Goal: Task Accomplishment & Management: Use online tool/utility

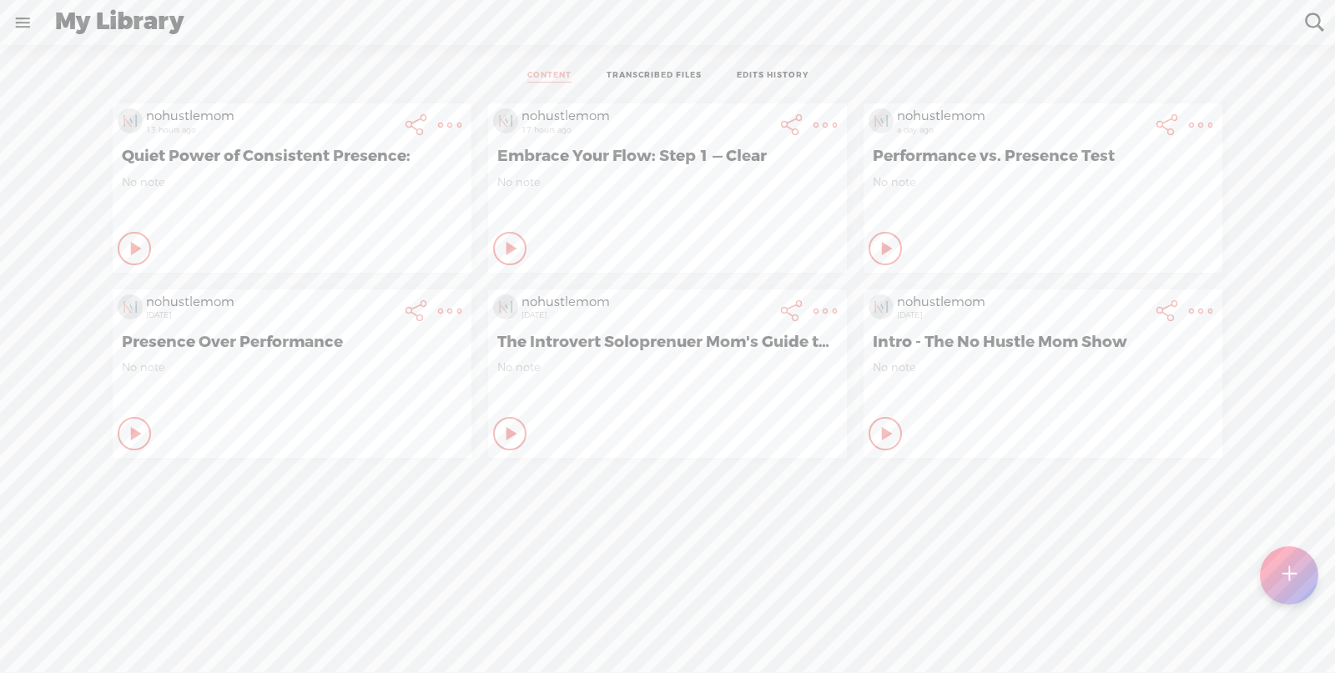
click at [145, 257] on icon at bounding box center [136, 248] width 17 height 17
click at [878, 433] on icon at bounding box center [886, 434] width 17 height 17
click at [855, 530] on div "nohustlemom 13 hours ago Quiet Power of Consistent Presence: No note Play Conte…" at bounding box center [668, 402] width 1310 height 615
click at [145, 257] on icon at bounding box center [136, 248] width 17 height 17
click at [884, 434] on icon at bounding box center [886, 434] width 17 height 17
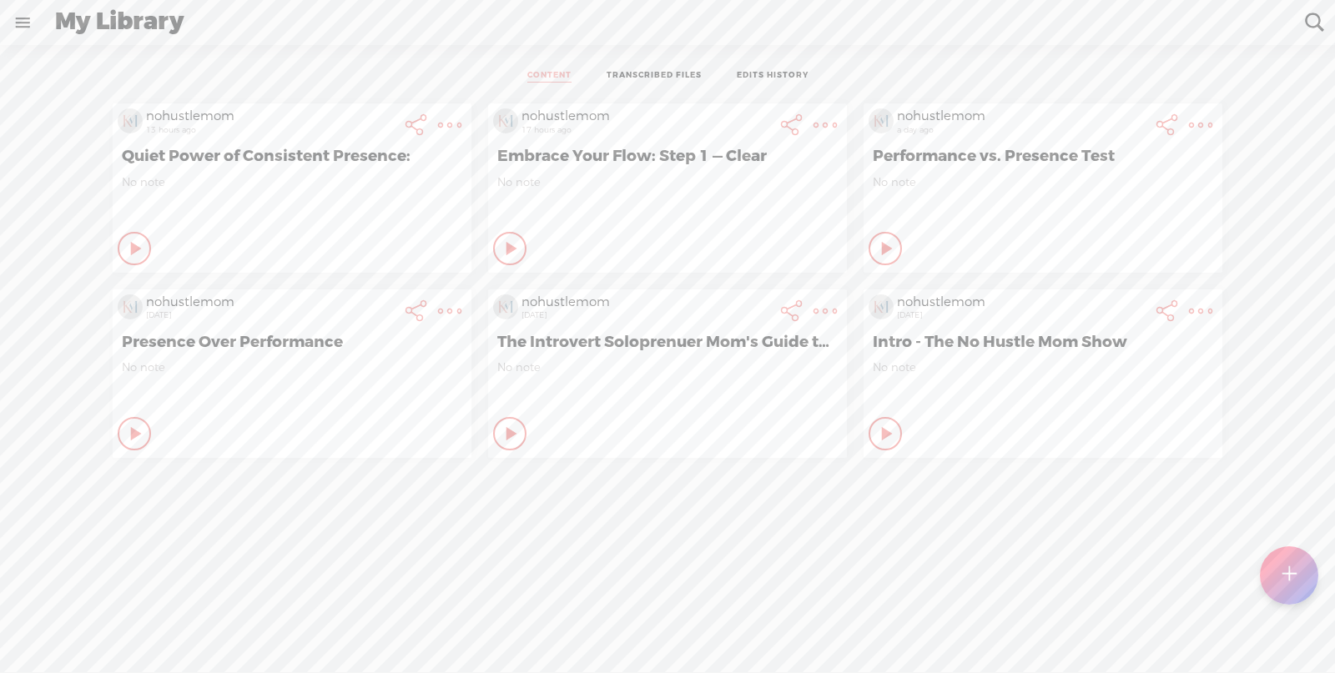
click at [1195, 309] on t at bounding box center [1200, 311] width 23 height 23
click at [1073, 605] on link "Delete" at bounding box center [1110, 596] width 189 height 38
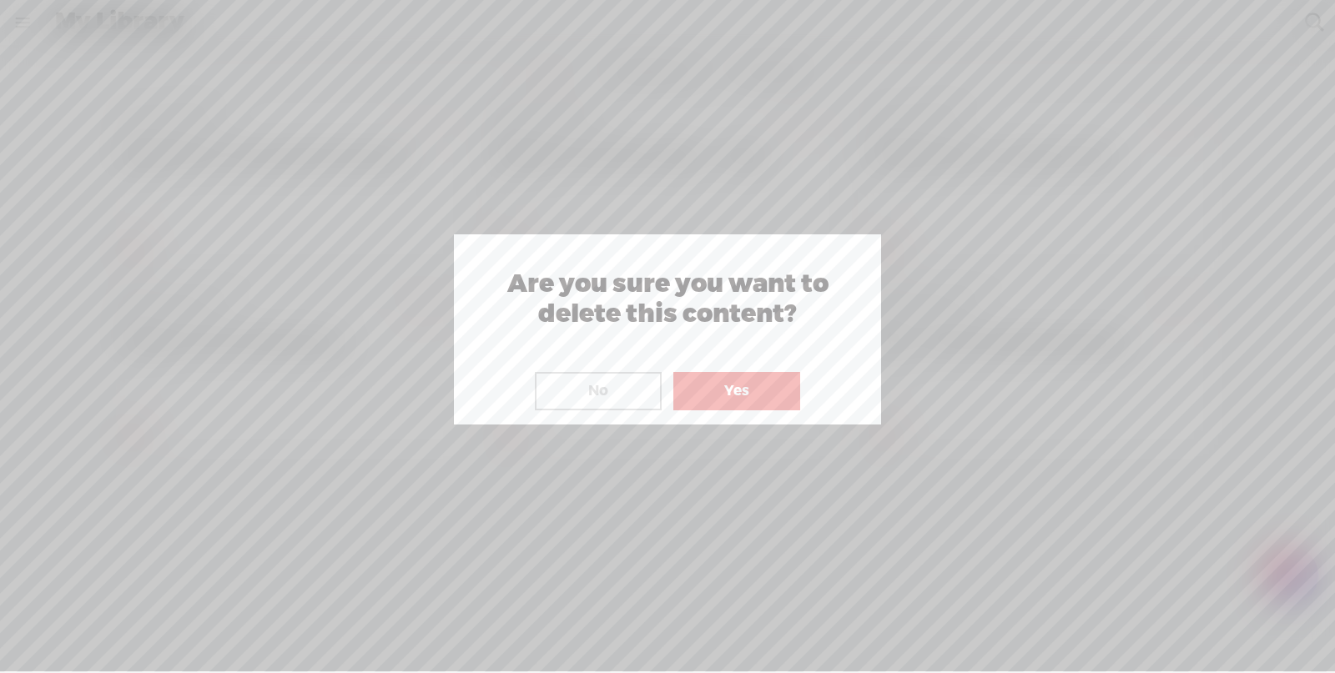
click at [755, 390] on button "Yes" at bounding box center [736, 391] width 127 height 38
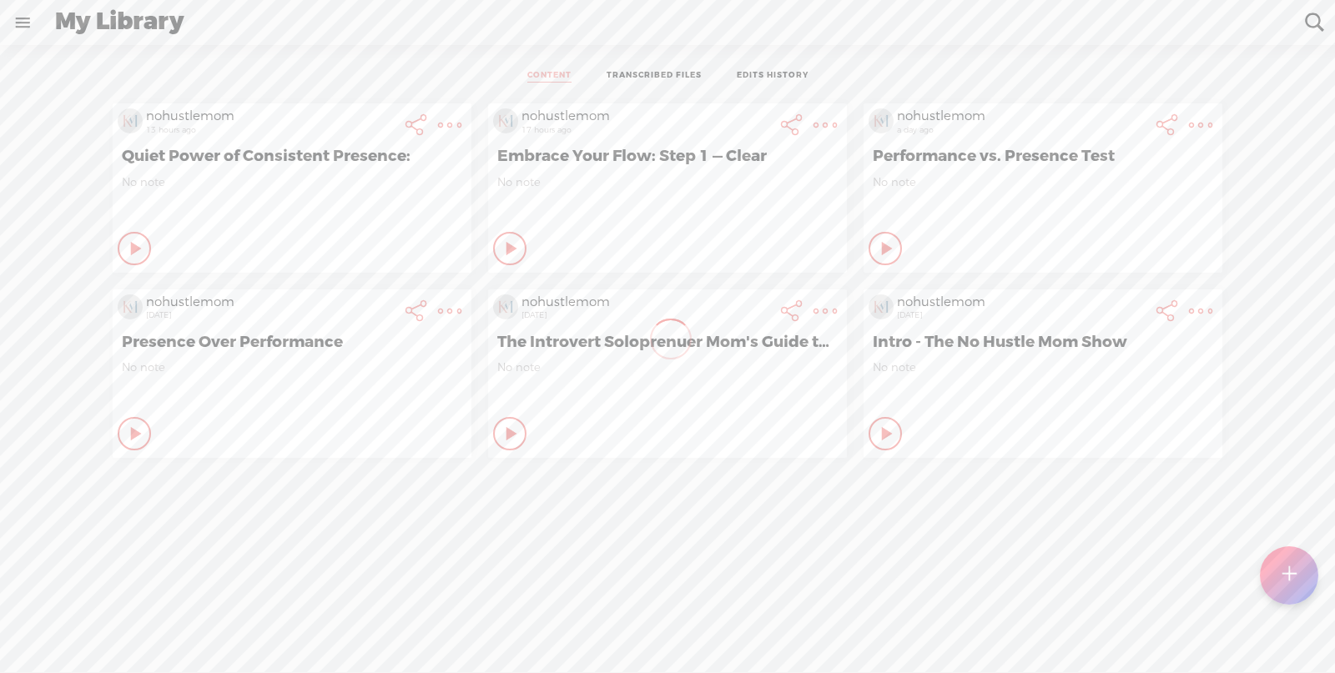
click at [1292, 573] on t at bounding box center [1289, 575] width 14 height 37
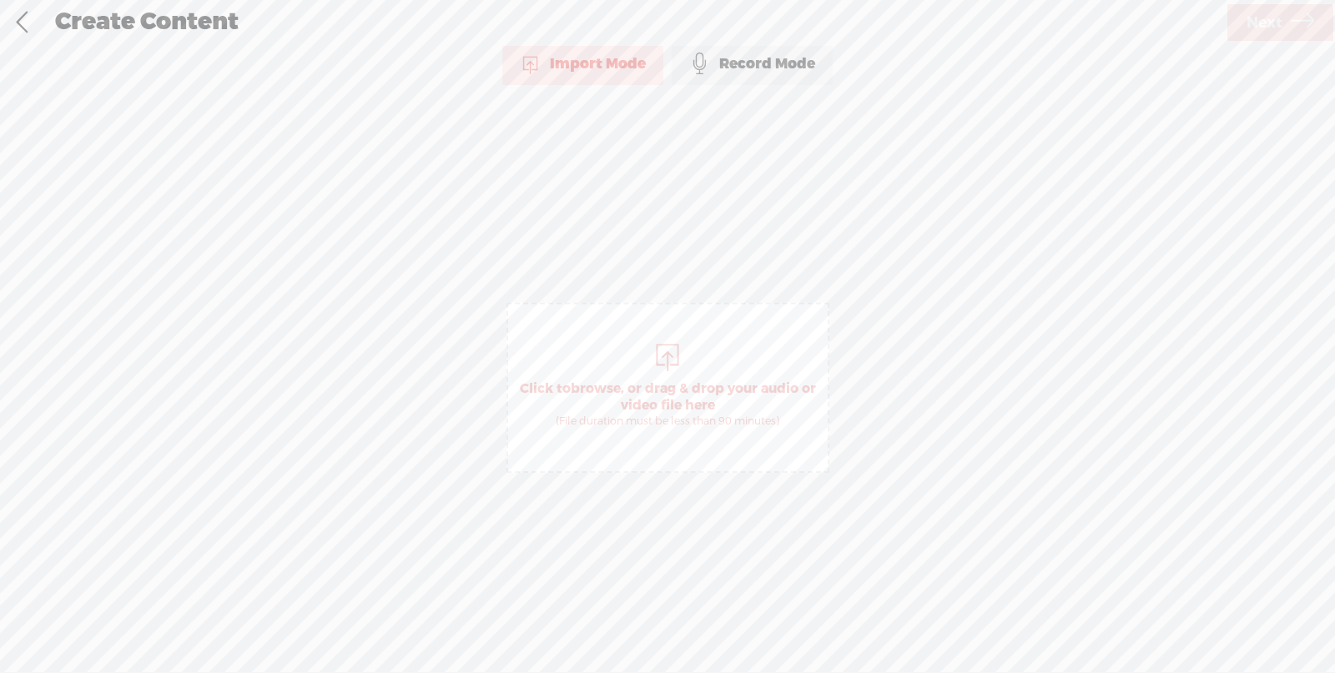
click at [661, 351] on div at bounding box center [667, 355] width 33 height 33
click at [670, 358] on div at bounding box center [667, 355] width 33 height 33
click at [1267, 23] on span "Next" at bounding box center [1264, 23] width 36 height 43
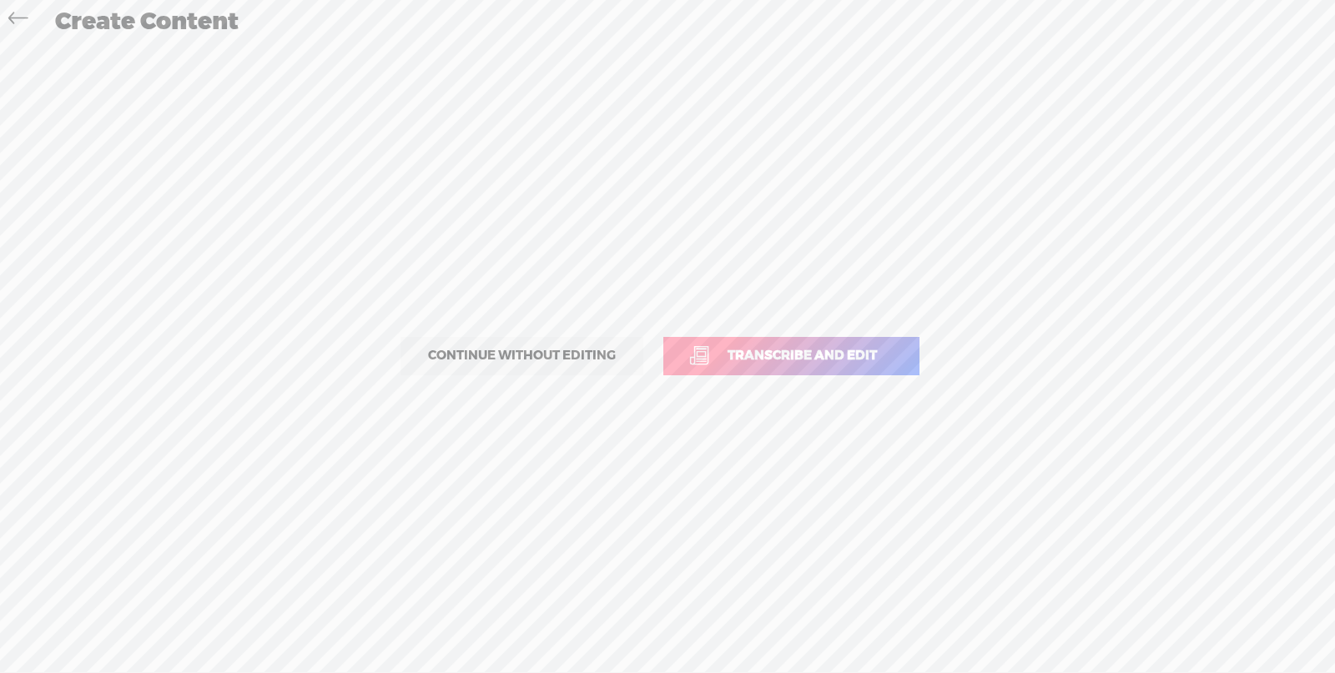
click at [822, 352] on span "Transcribe and edit" at bounding box center [802, 355] width 184 height 19
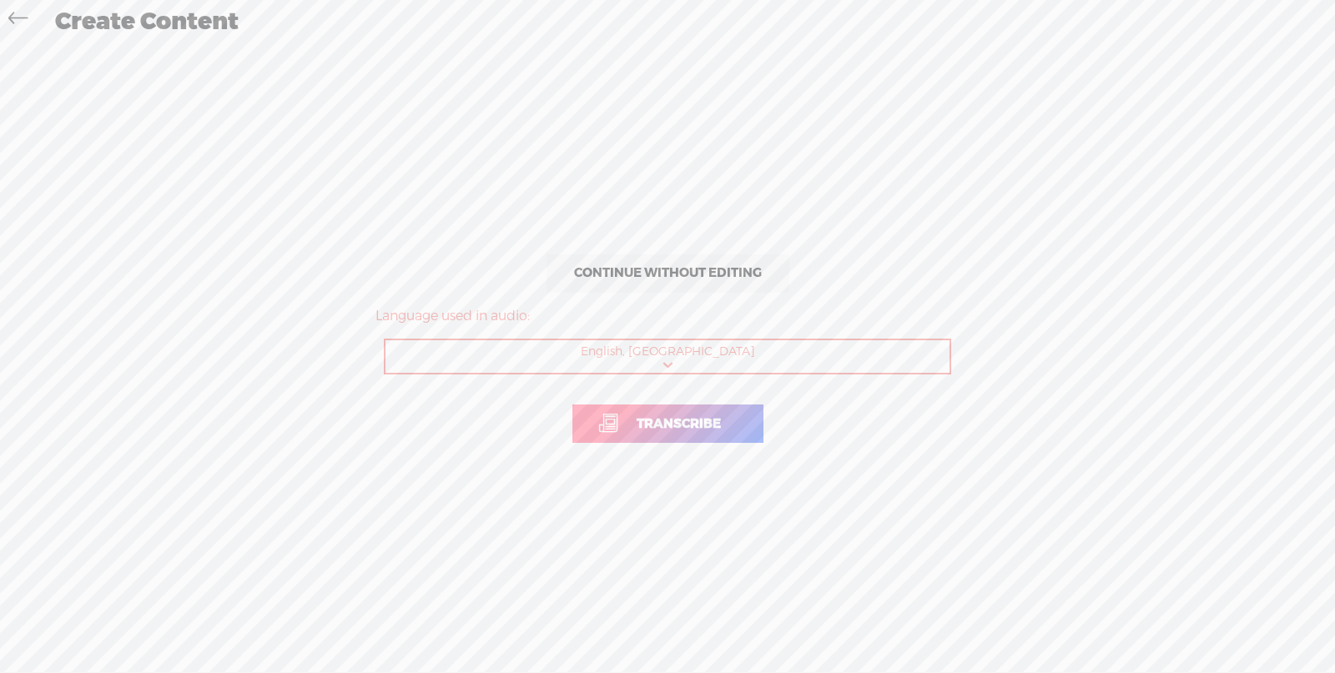
click at [680, 415] on span "Transcribe" at bounding box center [678, 424] width 119 height 19
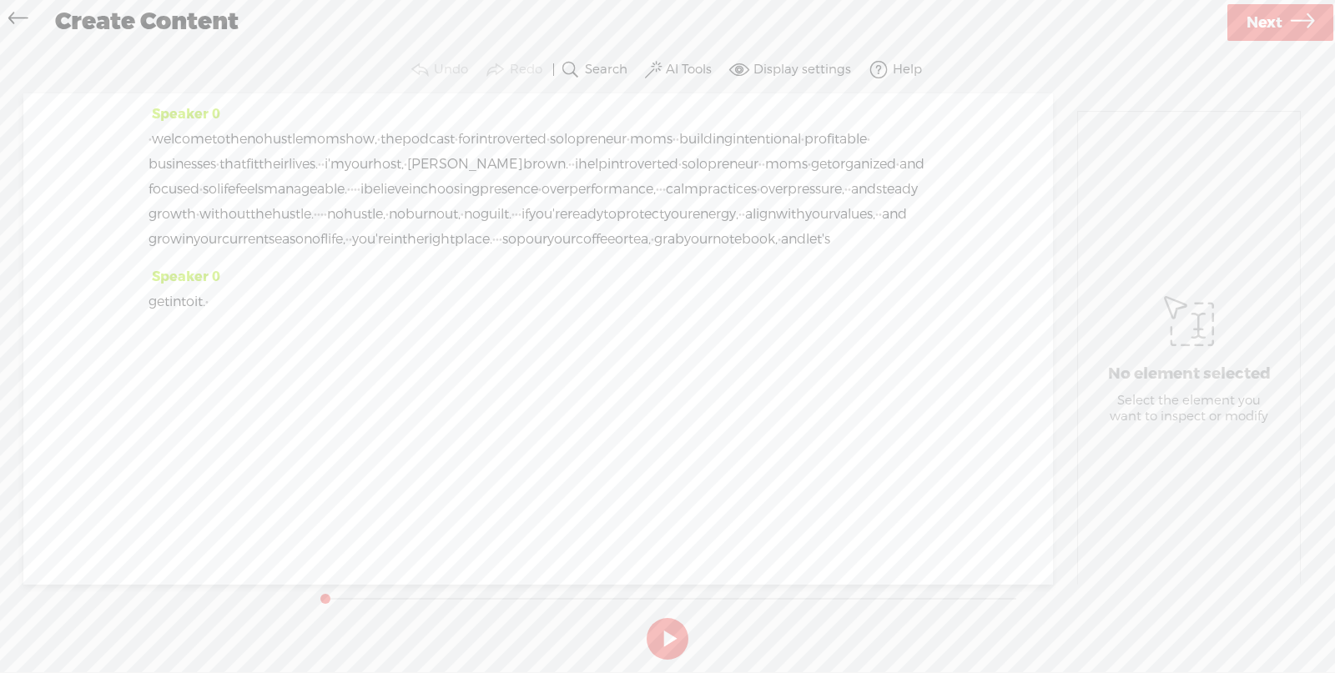
click at [152, 131] on span "·" at bounding box center [150, 139] width 3 height 25
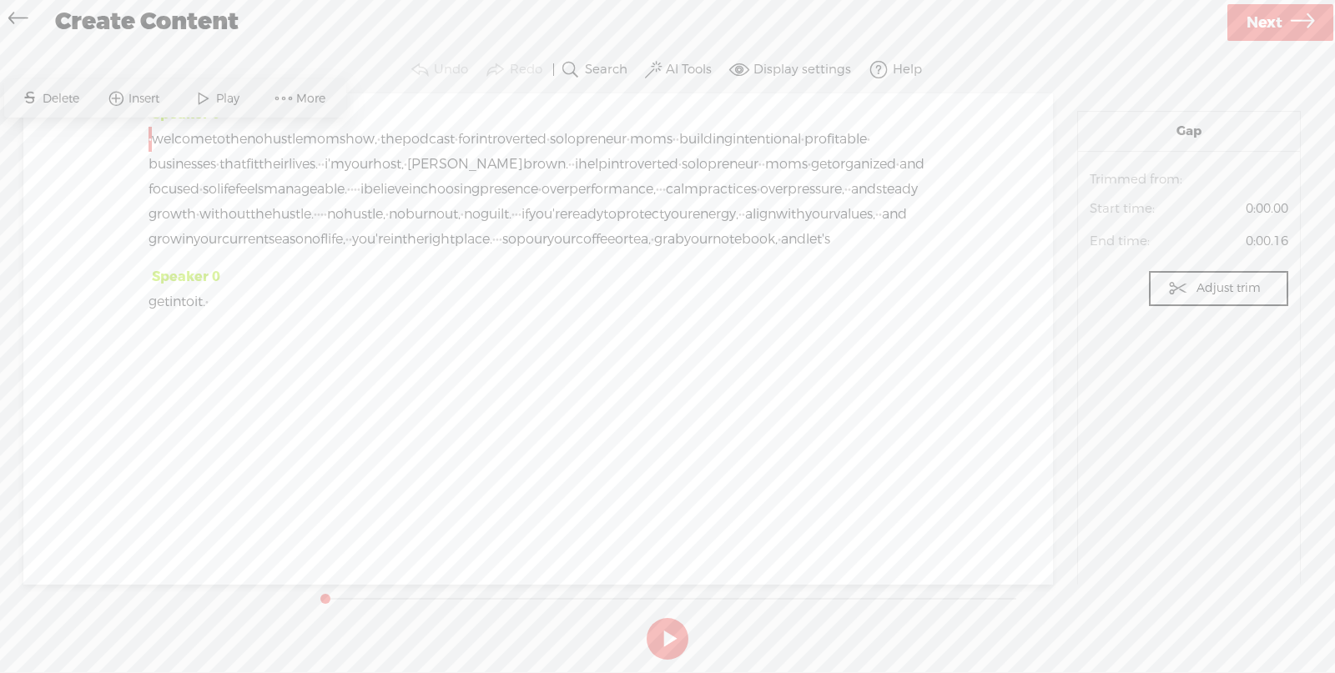
click at [158, 135] on span "welcome" at bounding box center [182, 139] width 60 height 25
click at [152, 133] on span "·" at bounding box center [150, 139] width 3 height 25
click at [159, 93] on span "Insert" at bounding box center [145, 98] width 35 height 17
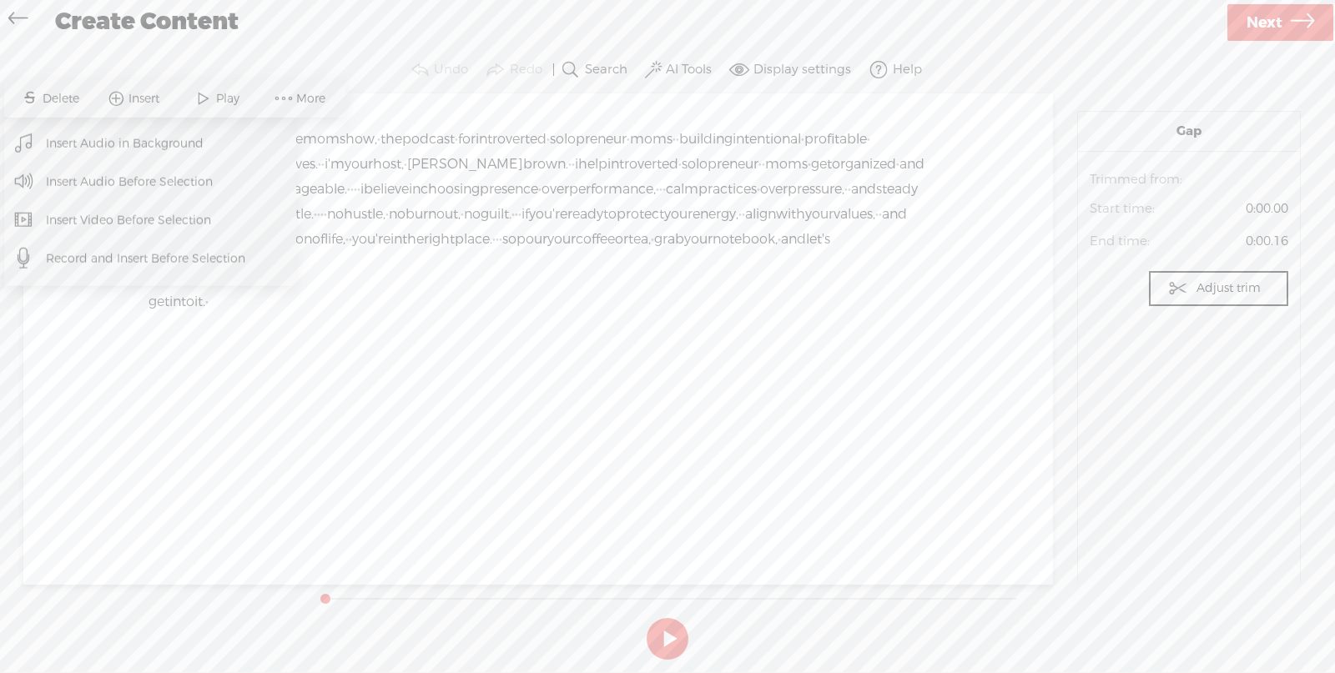
click at [135, 137] on span "Insert Audio in Background" at bounding box center [125, 143] width 224 height 38
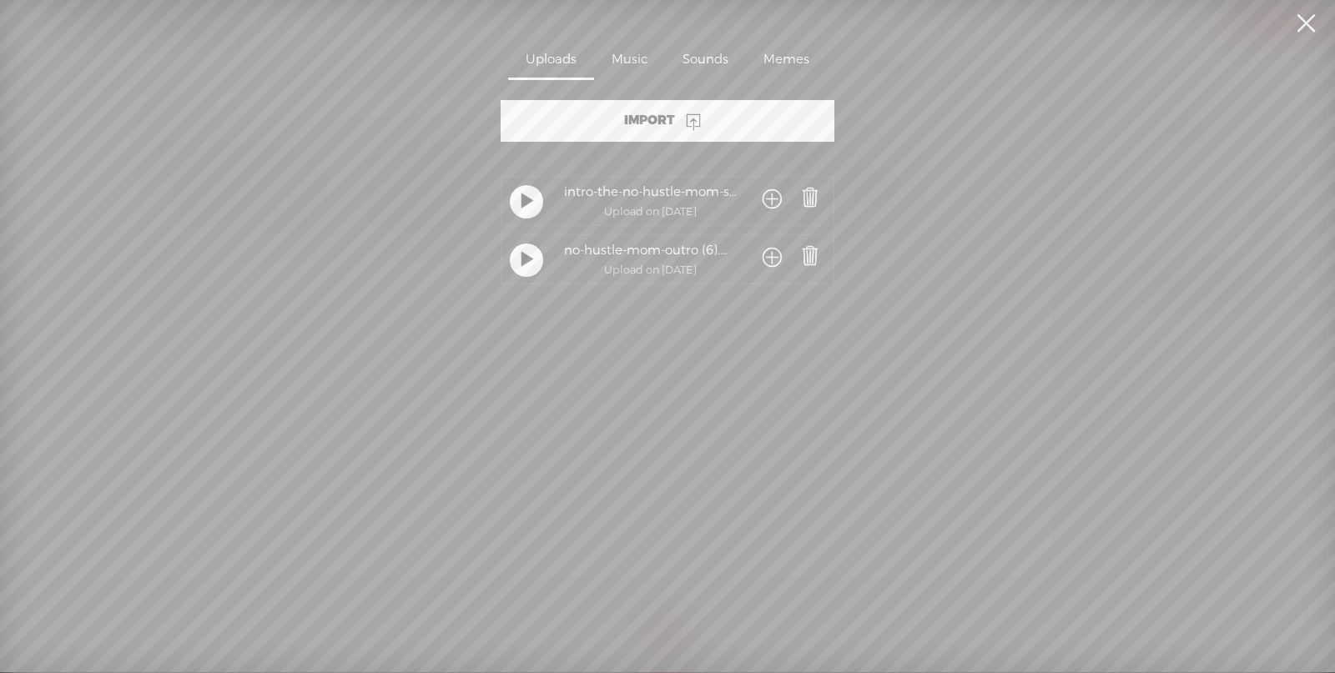
click at [626, 65] on div "Music" at bounding box center [629, 61] width 71 height 38
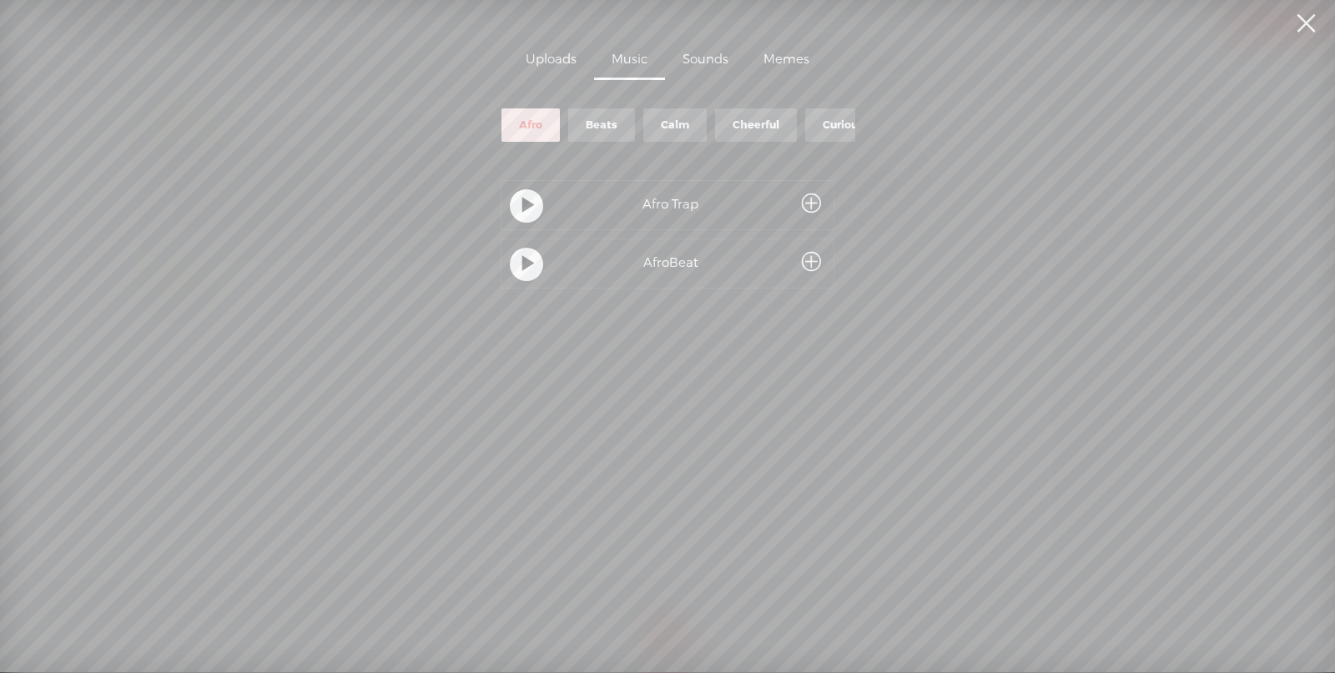
click at [667, 118] on div "Calm" at bounding box center [675, 125] width 28 height 14
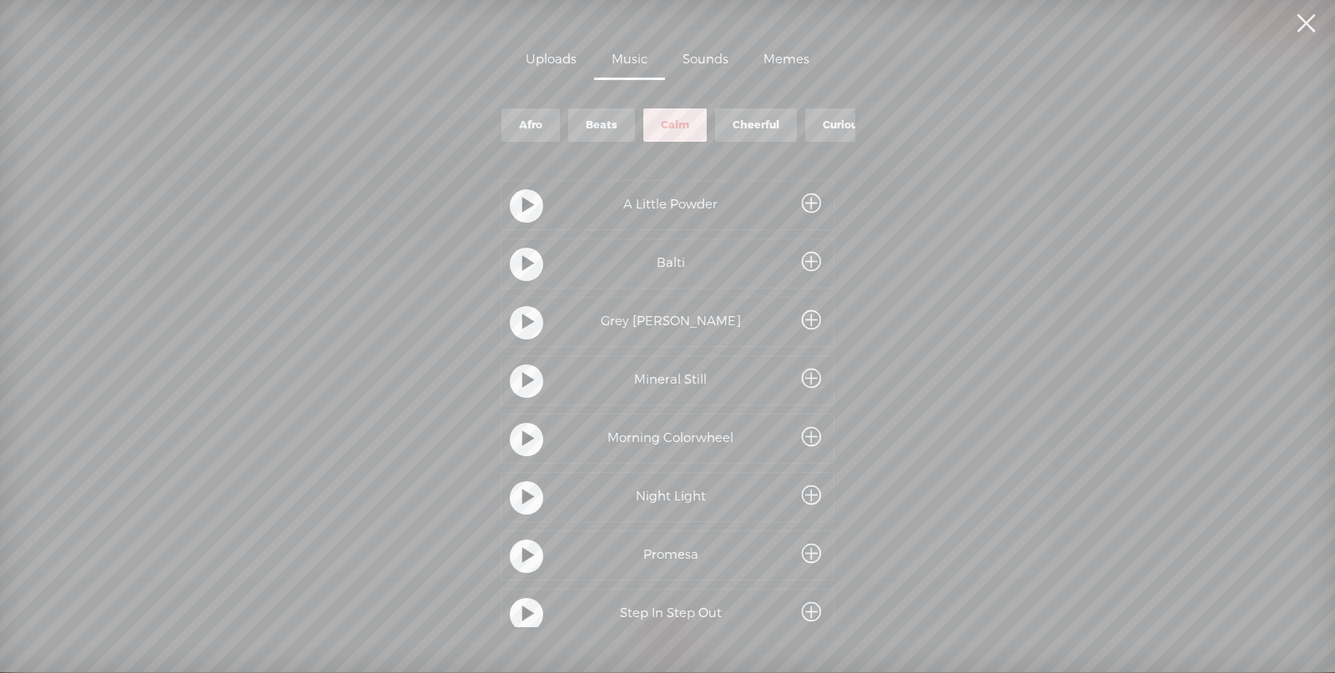
click at [512, 204] on div at bounding box center [526, 205] width 33 height 33
click at [526, 273] on t at bounding box center [528, 264] width 12 height 31
click at [526, 272] on t at bounding box center [527, 264] width 12 height 31
click at [524, 330] on t at bounding box center [528, 323] width 12 height 31
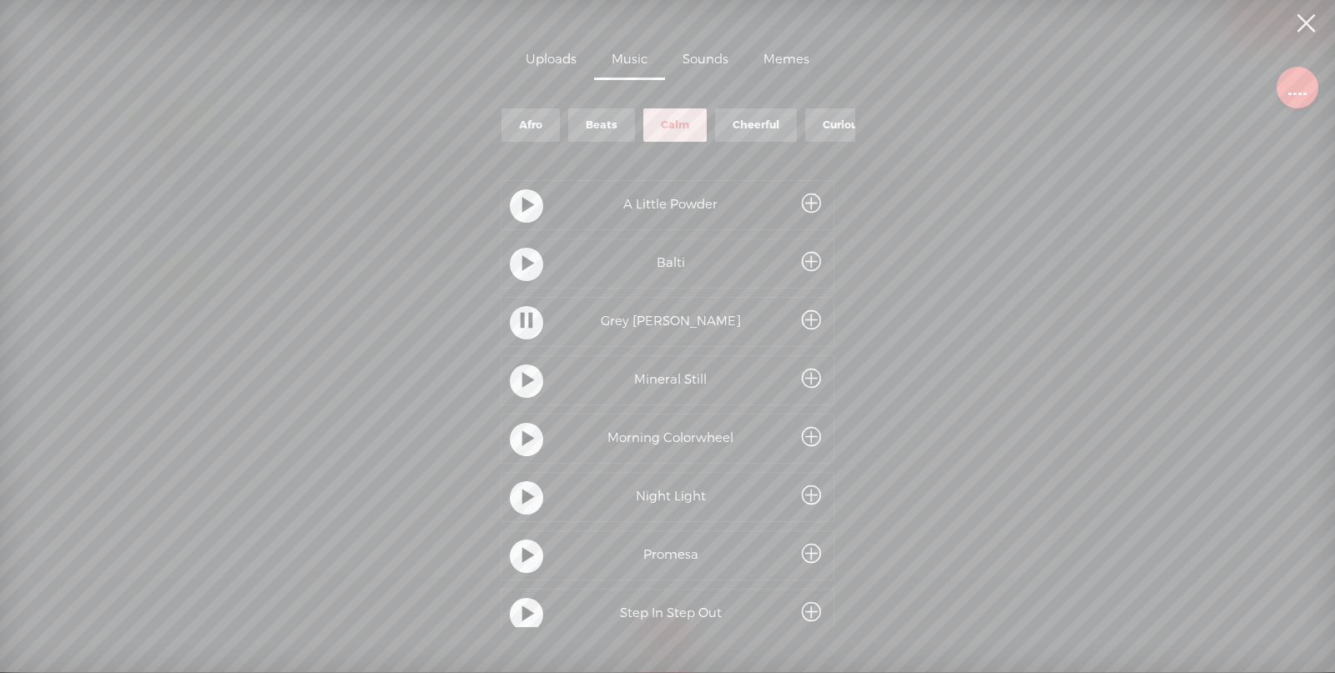
click at [524, 327] on t at bounding box center [527, 322] width 12 height 31
click at [524, 375] on t at bounding box center [528, 381] width 12 height 31
click at [524, 375] on t at bounding box center [527, 380] width 12 height 31
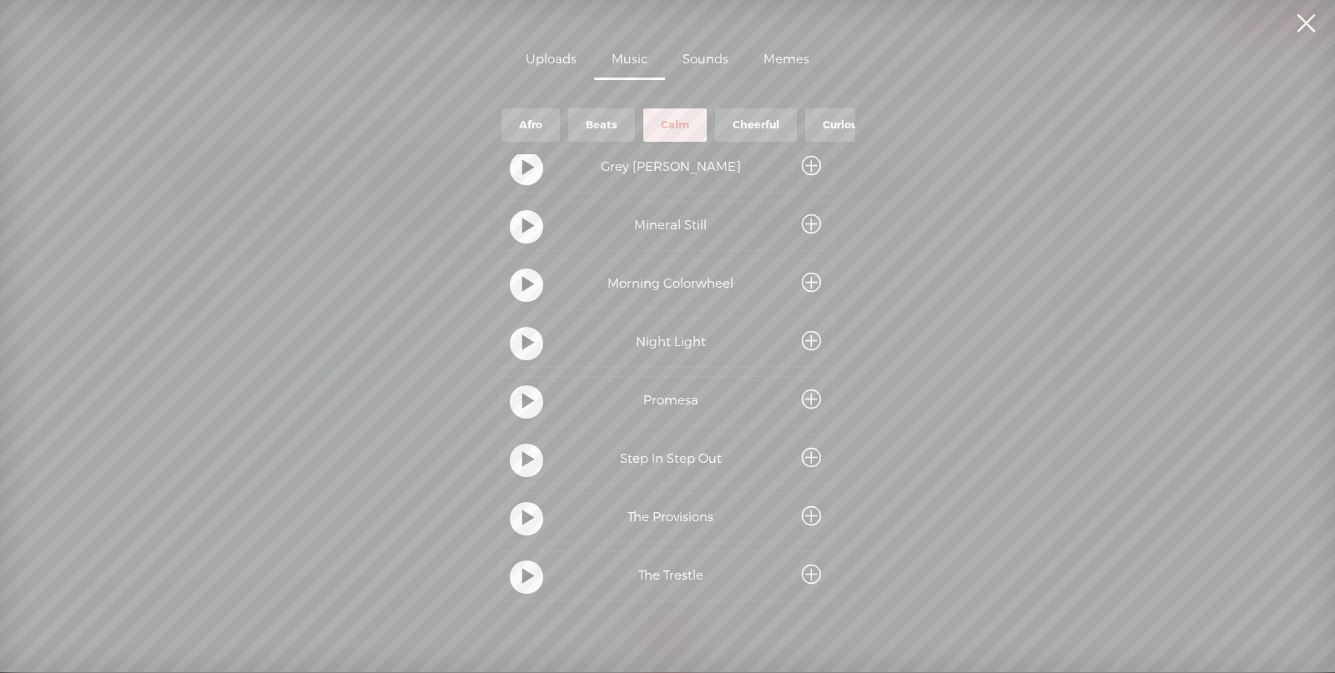
scroll to position [162, 0]
click at [733, 118] on div "Cheerful" at bounding box center [756, 125] width 47 height 14
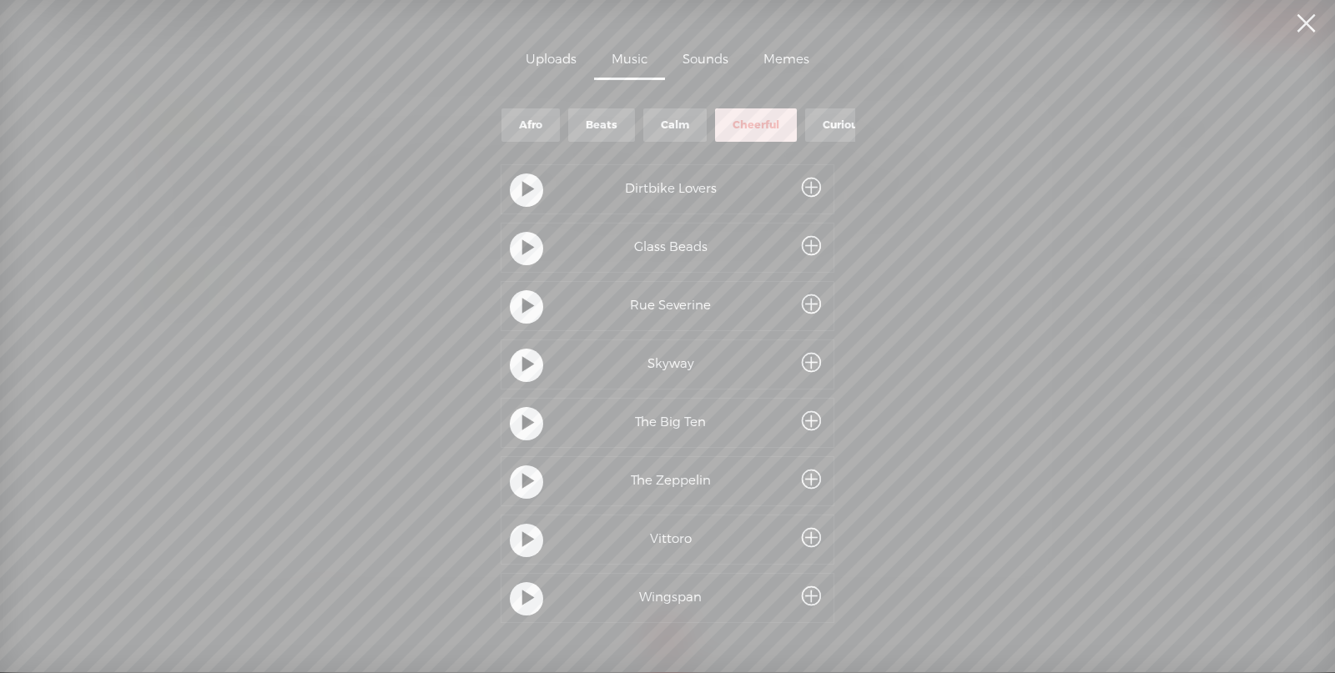
scroll to position [0, 0]
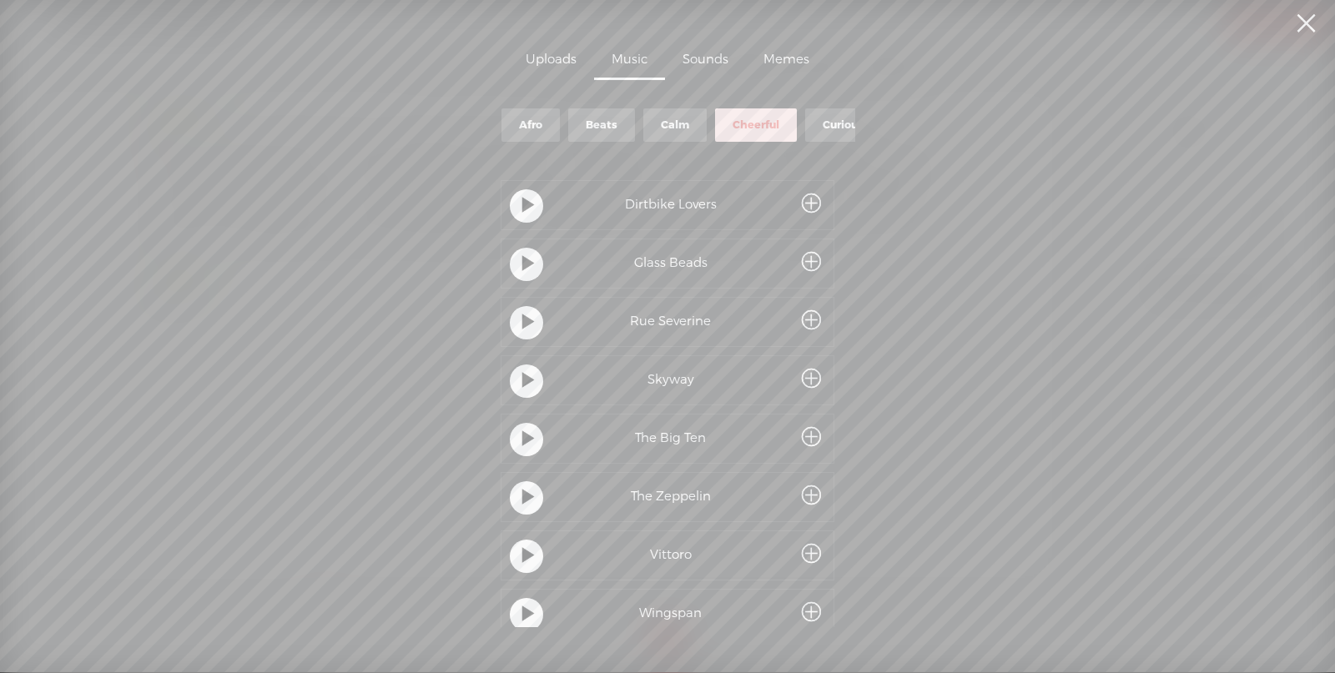
click at [828, 121] on div "Curious" at bounding box center [843, 125] width 41 height 14
click at [786, 118] on div "Hip Hop" at bounding box center [795, 125] width 44 height 14
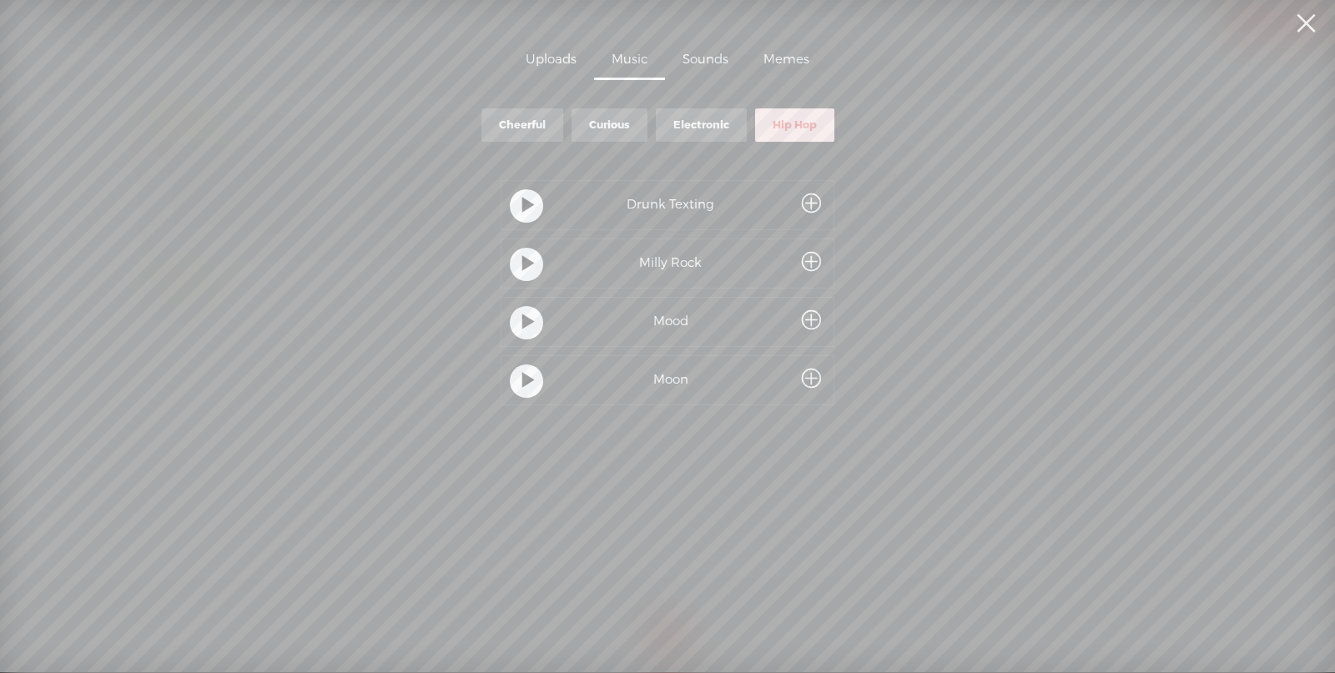
click at [522, 385] on t at bounding box center [528, 381] width 12 height 31
click at [522, 315] on t at bounding box center [528, 323] width 12 height 31
click at [526, 263] on t at bounding box center [528, 264] width 12 height 31
click at [534, 207] on div at bounding box center [526, 205] width 33 height 33
click at [692, 121] on div "Electronic" at bounding box center [701, 125] width 56 height 14
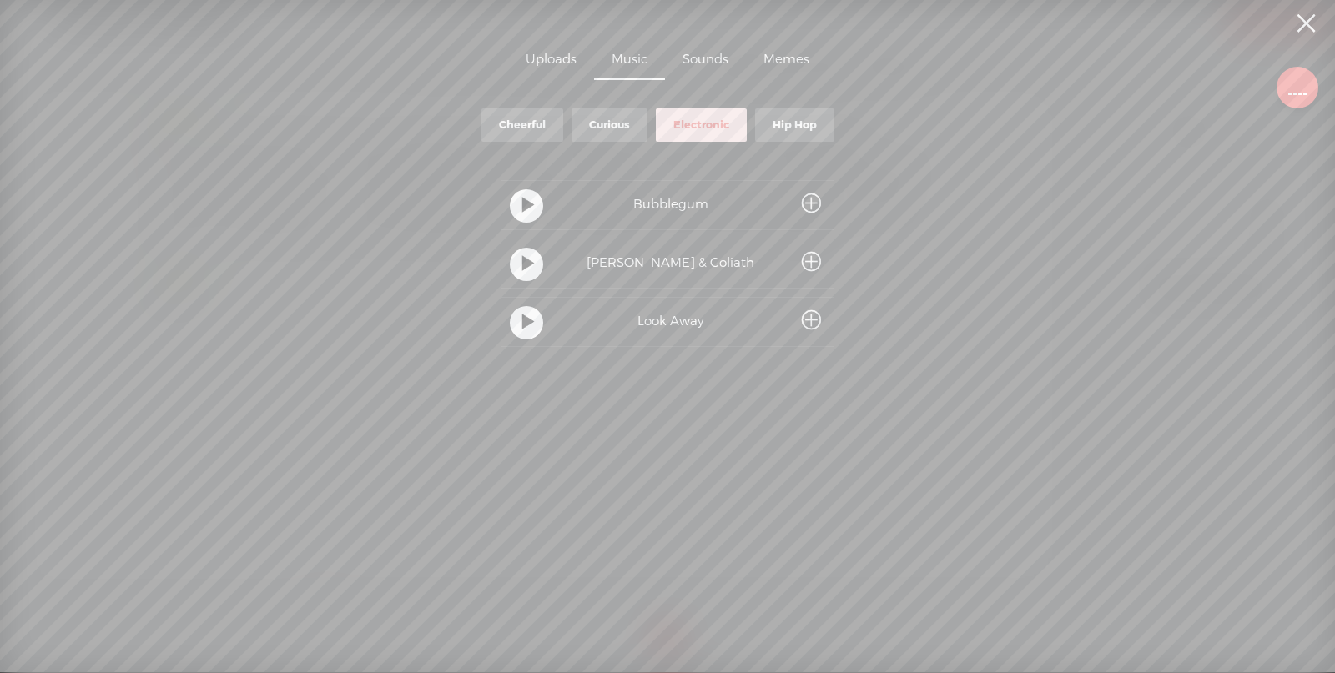
click at [529, 210] on t at bounding box center [528, 206] width 12 height 31
click at [603, 118] on div "Curious" at bounding box center [609, 125] width 41 height 14
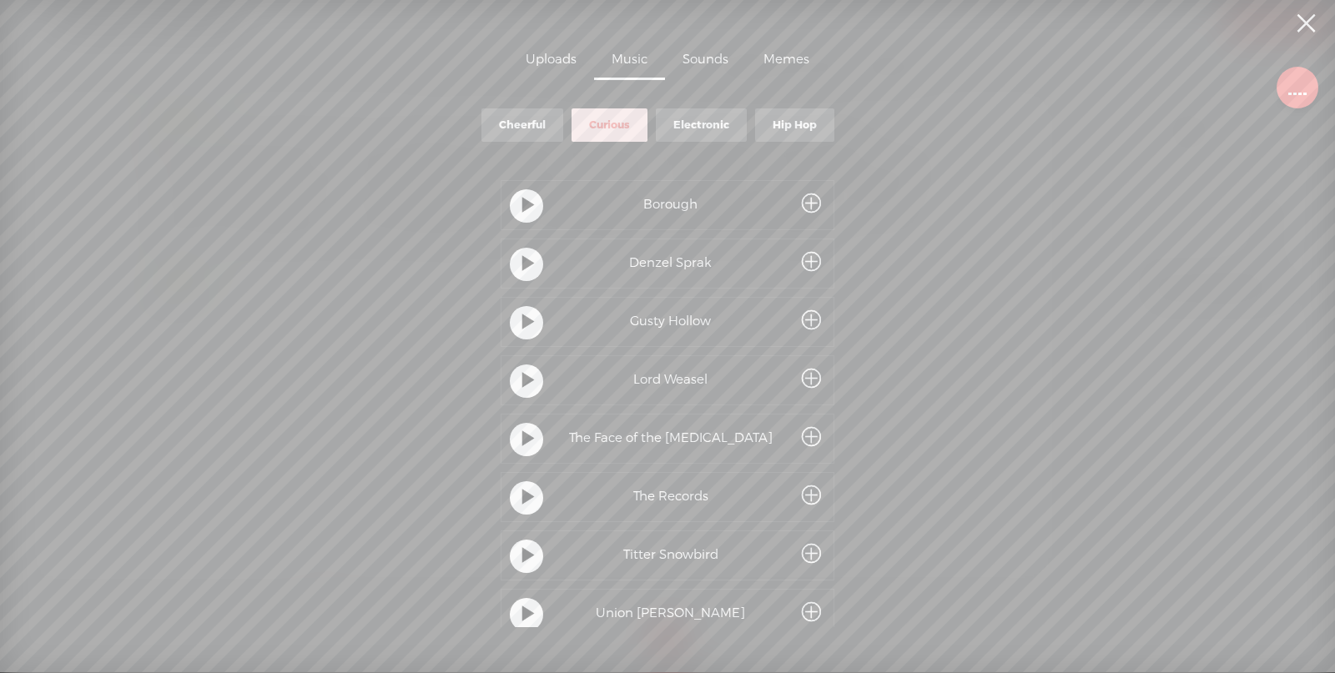
click at [525, 205] on t at bounding box center [528, 206] width 12 height 31
click at [516, 271] on div at bounding box center [526, 264] width 33 height 33
click at [516, 317] on div at bounding box center [526, 322] width 33 height 33
click at [523, 375] on t at bounding box center [528, 381] width 12 height 31
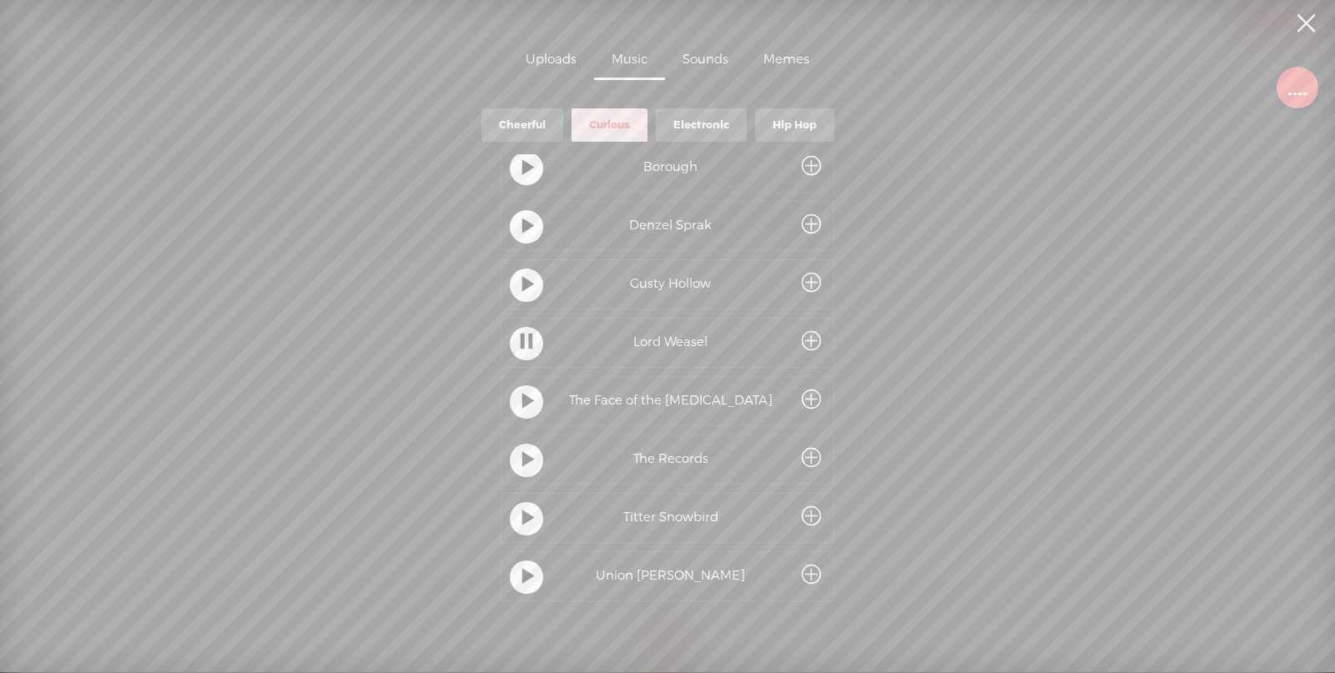
scroll to position [45, 0]
click at [526, 118] on div "Cheerful" at bounding box center [522, 125] width 47 height 14
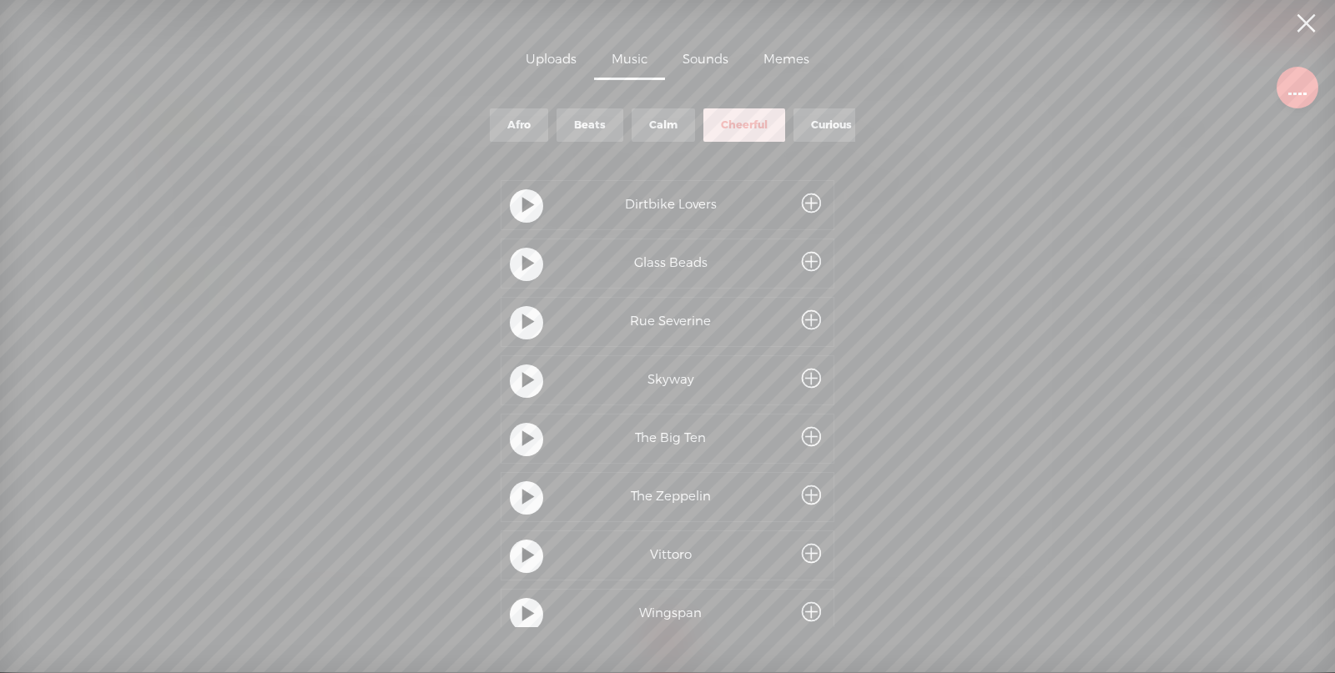
scroll to position [0, 0]
click at [582, 115] on div "Beats" at bounding box center [601, 124] width 67 height 33
click at [676, 118] on div "Calm" at bounding box center [675, 125] width 28 height 14
click at [515, 202] on div at bounding box center [526, 205] width 33 height 33
click at [528, 252] on t at bounding box center [528, 264] width 12 height 31
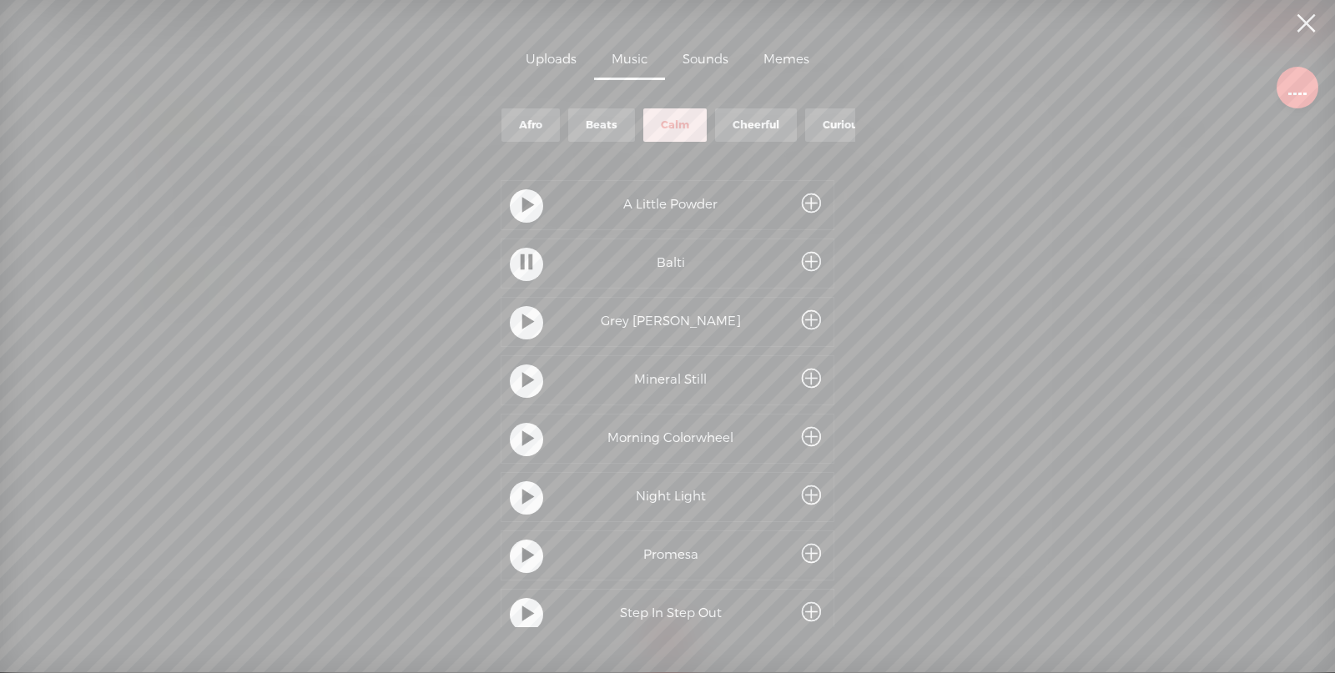
click at [524, 330] on t at bounding box center [528, 323] width 12 height 31
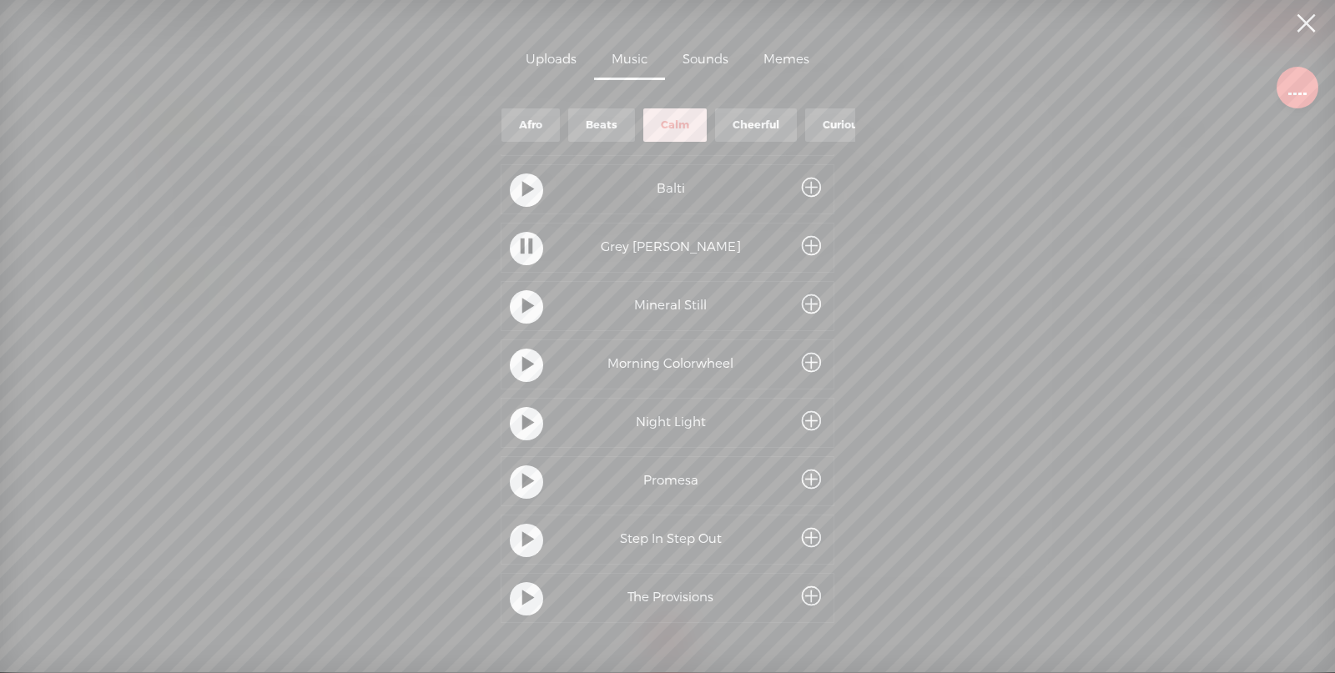
scroll to position [162, 0]
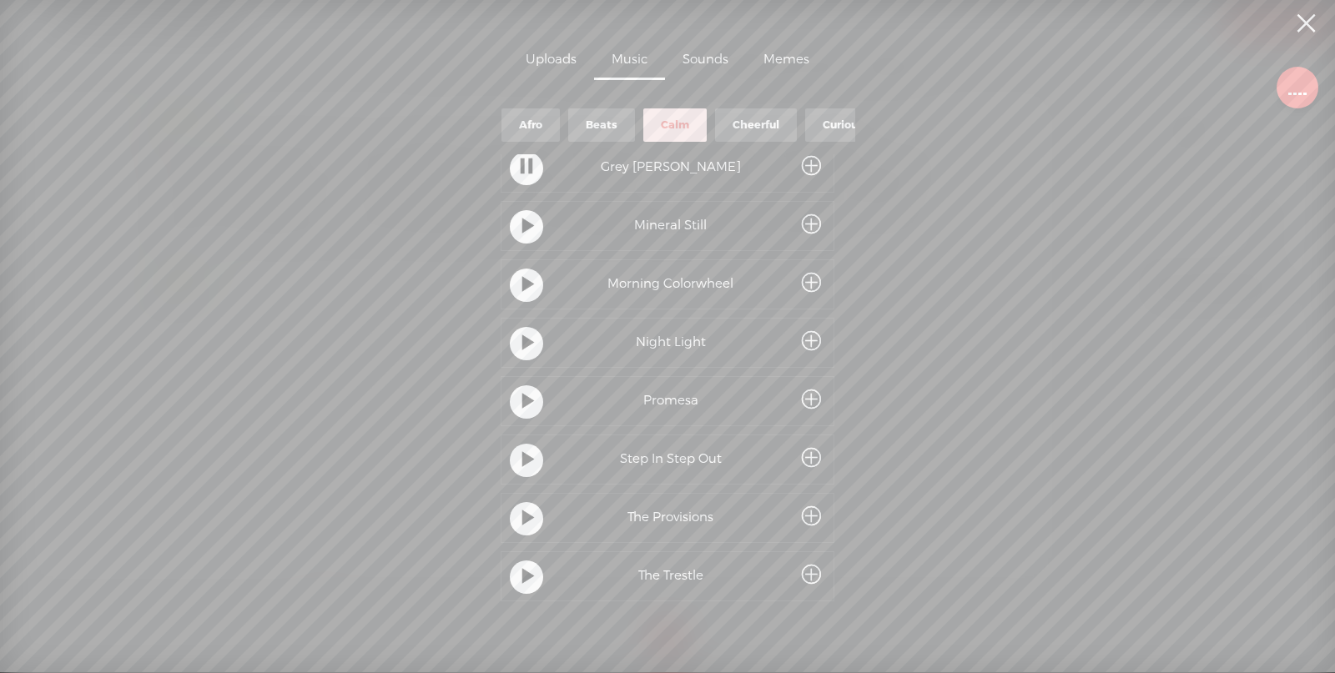
click at [506, 463] on div at bounding box center [527, 461] width 42 height 42
click at [522, 452] on t at bounding box center [528, 461] width 12 height 31
click at [516, 512] on div at bounding box center [526, 518] width 33 height 33
click at [525, 572] on t at bounding box center [528, 577] width 12 height 31
click at [522, 387] on t at bounding box center [528, 402] width 12 height 31
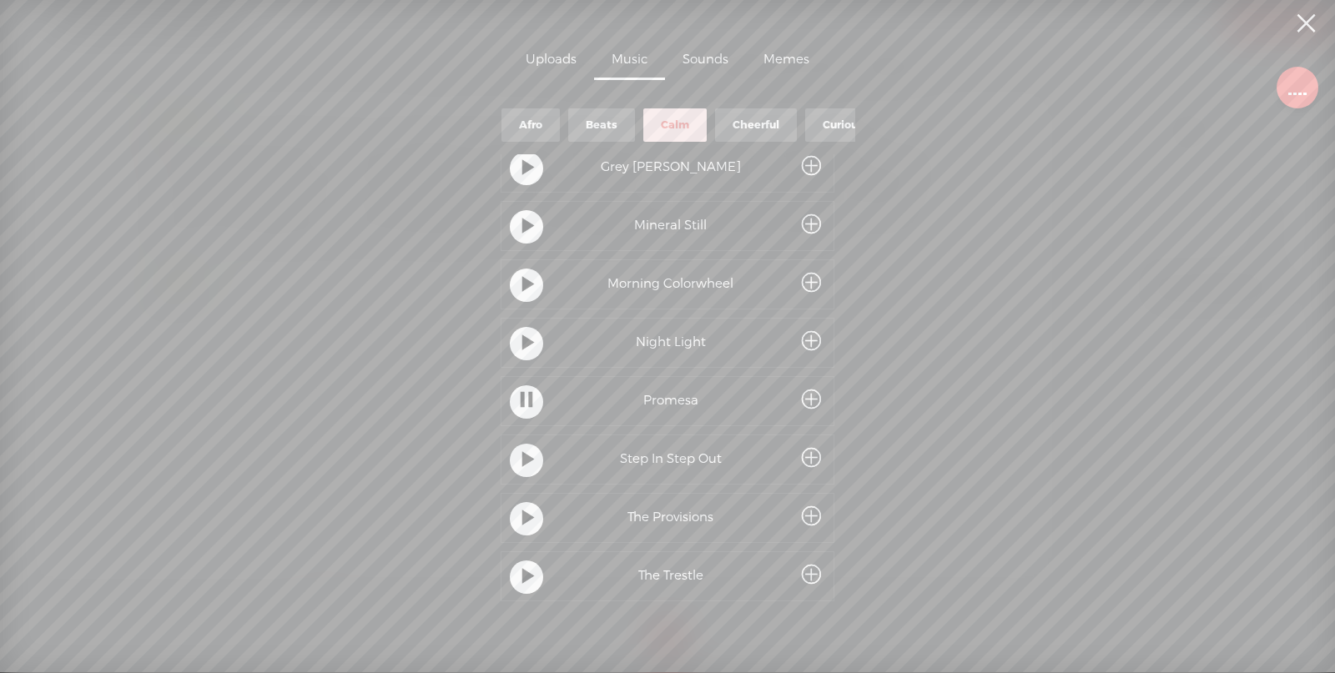
click at [532, 342] on div at bounding box center [526, 343] width 33 height 33
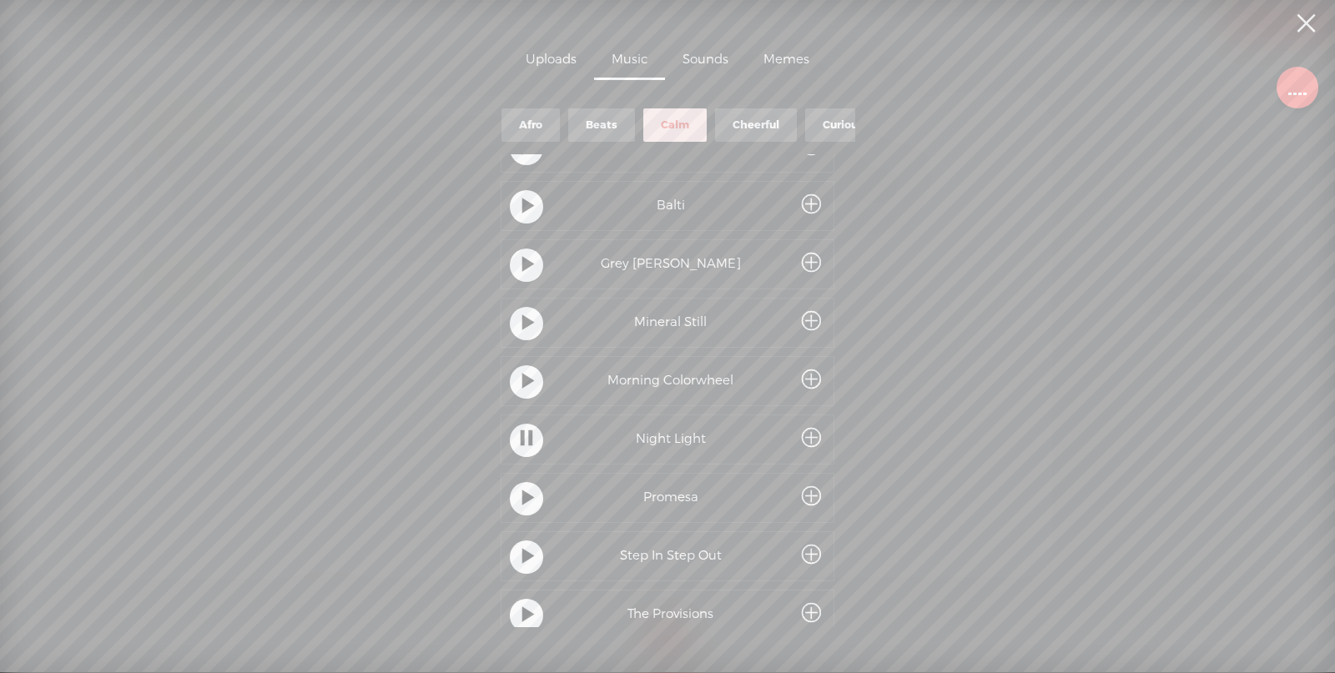
click at [527, 380] on t at bounding box center [528, 382] width 12 height 31
click at [527, 323] on t at bounding box center [528, 324] width 12 height 31
click at [524, 325] on t at bounding box center [528, 323] width 12 height 31
click at [512, 207] on div at bounding box center [526, 205] width 33 height 33
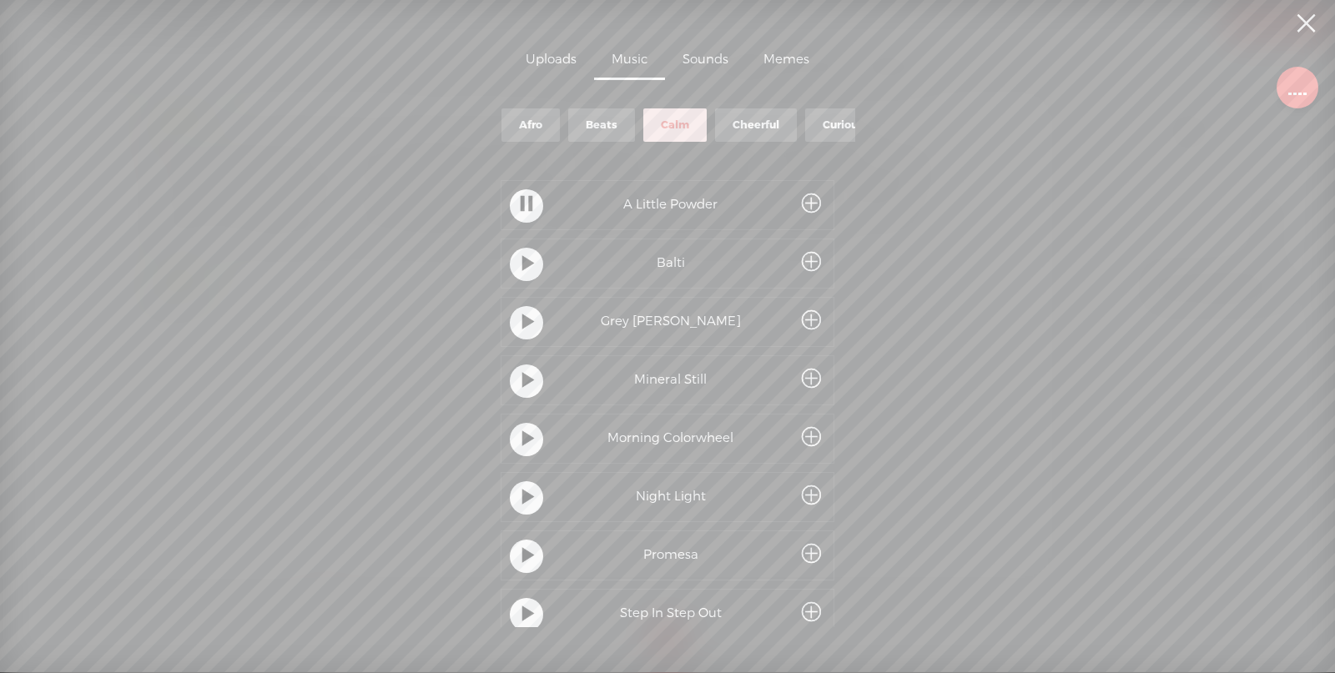
click at [522, 262] on t at bounding box center [528, 264] width 12 height 31
click at [514, 316] on div at bounding box center [526, 322] width 33 height 33
click at [523, 378] on t at bounding box center [528, 381] width 12 height 31
click at [522, 438] on t at bounding box center [528, 440] width 12 height 31
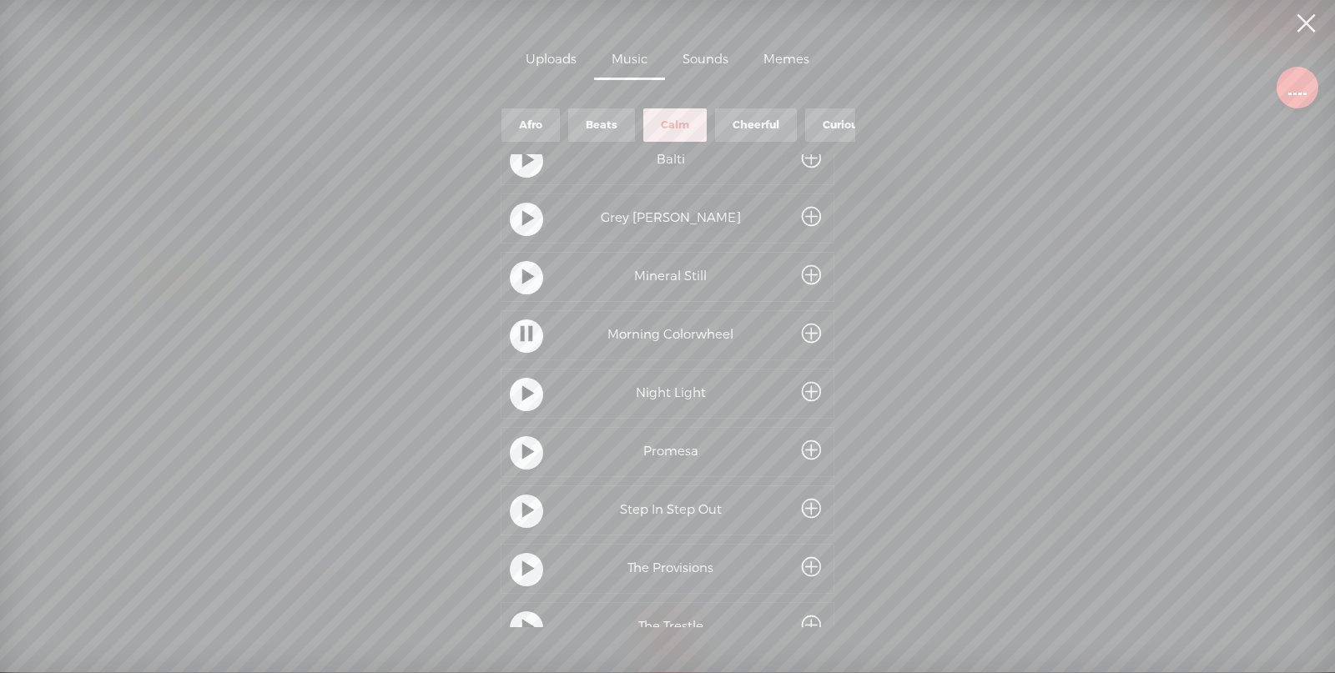
click at [529, 392] on t at bounding box center [528, 395] width 12 height 31
click at [526, 449] on t at bounding box center [528, 453] width 12 height 31
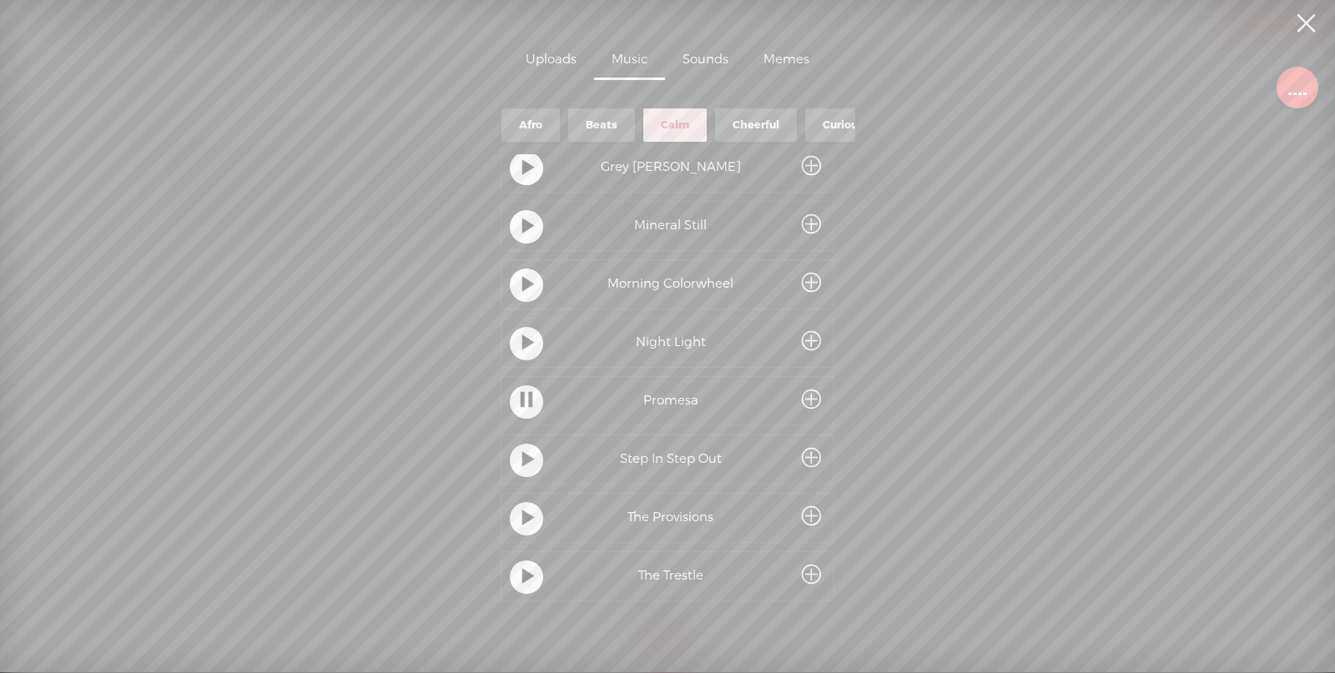
click at [525, 455] on t at bounding box center [528, 461] width 12 height 31
click at [522, 509] on t at bounding box center [528, 519] width 12 height 31
click at [530, 562] on div at bounding box center [526, 577] width 33 height 33
click at [646, 118] on div "Cheerful" at bounding box center [633, 125] width 47 height 14
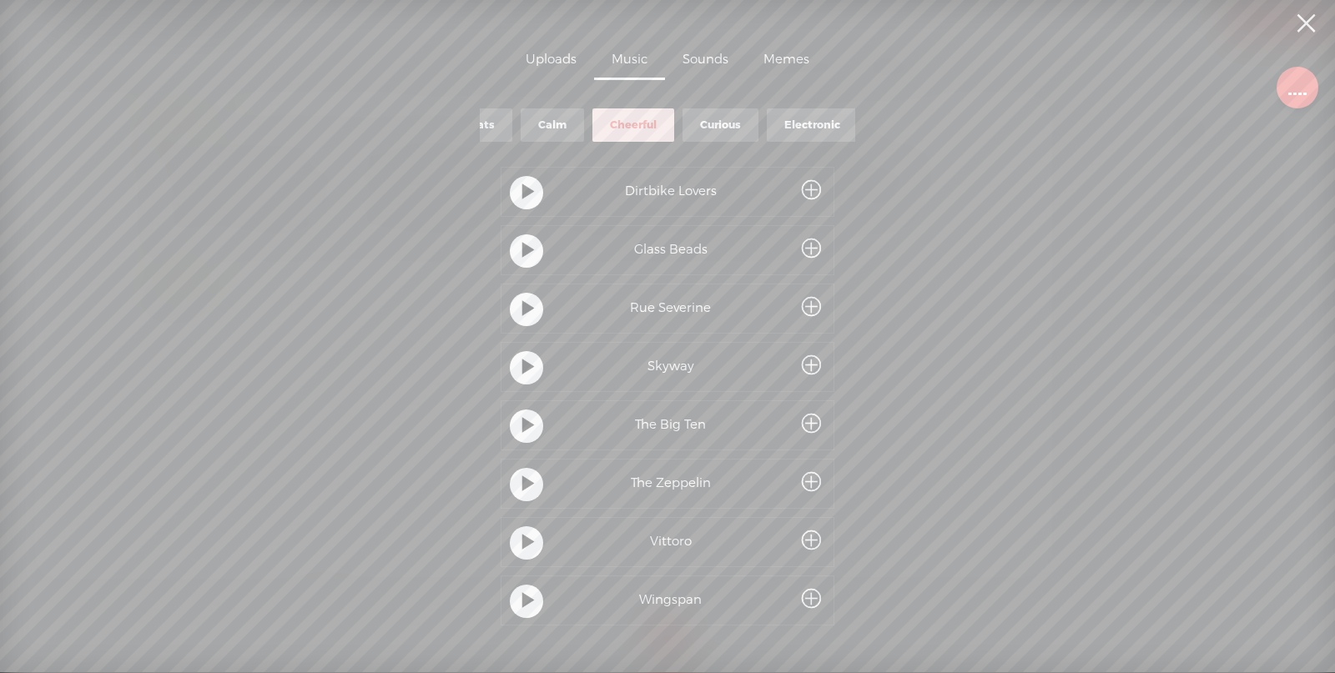
scroll to position [0, 0]
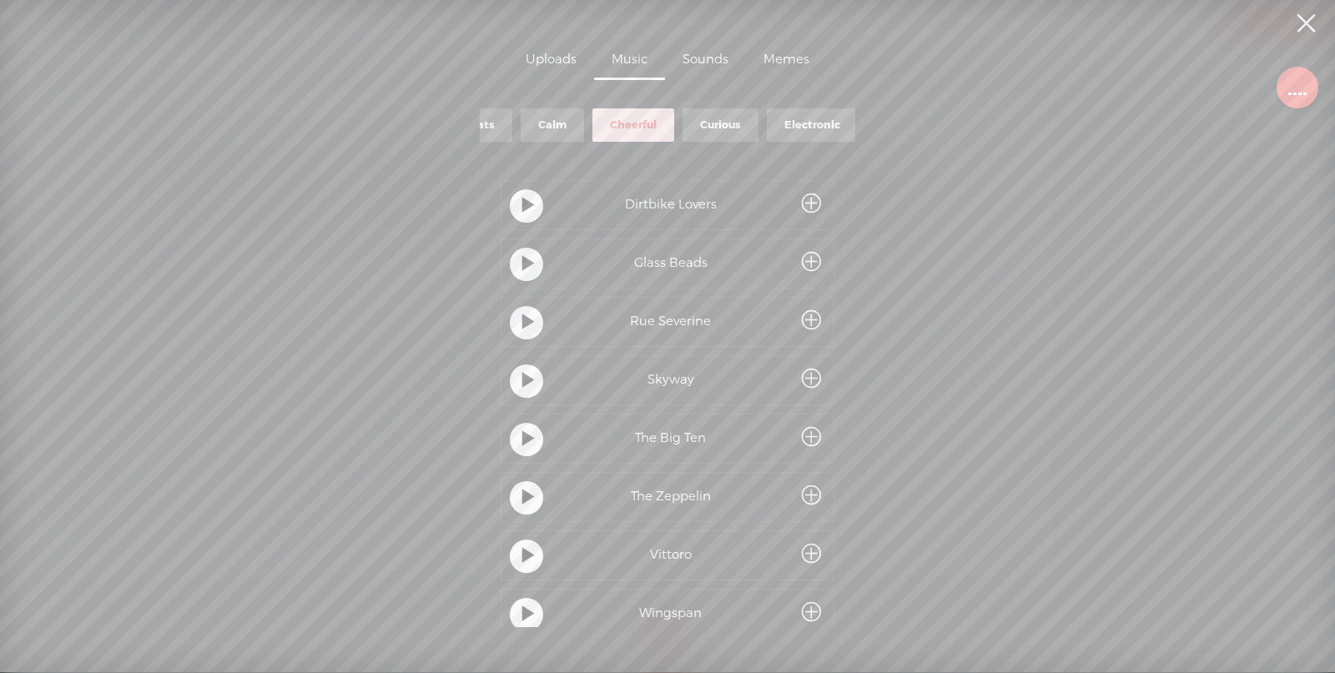
click at [526, 203] on t at bounding box center [528, 206] width 12 height 31
click at [526, 263] on t at bounding box center [528, 264] width 12 height 31
click at [522, 332] on t at bounding box center [528, 323] width 12 height 31
click at [525, 380] on t at bounding box center [528, 381] width 12 height 31
click at [527, 438] on t at bounding box center [528, 440] width 12 height 31
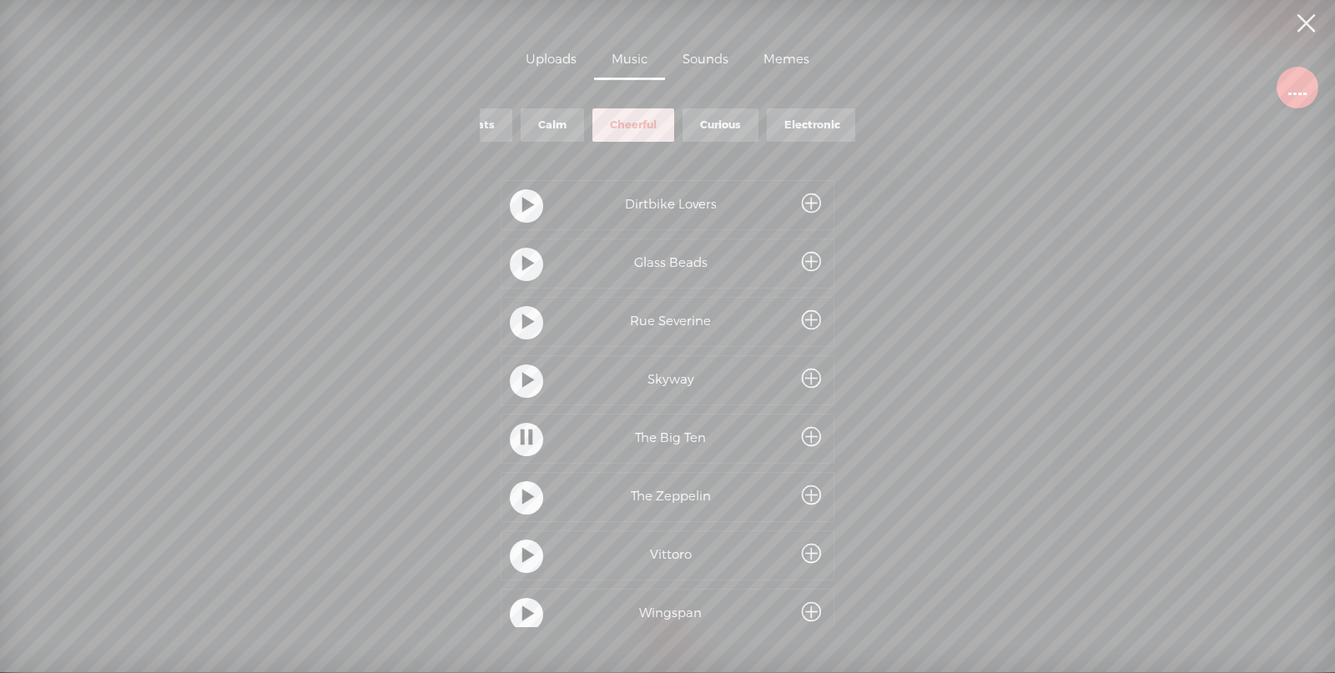
scroll to position [45, 0]
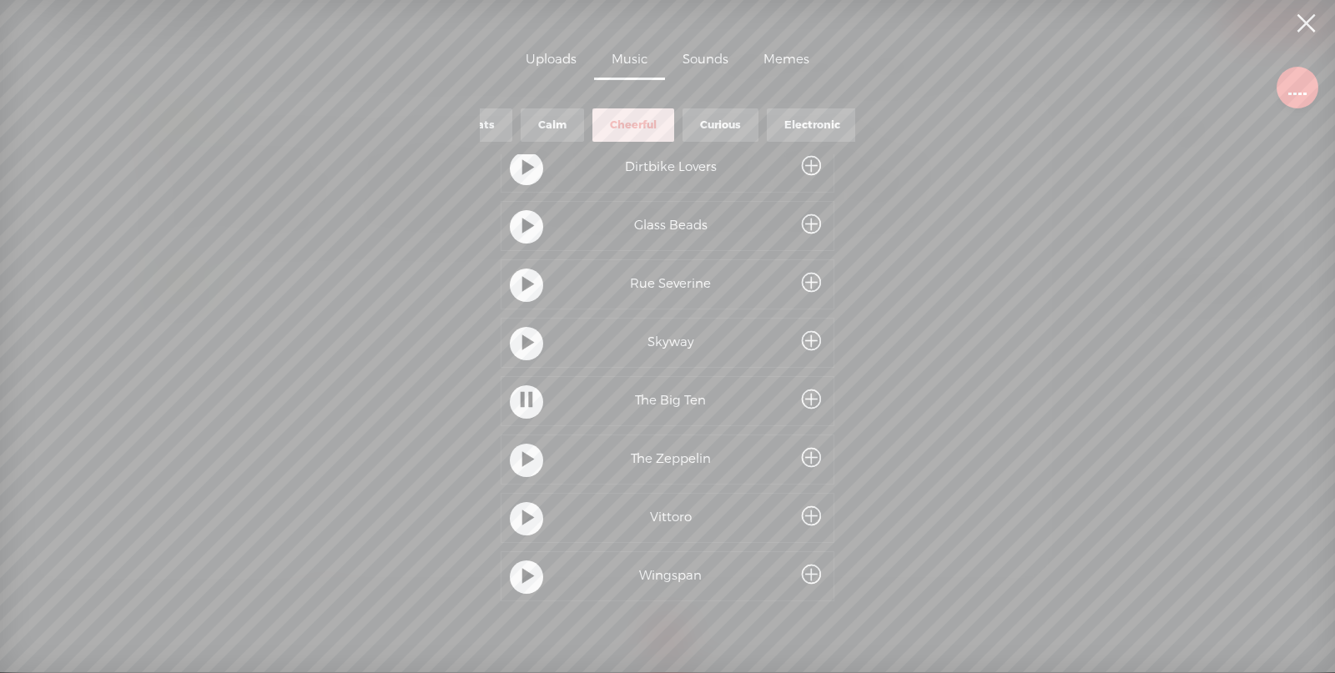
click at [526, 451] on t at bounding box center [528, 461] width 12 height 31
click at [526, 509] on t at bounding box center [528, 519] width 12 height 31
click at [530, 569] on div at bounding box center [526, 577] width 33 height 33
click at [516, 507] on div at bounding box center [526, 518] width 33 height 33
click at [708, 118] on div "Curious" at bounding box center [720, 125] width 41 height 14
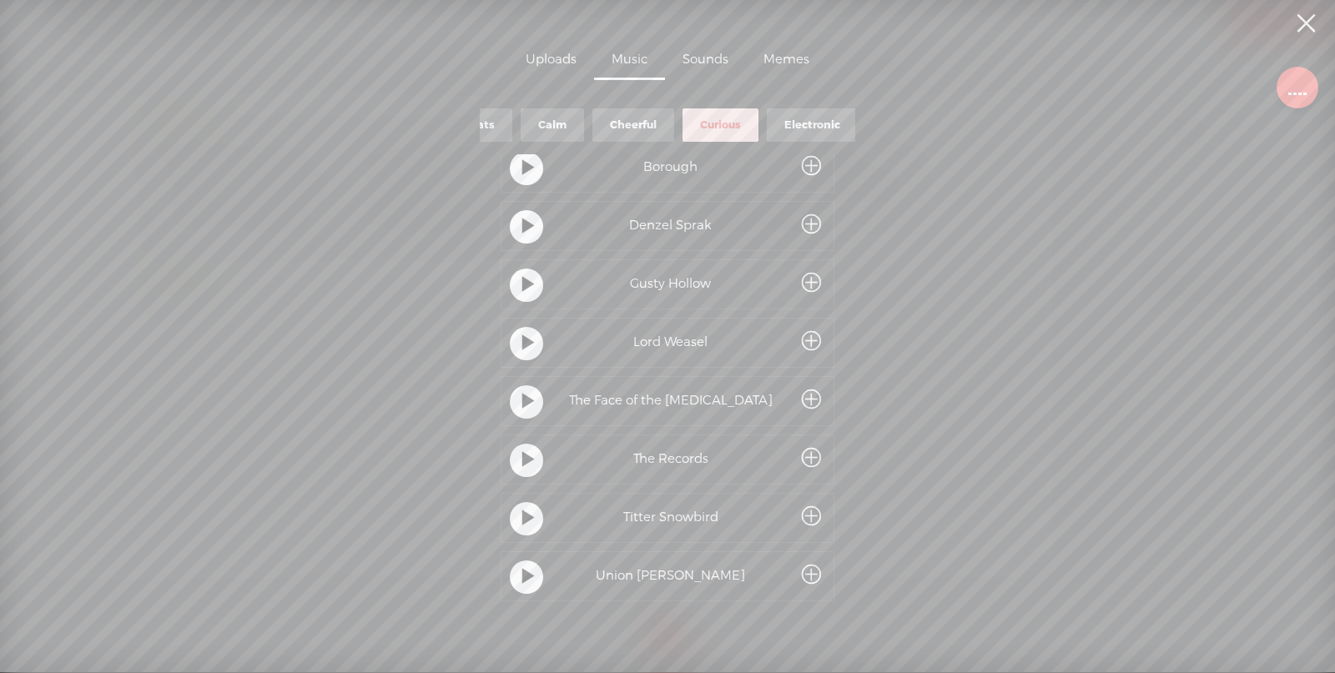
click at [530, 507] on div at bounding box center [526, 518] width 33 height 33
click at [515, 564] on div at bounding box center [526, 577] width 33 height 33
click at [522, 446] on t at bounding box center [528, 461] width 12 height 31
click at [522, 387] on t at bounding box center [528, 402] width 12 height 31
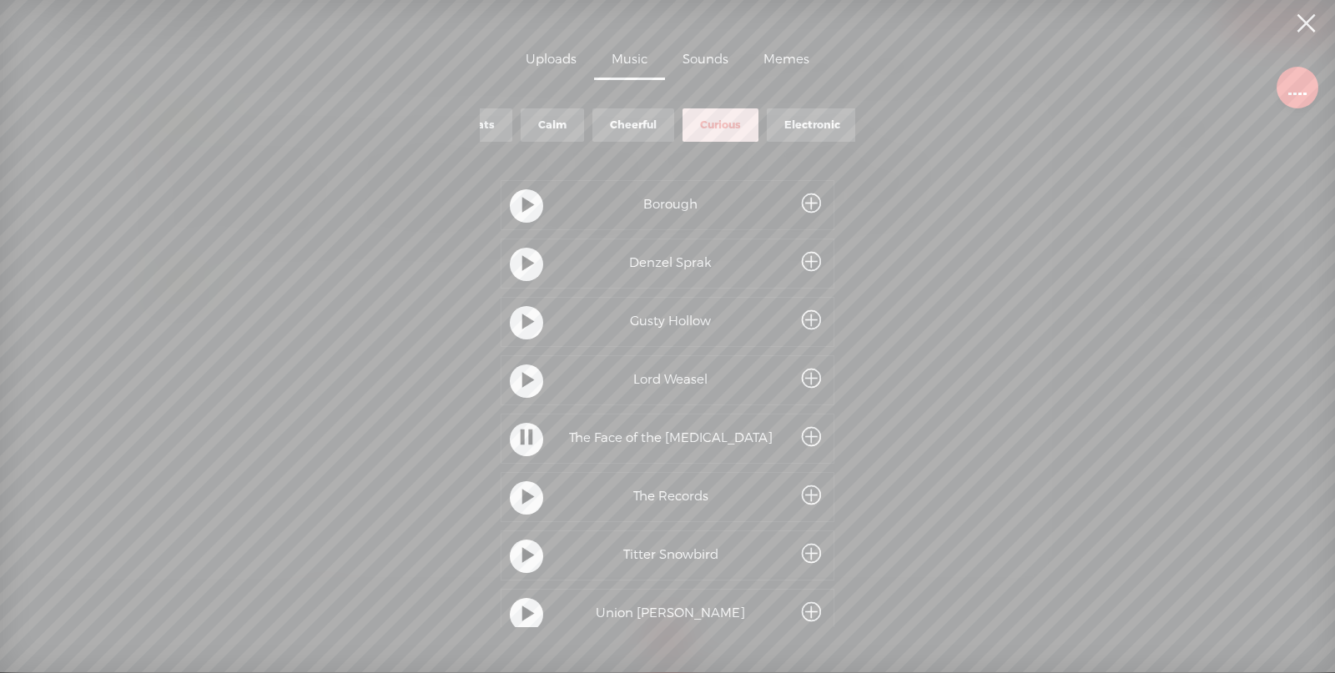
click at [516, 194] on div at bounding box center [526, 205] width 33 height 33
click at [523, 256] on t at bounding box center [528, 264] width 12 height 31
click at [527, 330] on t at bounding box center [528, 323] width 12 height 31
click at [530, 378] on div at bounding box center [526, 381] width 33 height 33
click at [526, 442] on t at bounding box center [528, 440] width 12 height 31
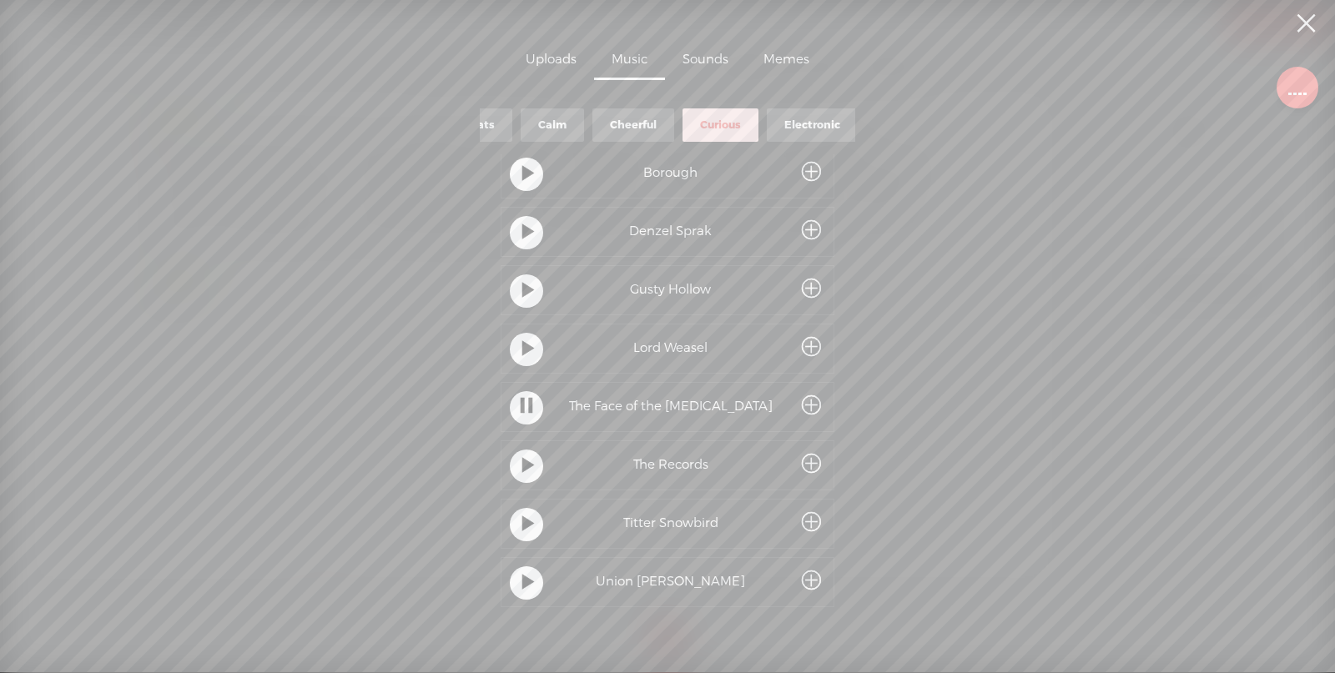
scroll to position [45, 0]
click at [530, 517] on div at bounding box center [526, 518] width 33 height 33
click at [524, 564] on t at bounding box center [528, 577] width 12 height 31
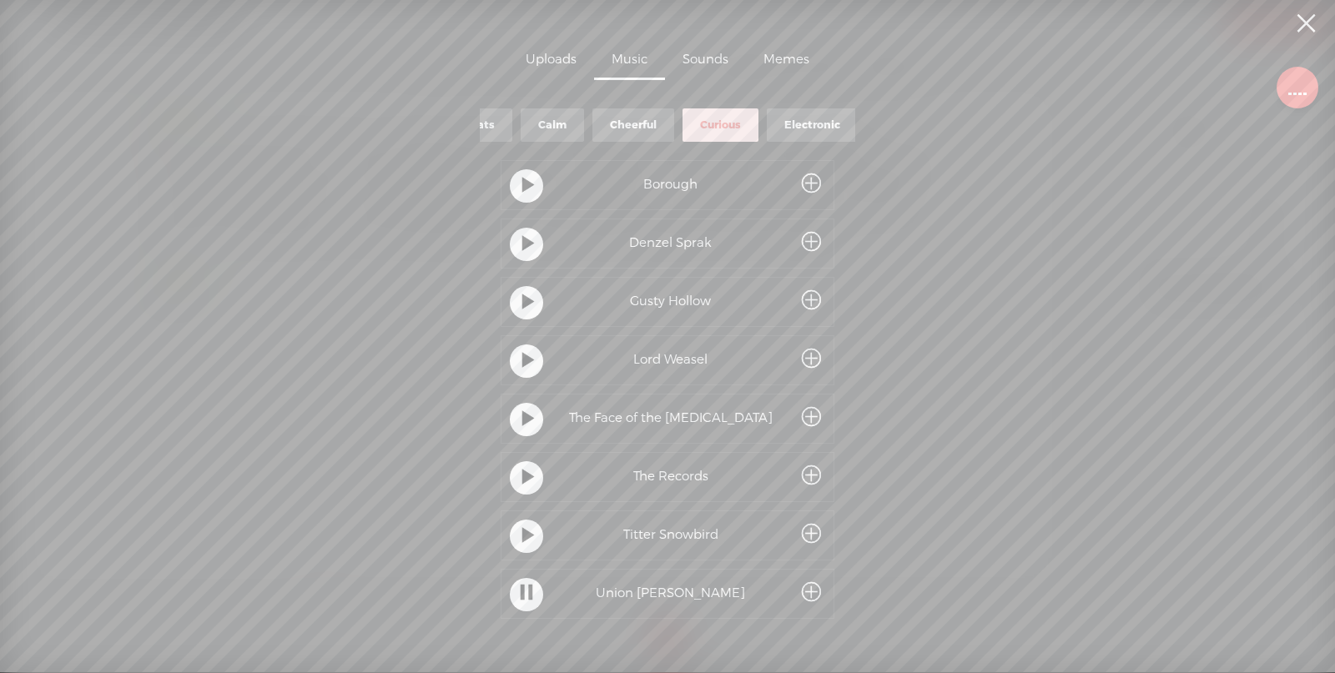
scroll to position [0, 0]
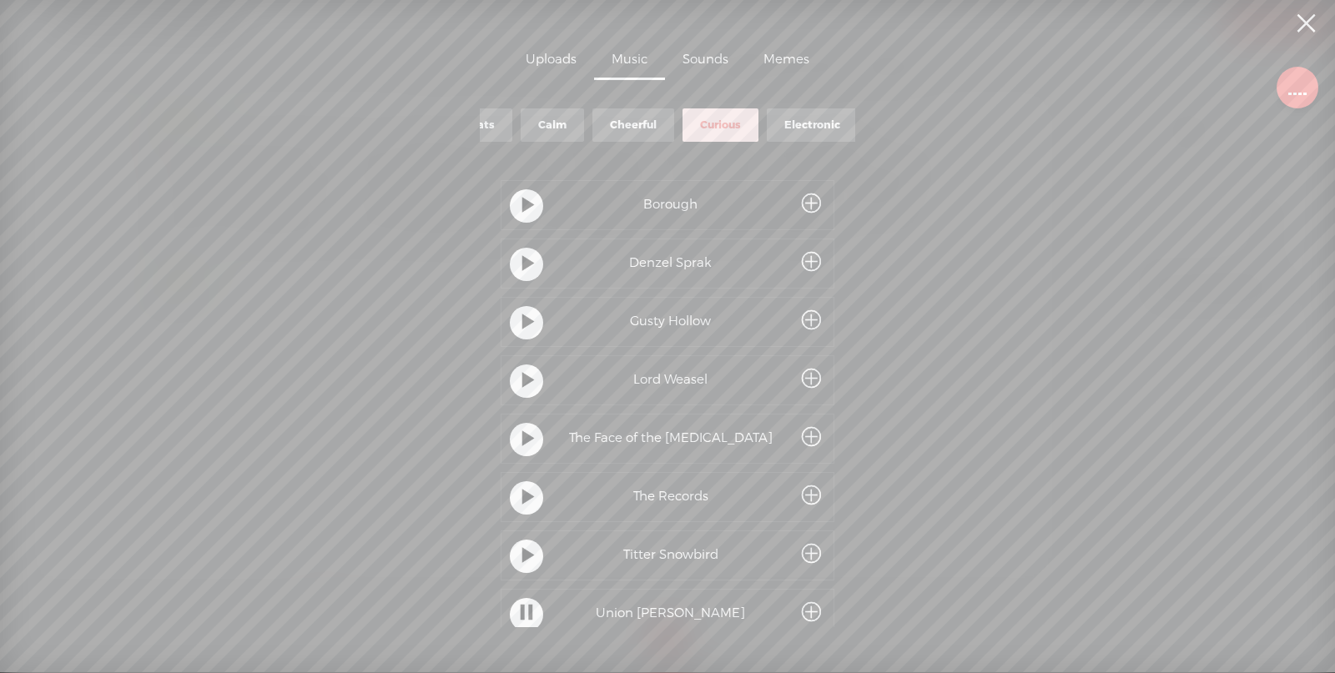
click at [801, 108] on div "Electronic" at bounding box center [812, 124] width 91 height 33
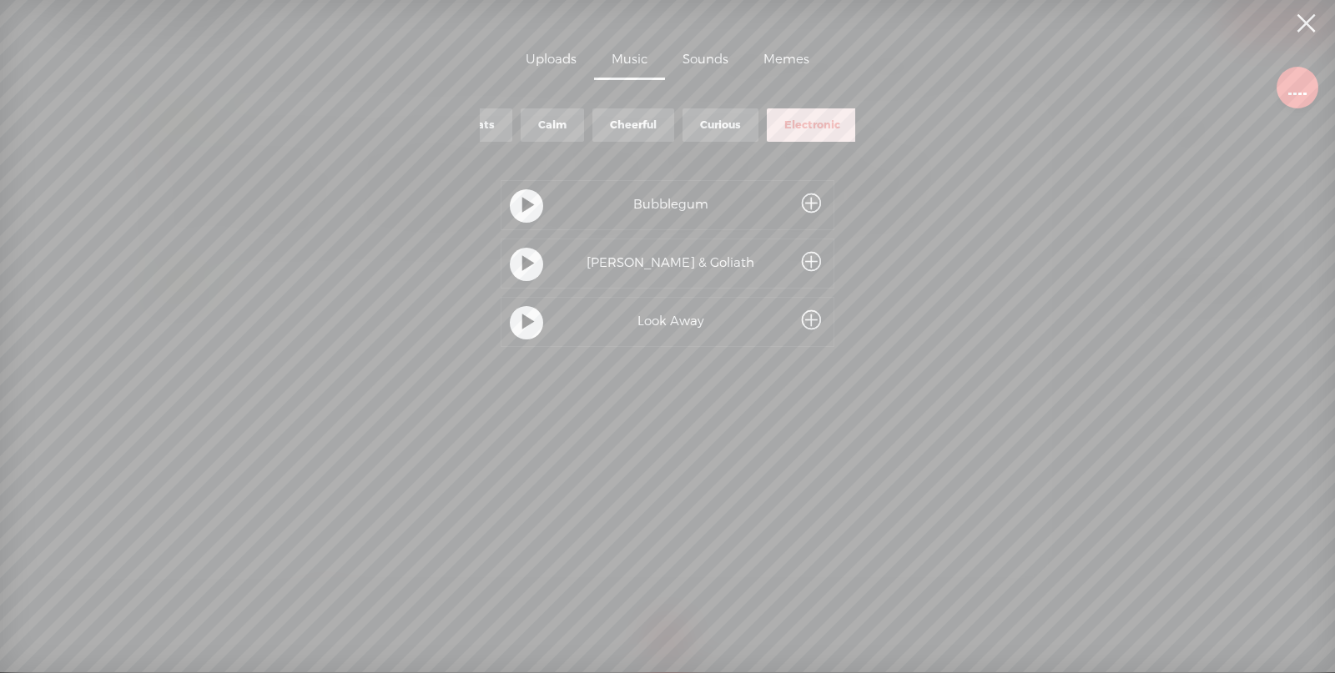
click at [526, 202] on t at bounding box center [528, 206] width 12 height 31
click at [529, 264] on t at bounding box center [528, 264] width 12 height 31
click at [526, 326] on t at bounding box center [528, 323] width 12 height 31
click at [547, 108] on div "Calm" at bounding box center [552, 124] width 63 height 33
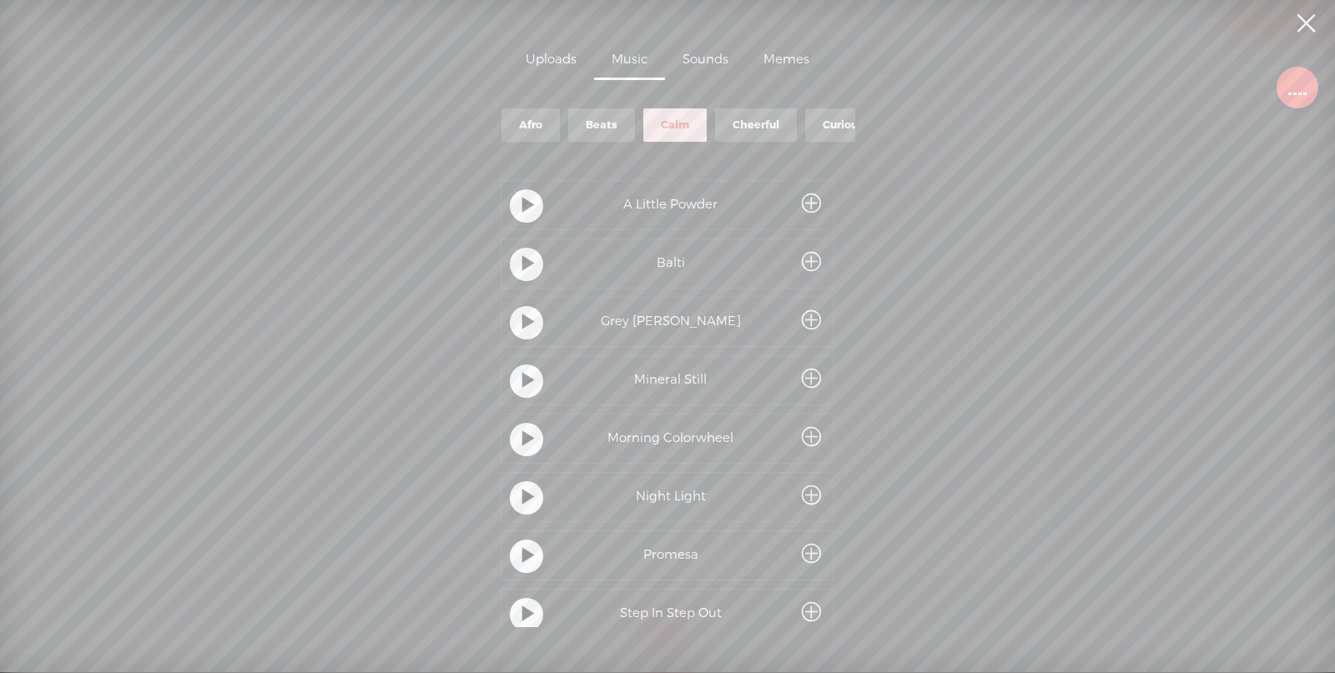
click at [589, 123] on div "Beats" at bounding box center [602, 125] width 32 height 14
click at [526, 210] on t at bounding box center [528, 206] width 12 height 31
click at [524, 260] on t at bounding box center [528, 264] width 12 height 31
click at [526, 330] on t at bounding box center [528, 323] width 12 height 31
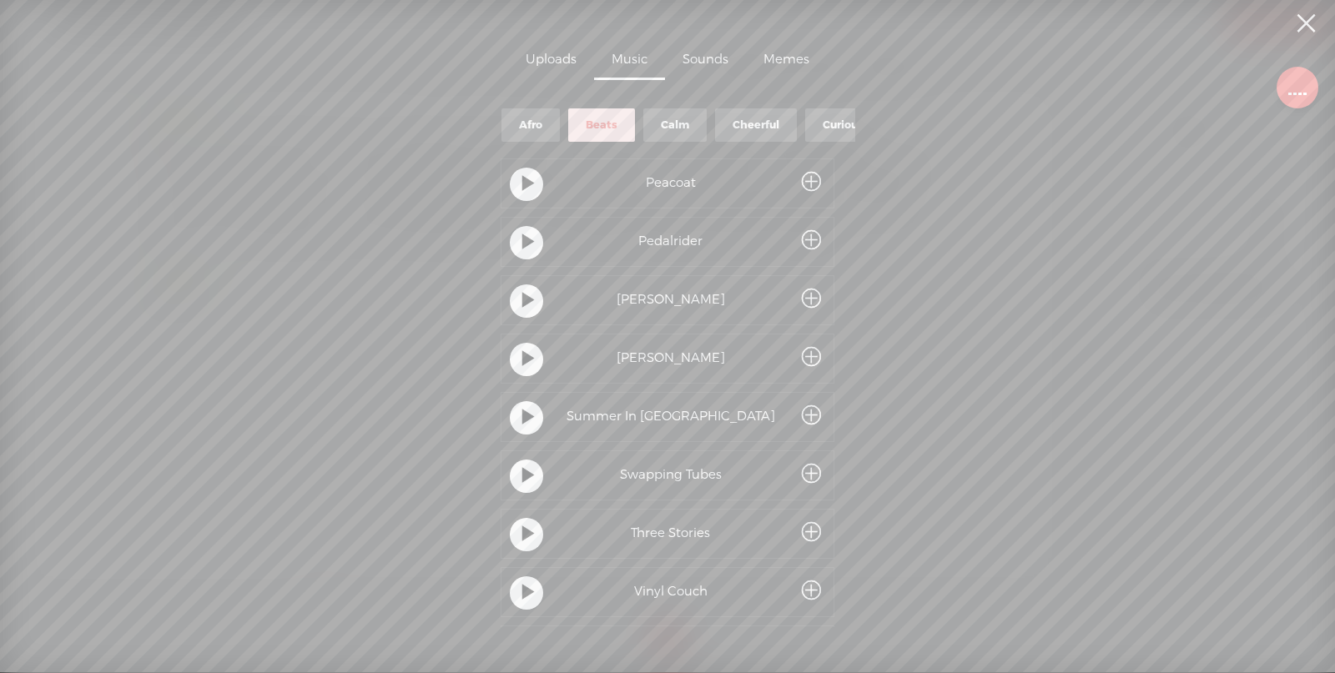
scroll to position [337, 0]
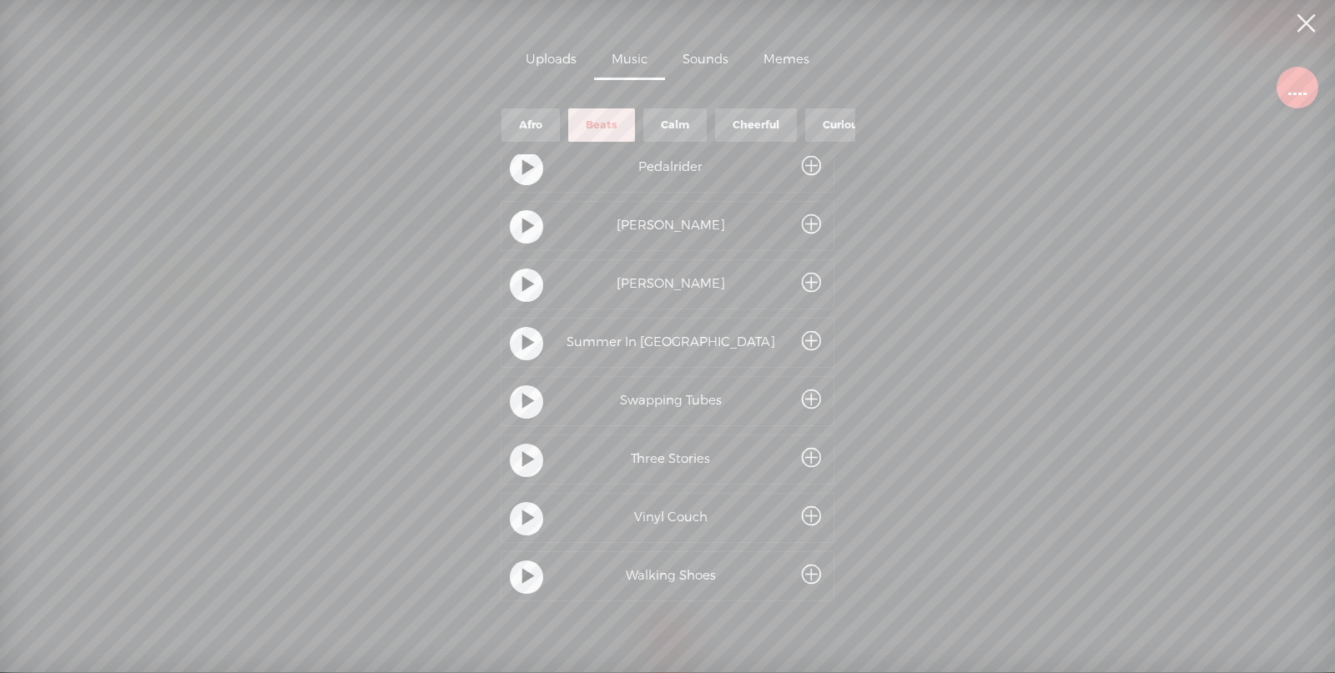
click at [523, 567] on t at bounding box center [528, 577] width 12 height 31
click at [522, 507] on t at bounding box center [528, 519] width 12 height 31
click at [522, 455] on t at bounding box center [528, 461] width 12 height 31
click at [522, 393] on t at bounding box center [528, 402] width 12 height 31
click at [527, 335] on t at bounding box center [528, 344] width 12 height 31
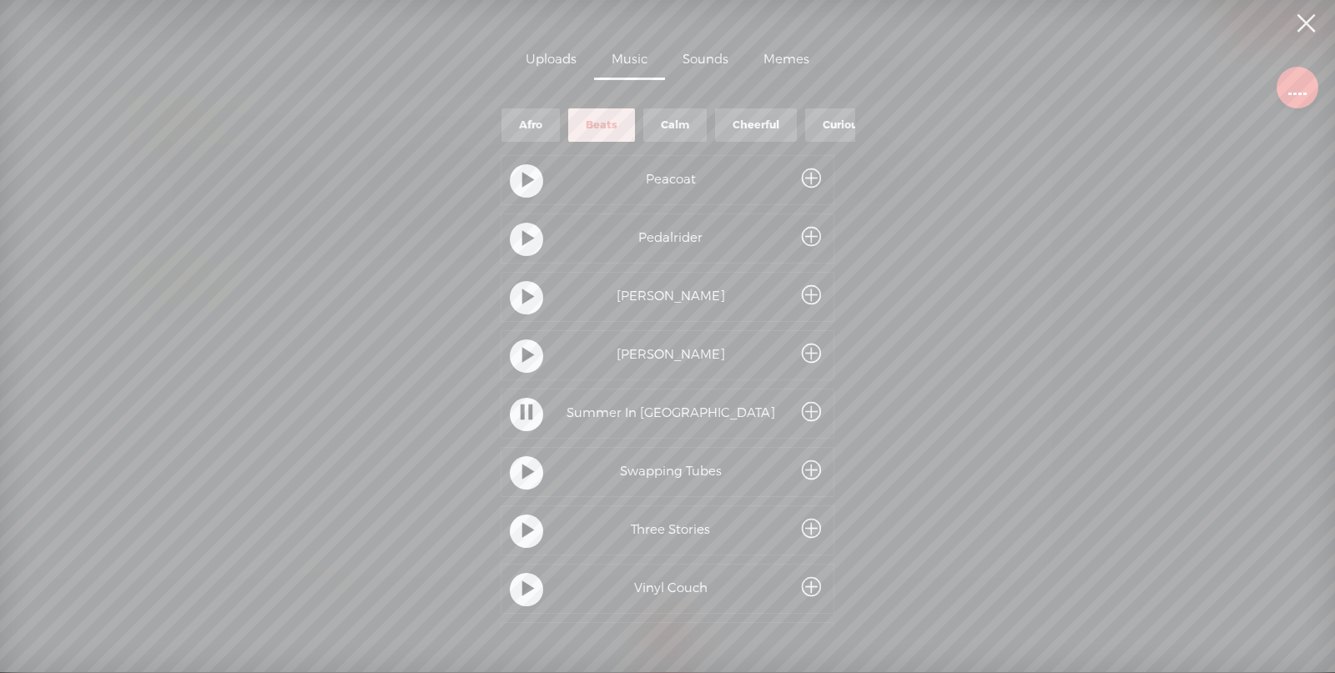
scroll to position [233, 0]
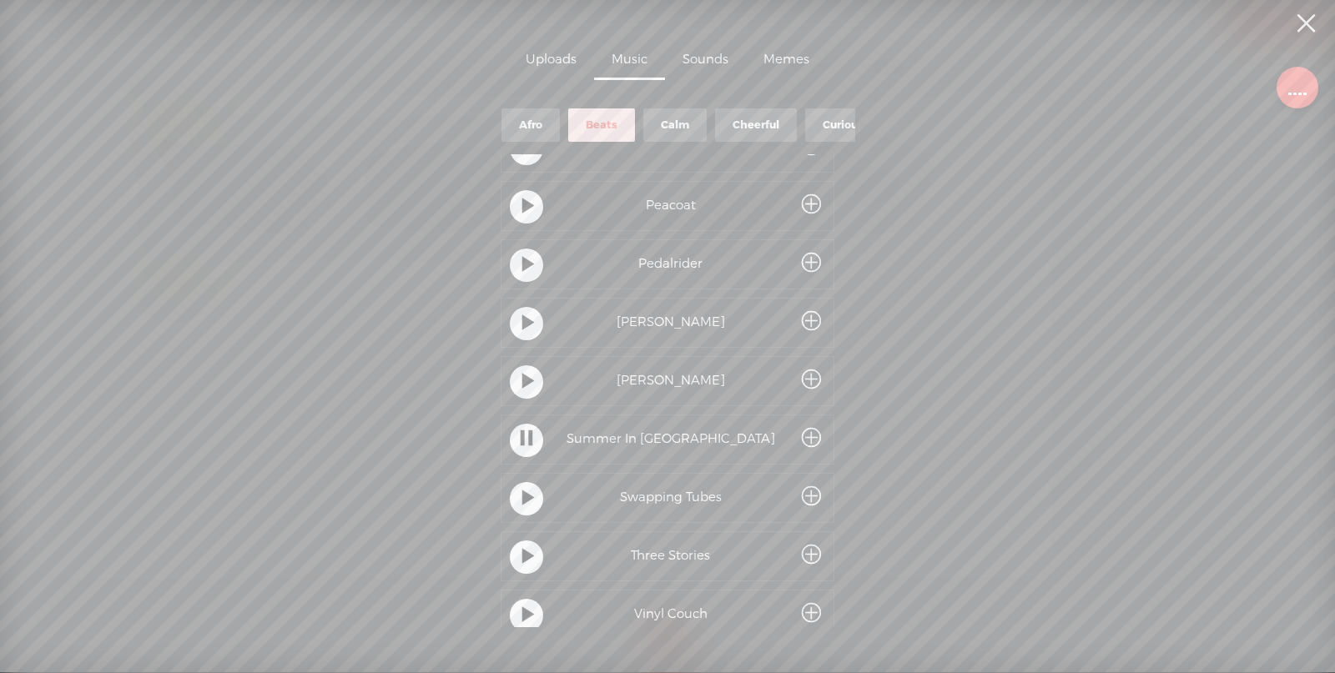
click at [527, 382] on t at bounding box center [528, 382] width 12 height 31
click at [525, 327] on t at bounding box center [528, 324] width 12 height 31
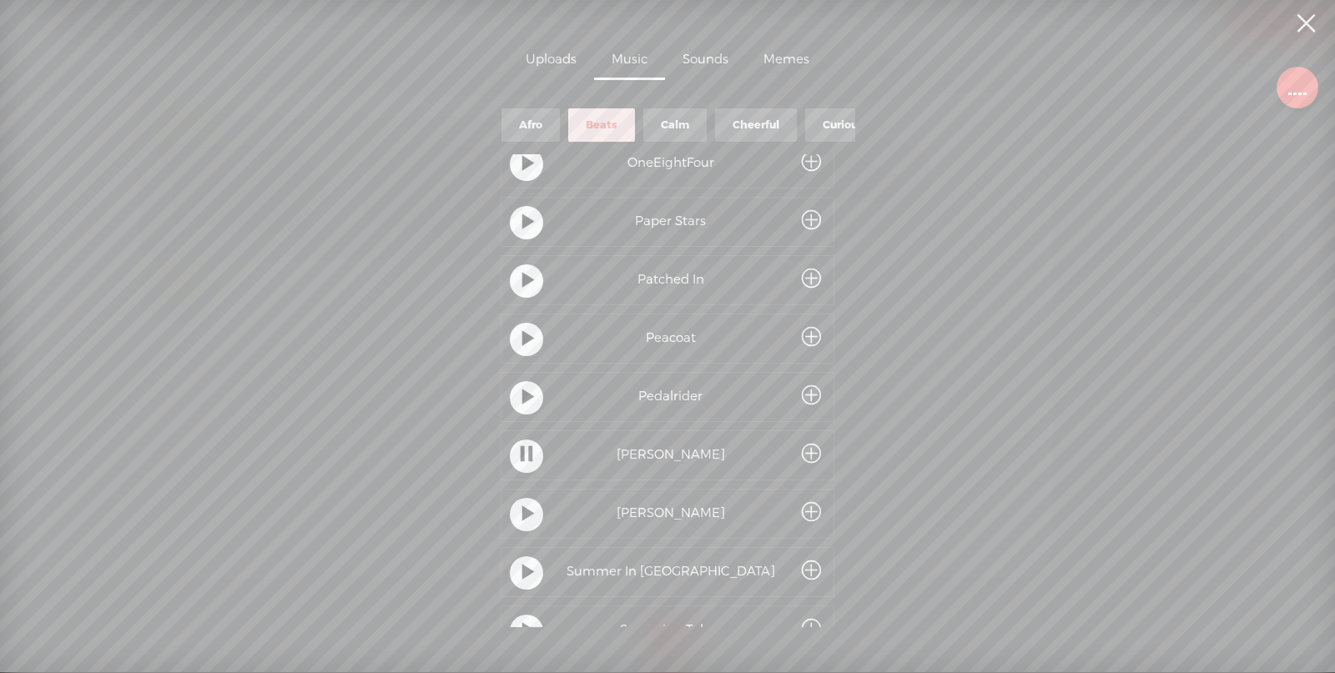
scroll to position [128, 0]
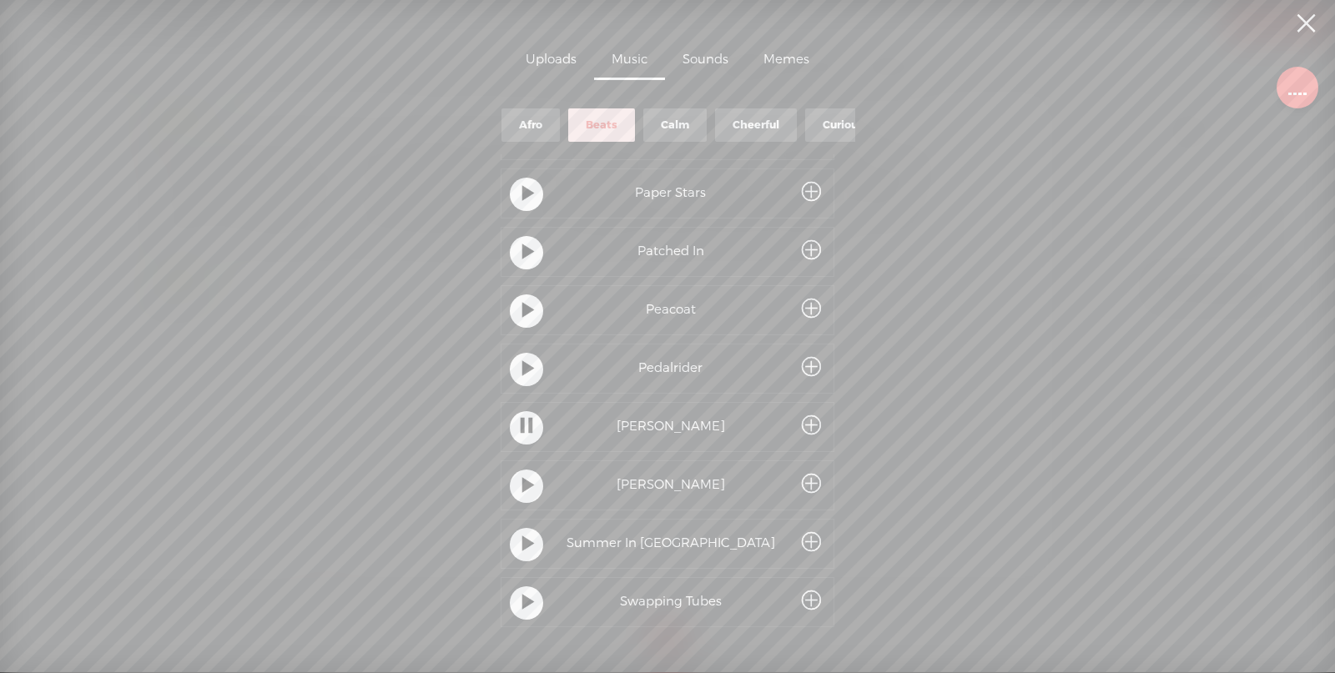
click at [534, 372] on div at bounding box center [526, 369] width 33 height 33
click at [522, 314] on t at bounding box center [528, 311] width 12 height 31
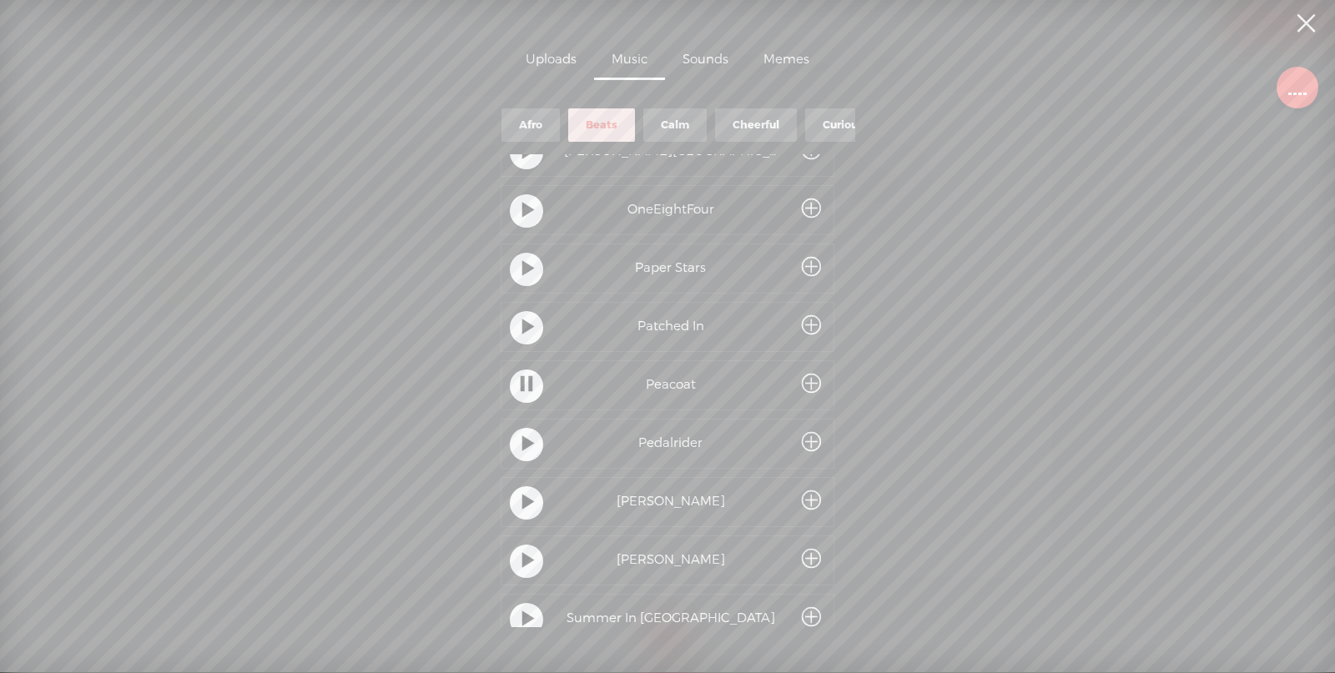
scroll to position [24, 0]
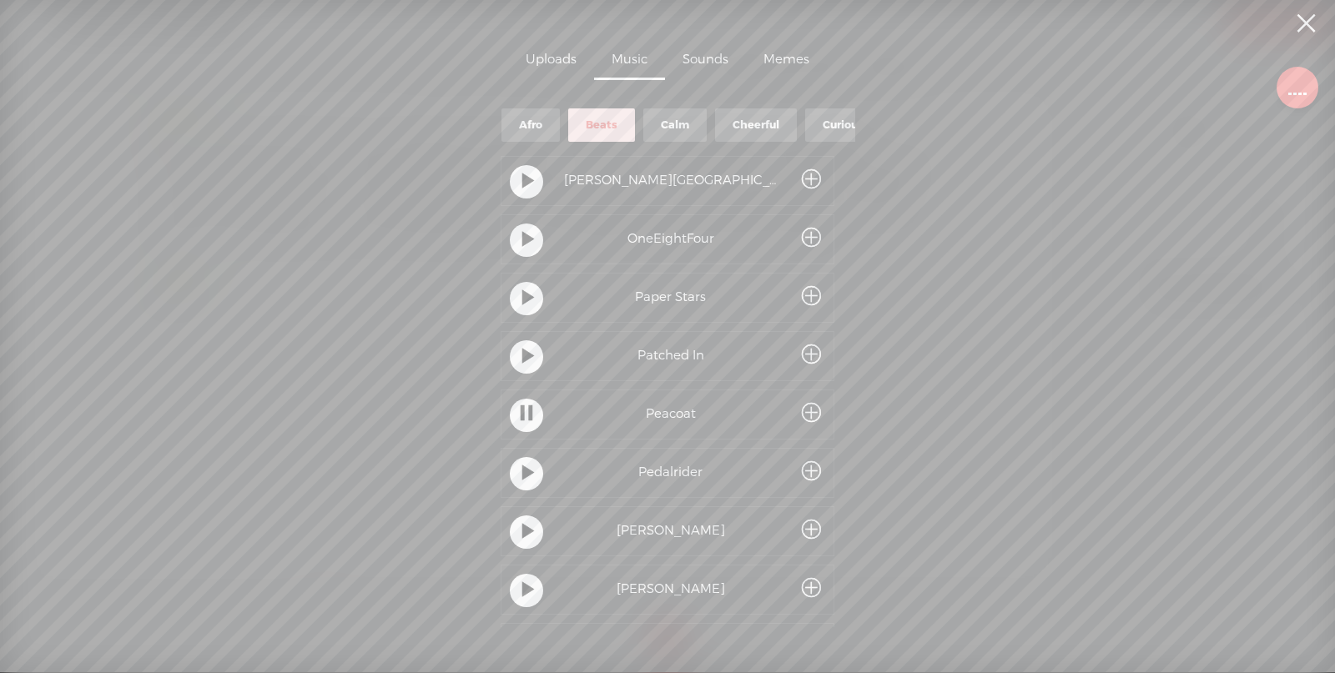
click at [517, 362] on div at bounding box center [526, 356] width 33 height 33
click at [526, 296] on t at bounding box center [528, 299] width 12 height 31
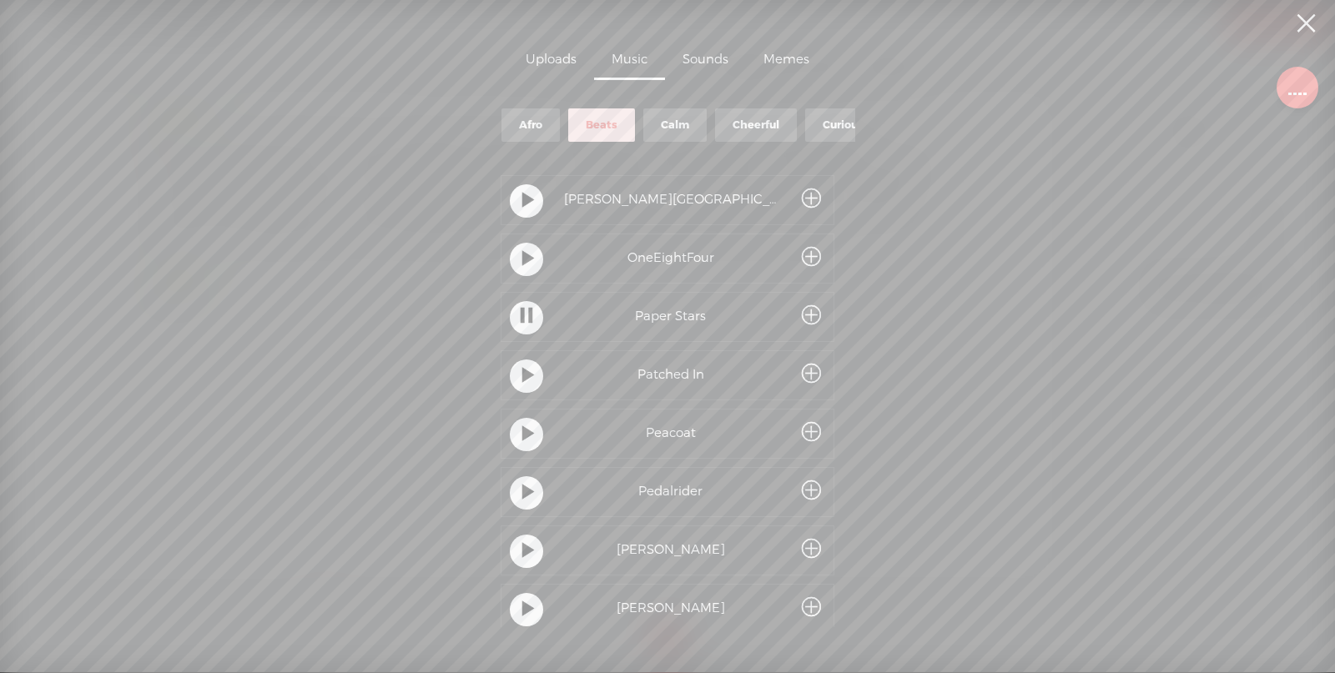
scroll to position [0, 0]
click at [535, 264] on div at bounding box center [526, 264] width 33 height 33
click at [522, 209] on t at bounding box center [528, 206] width 12 height 31
click at [529, 332] on t at bounding box center [528, 323] width 12 height 31
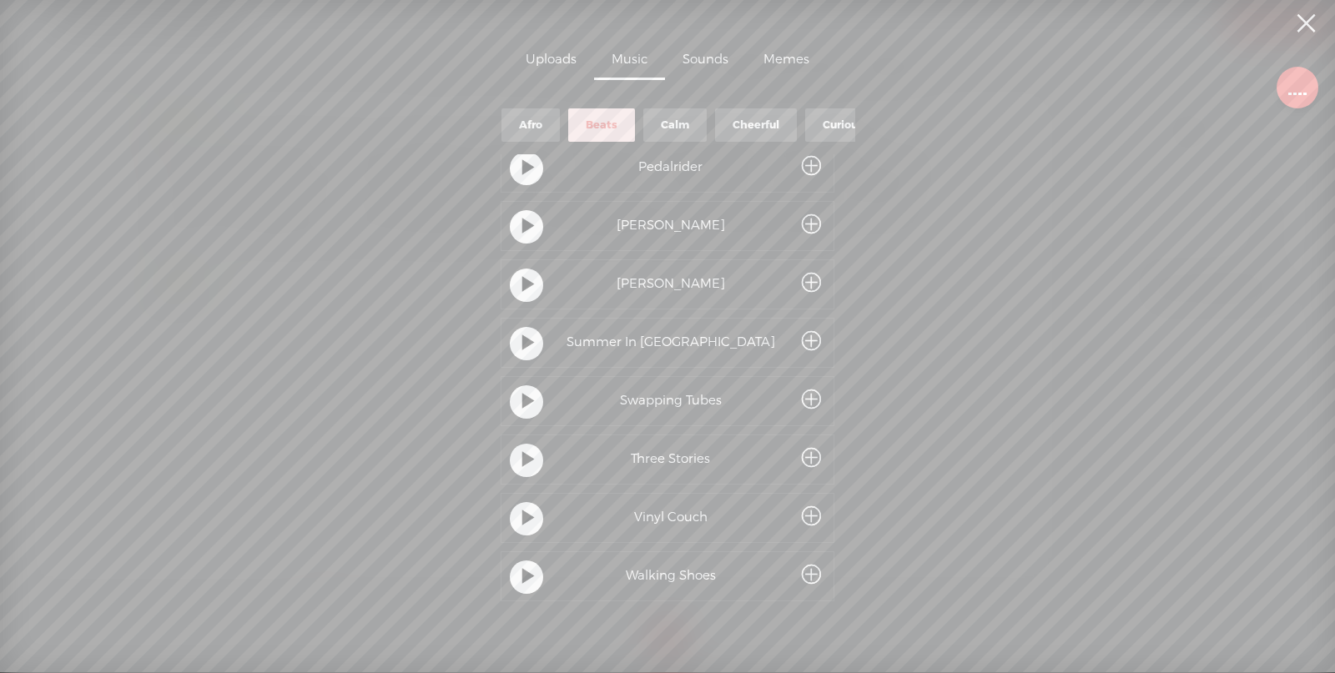
scroll to position [337, 0]
click at [530, 336] on div at bounding box center [526, 343] width 33 height 33
click at [510, 513] on div at bounding box center [526, 518] width 33 height 33
click at [525, 454] on t at bounding box center [528, 461] width 12 height 31
click at [523, 390] on t at bounding box center [528, 402] width 12 height 31
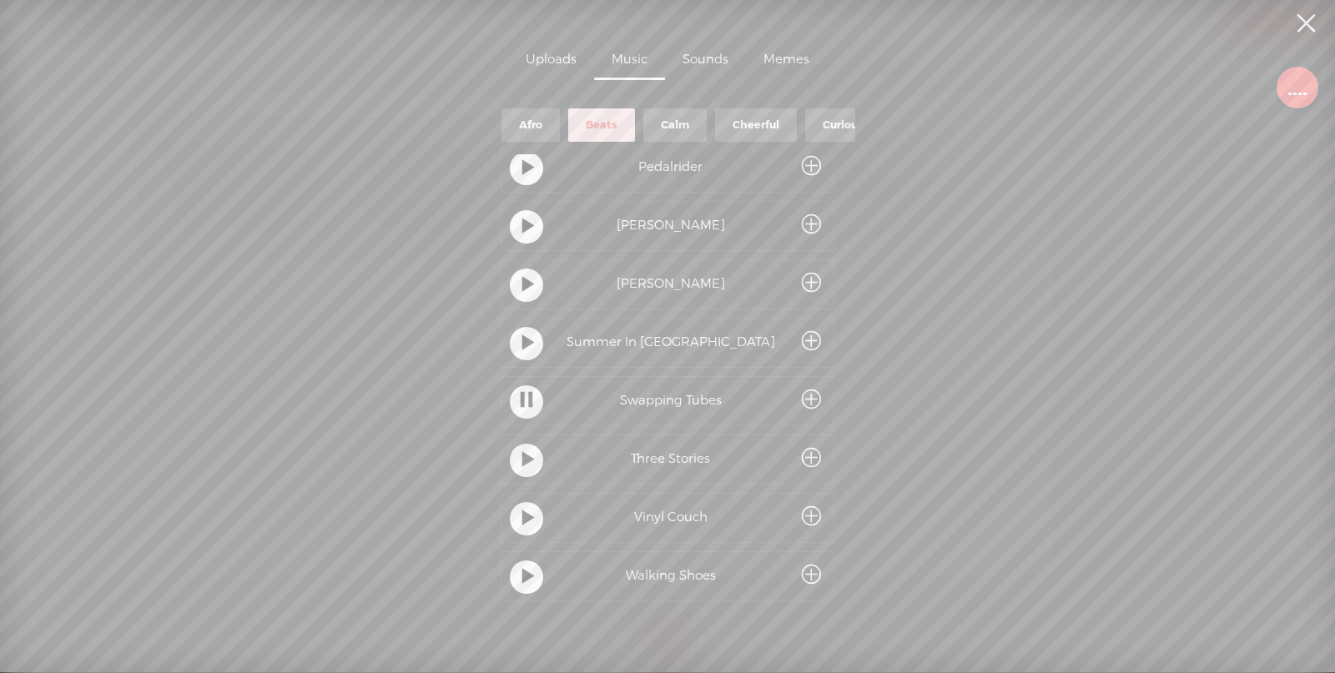
click at [523, 334] on t at bounding box center [528, 344] width 12 height 31
click at [526, 284] on t at bounding box center [528, 285] width 12 height 31
click at [524, 217] on t at bounding box center [528, 227] width 12 height 31
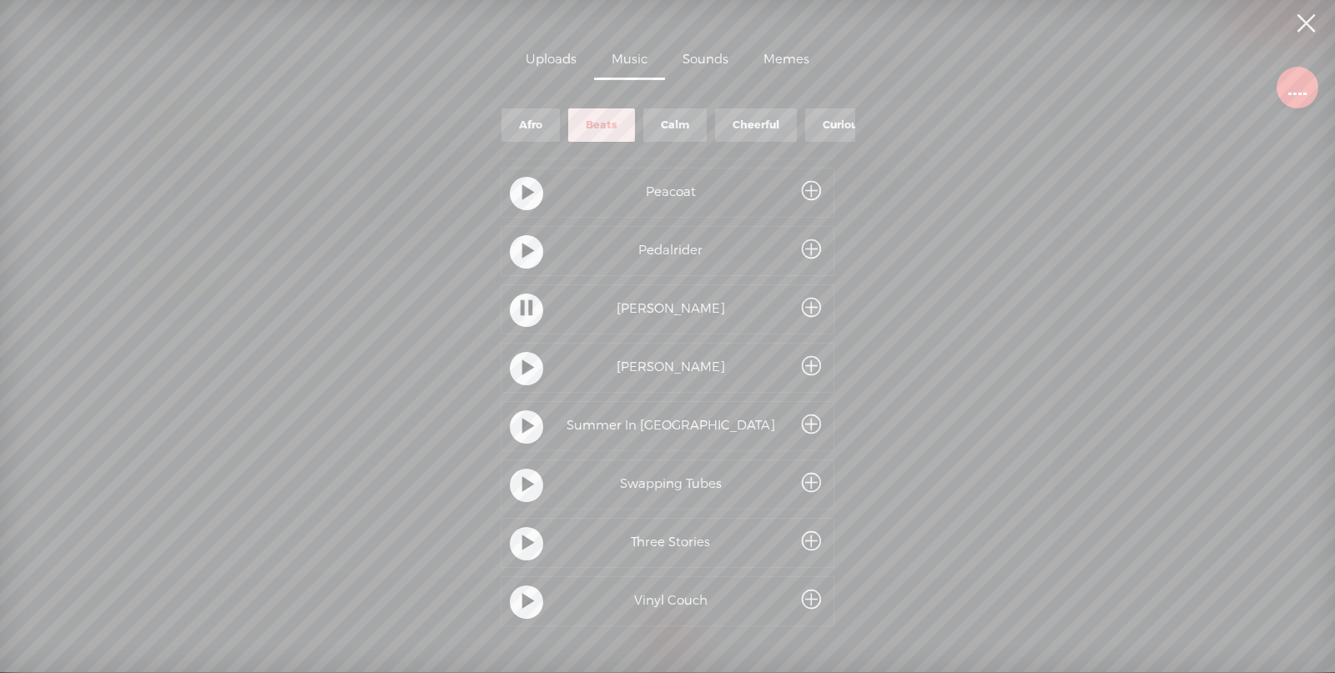
scroll to position [128, 0]
click at [522, 374] on t at bounding box center [528, 370] width 12 height 31
click at [522, 311] on t at bounding box center [528, 311] width 12 height 31
click at [527, 254] on t at bounding box center [528, 253] width 12 height 31
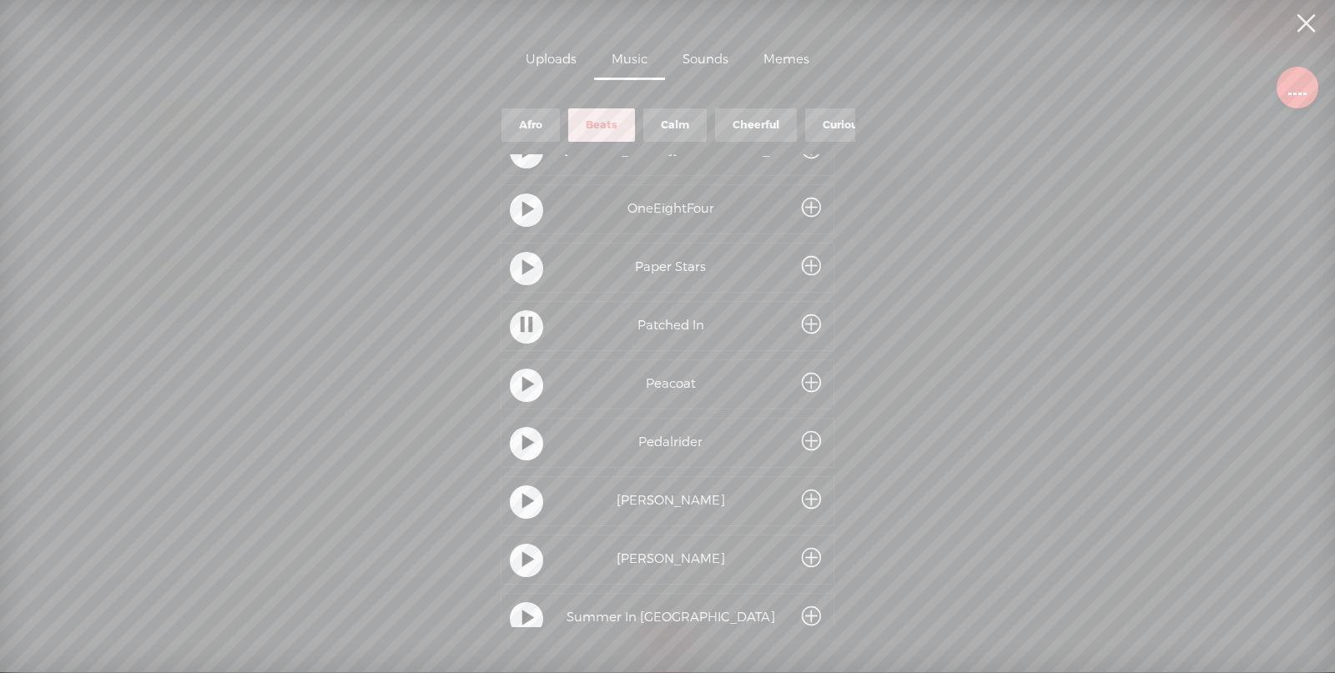
scroll to position [24, 0]
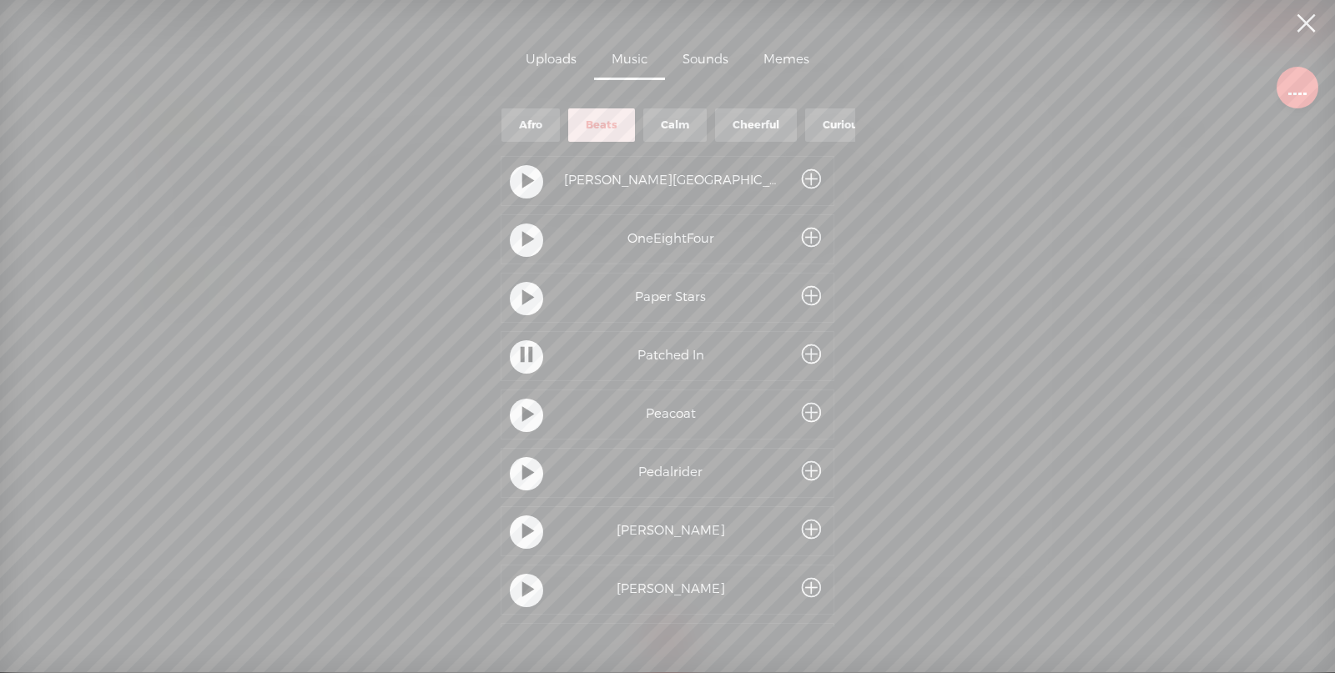
click at [531, 302] on div at bounding box center [526, 298] width 33 height 33
click at [523, 233] on t at bounding box center [528, 240] width 12 height 31
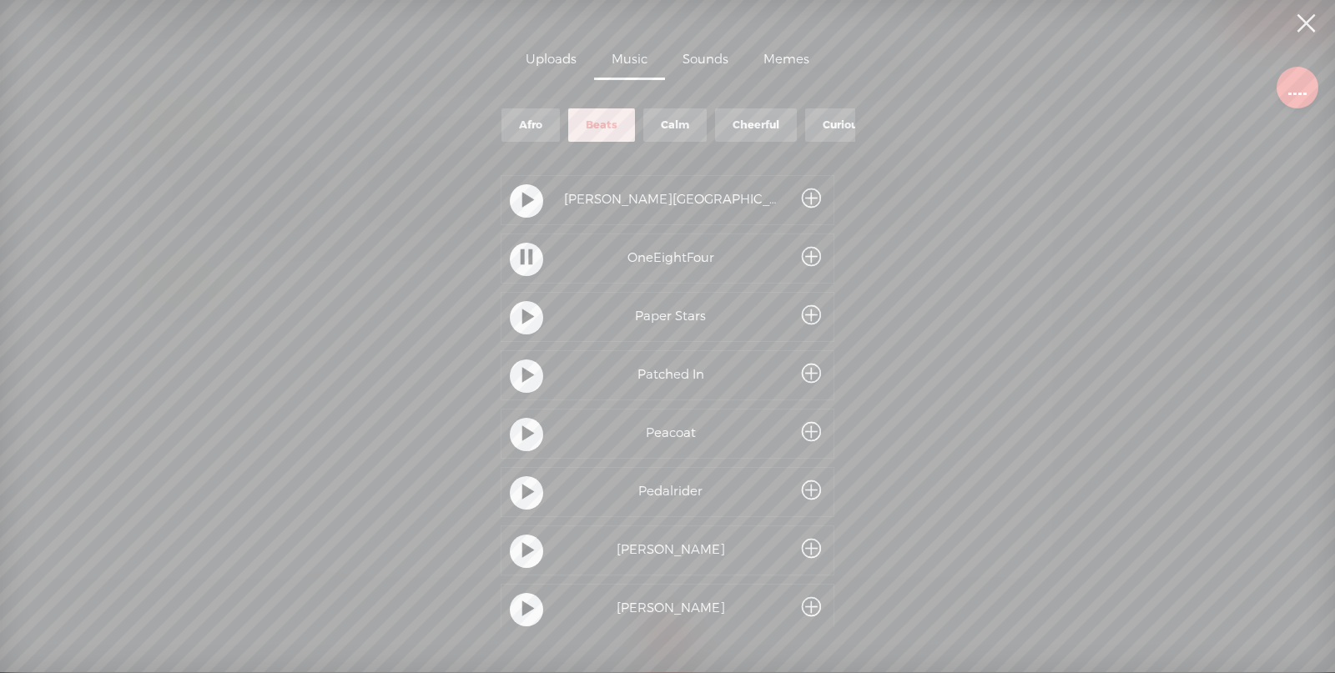
scroll to position [0, 0]
click at [525, 210] on t at bounding box center [528, 206] width 12 height 31
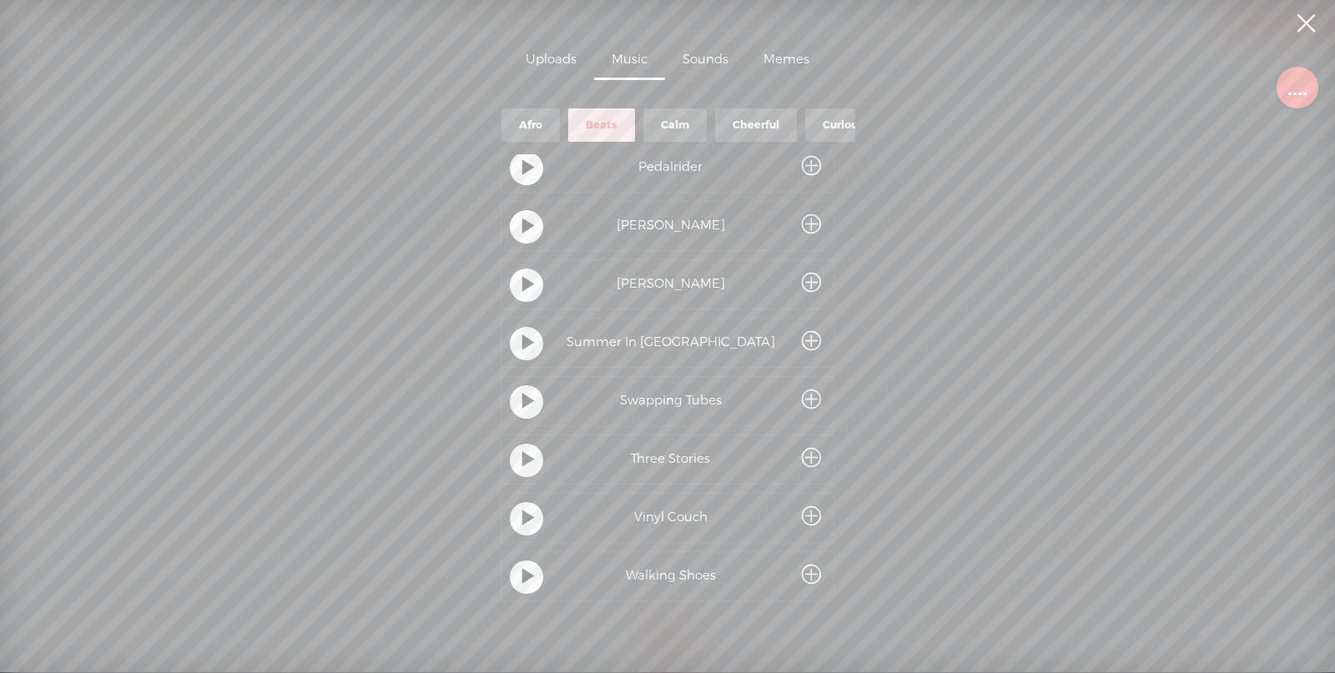
scroll to position [337, 0]
click at [512, 342] on div at bounding box center [526, 343] width 33 height 33
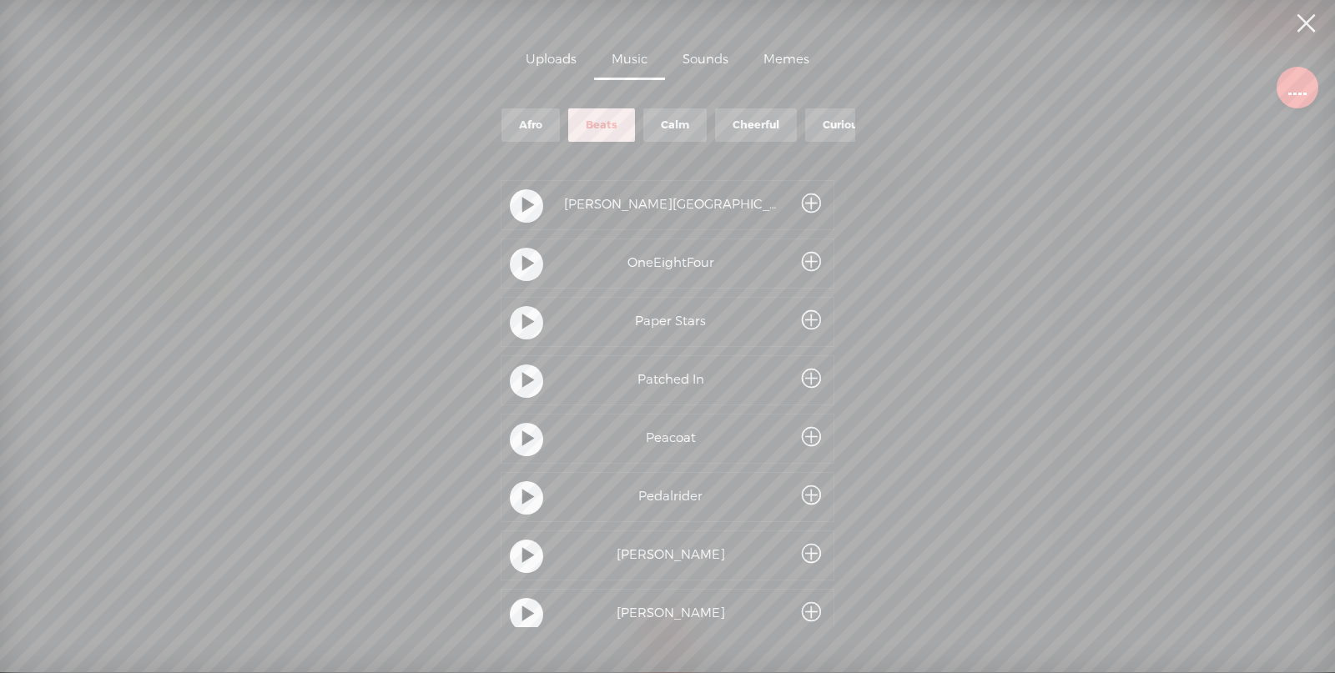
scroll to position [103, 0]
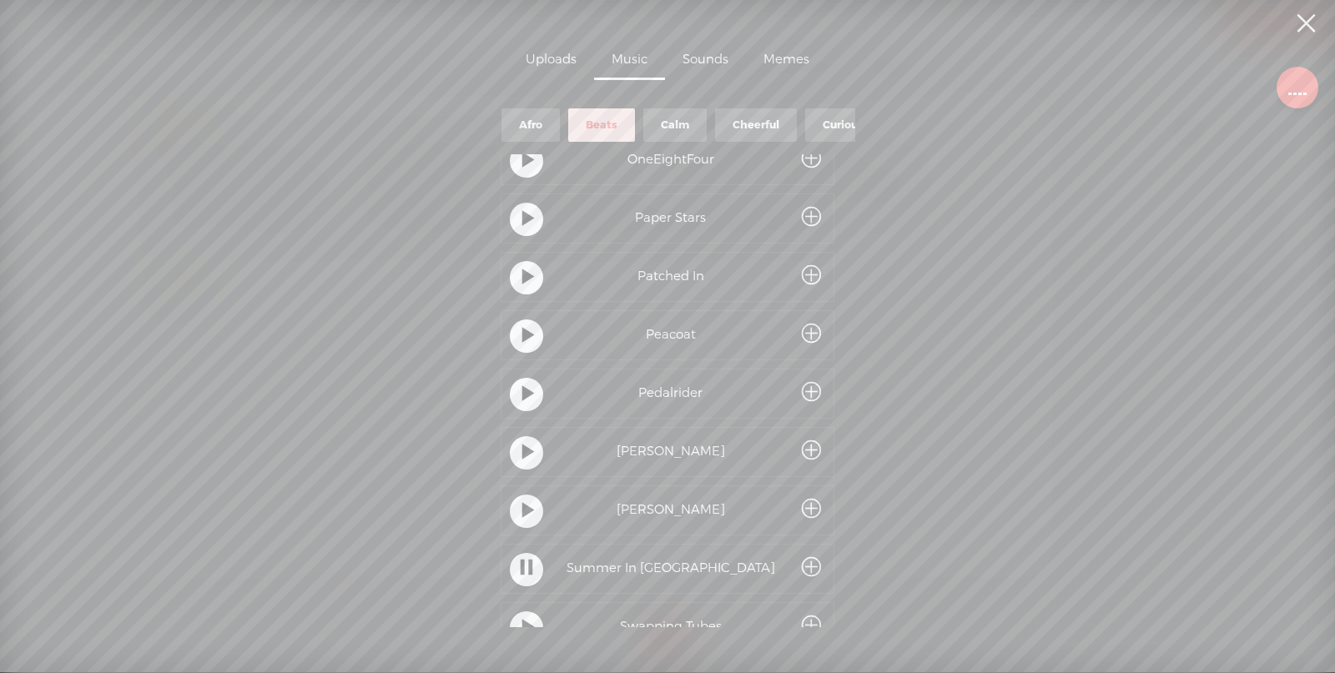
click at [527, 224] on t at bounding box center [528, 219] width 12 height 31
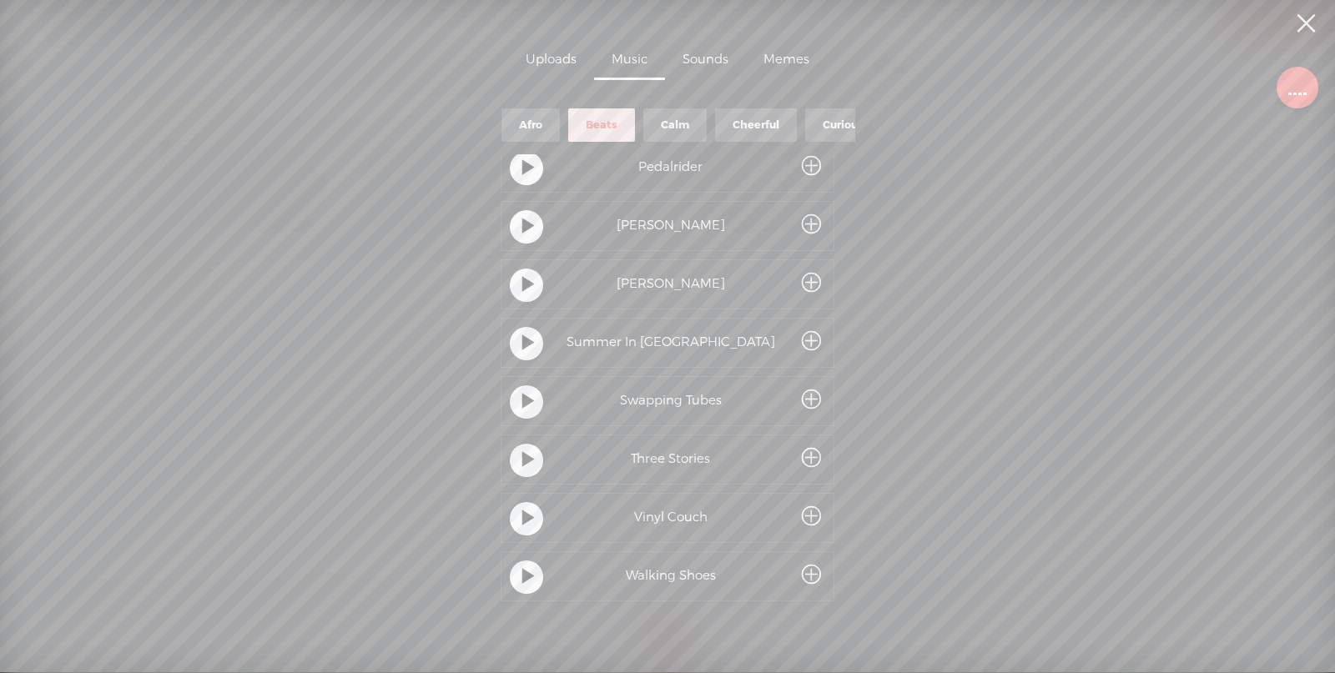
scroll to position [337, 0]
click at [522, 392] on t at bounding box center [528, 402] width 12 height 31
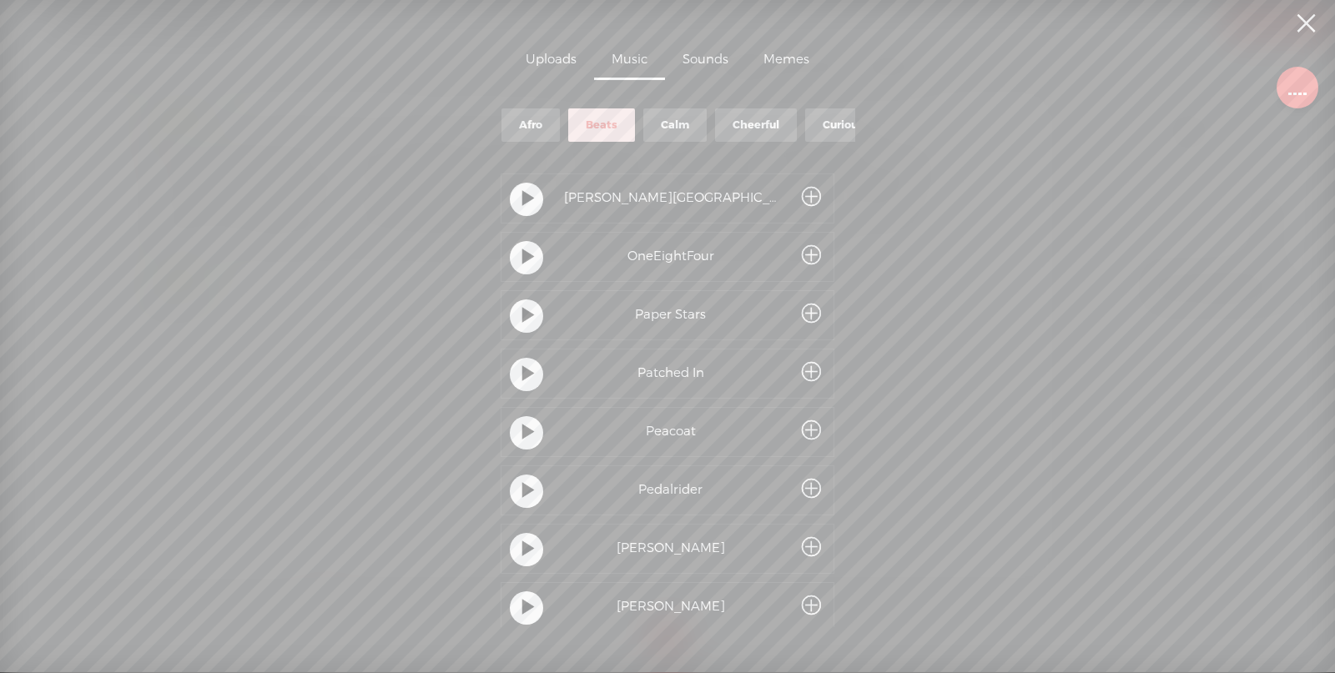
scroll to position [0, 0]
click at [511, 204] on div at bounding box center [526, 205] width 33 height 33
click at [523, 269] on t at bounding box center [528, 264] width 12 height 31
click at [530, 325] on div at bounding box center [526, 322] width 33 height 33
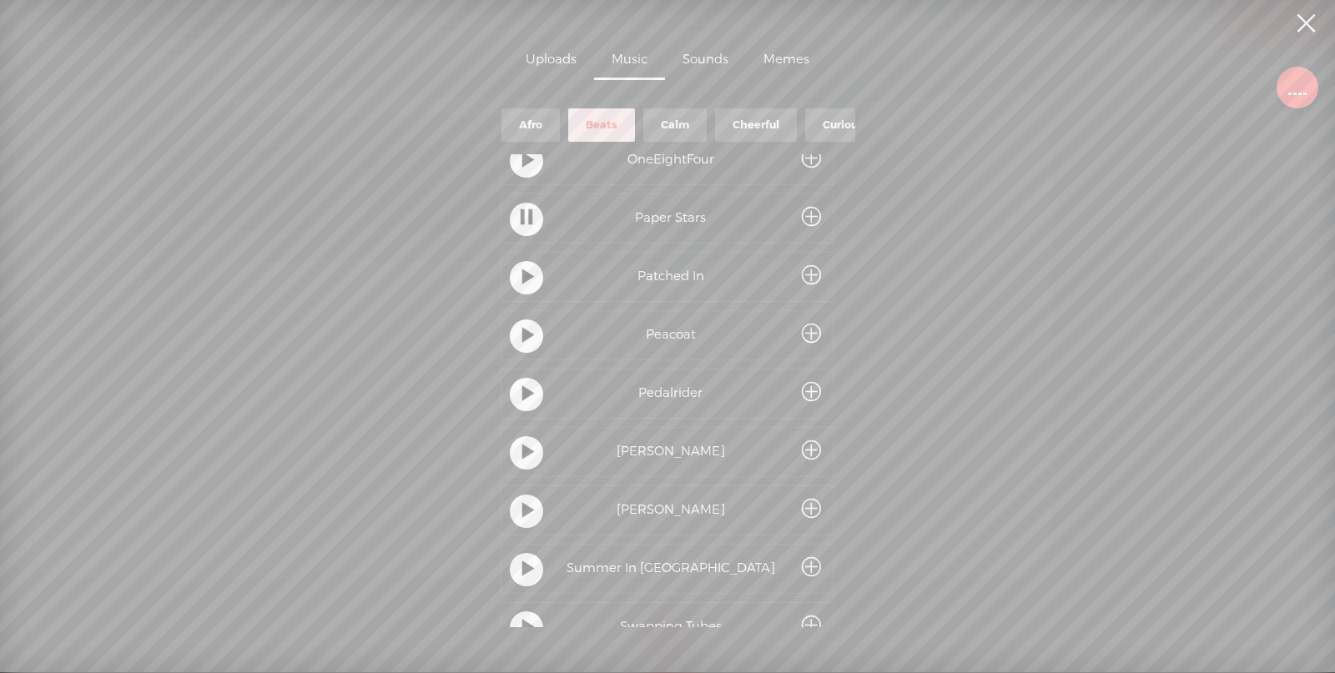
click at [531, 570] on div at bounding box center [526, 569] width 33 height 33
click at [522, 221] on t at bounding box center [528, 219] width 12 height 31
click at [812, 213] on span at bounding box center [811, 218] width 19 height 31
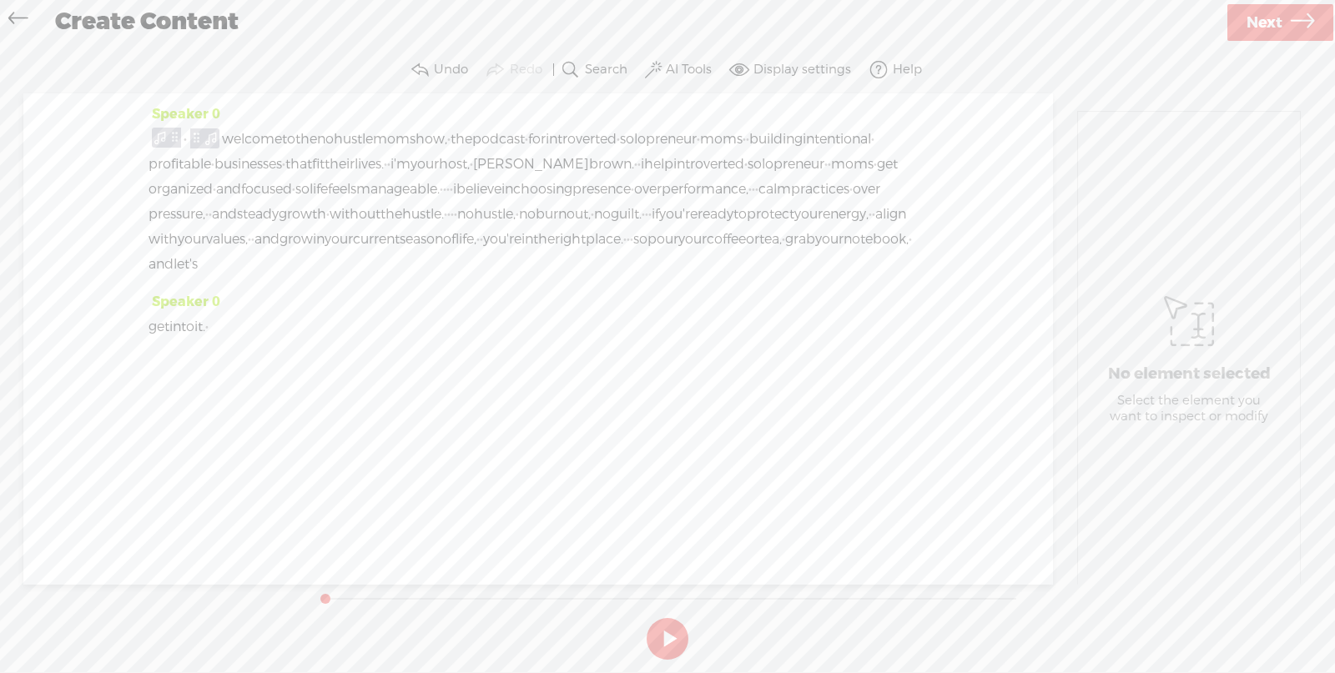
click at [669, 630] on button at bounding box center [668, 639] width 42 height 42
click at [671, 640] on button at bounding box center [668, 639] width 42 height 42
click at [159, 125] on div "Speaker 0 · welcome to the no hustle mom show, · the podcast · for introverted …" at bounding box center [538, 196] width 779 height 188
click at [669, 652] on button at bounding box center [668, 639] width 42 height 42
drag, startPoint x: 530, startPoint y: 588, endPoint x: 313, endPoint y: 541, distance: 221.9
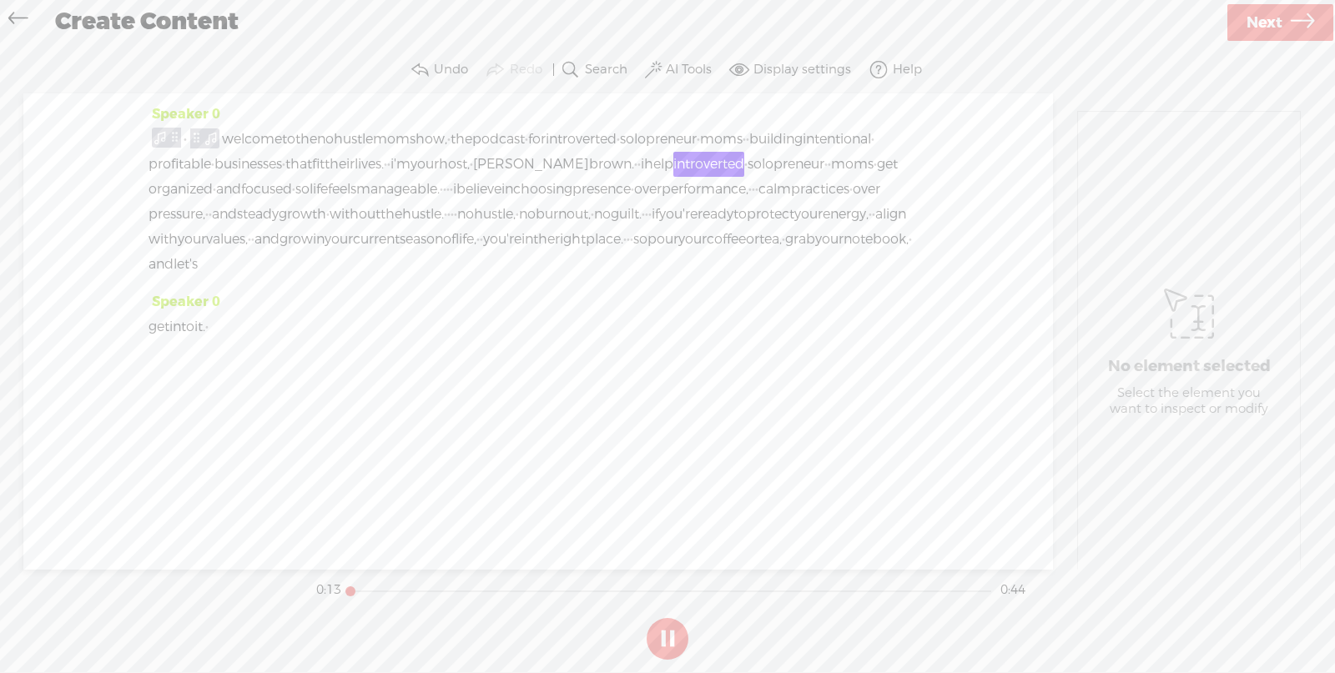
click at [314, 542] on div "Trebble audio editor works best with Google Chrome or Firefox. Please switch yo…" at bounding box center [668, 357] width 1302 height 620
click at [654, 641] on button at bounding box center [668, 639] width 42 height 42
click at [672, 651] on button at bounding box center [668, 639] width 42 height 42
click at [334, 588] on div "0:10" at bounding box center [328, 590] width 25 height 17
drag, startPoint x: 513, startPoint y: 593, endPoint x: 328, endPoint y: 572, distance: 186.5
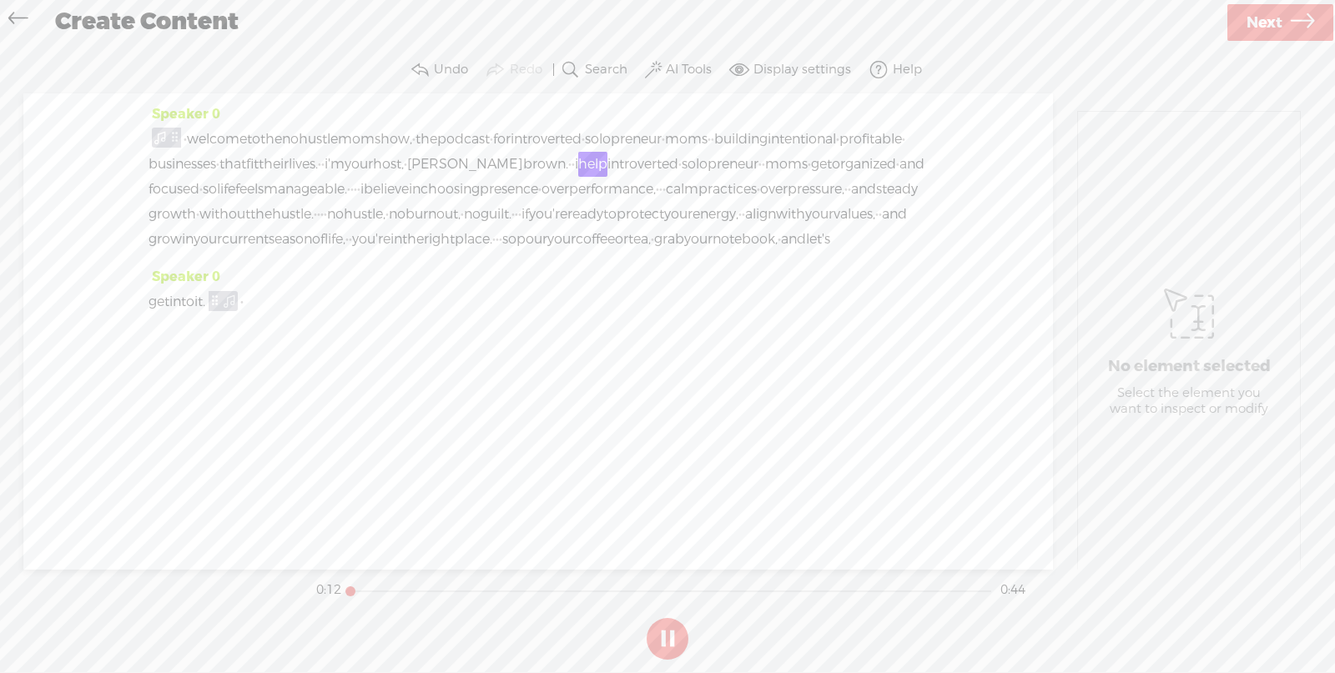
click at [329, 572] on section "0:12 0:44" at bounding box center [671, 591] width 716 height 42
click at [277, 315] on span at bounding box center [260, 302] width 33 height 25
click at [244, 315] on span "·" at bounding box center [241, 302] width 3 height 25
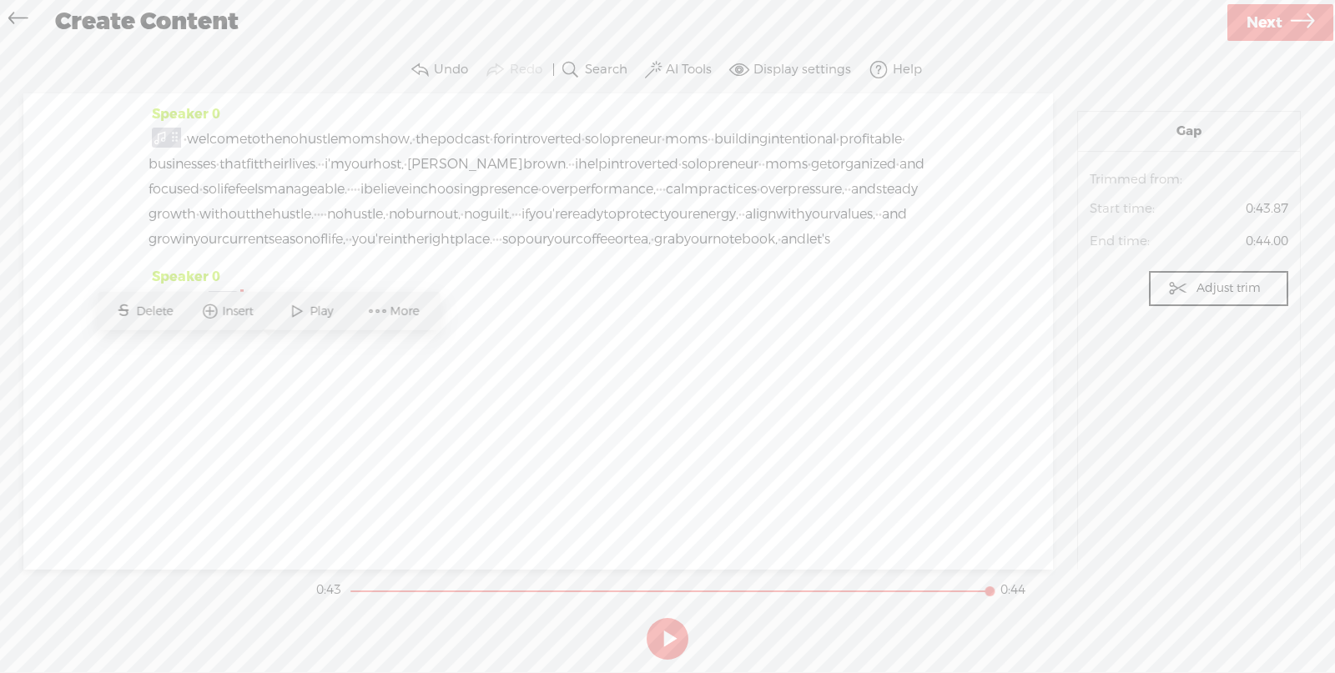
click at [409, 310] on span "More" at bounding box center [406, 311] width 33 height 17
click at [344, 411] on div "Speaker 0 · welcome to the no hustle mom show, · the podcast · for introverted …" at bounding box center [538, 331] width 1030 height 476
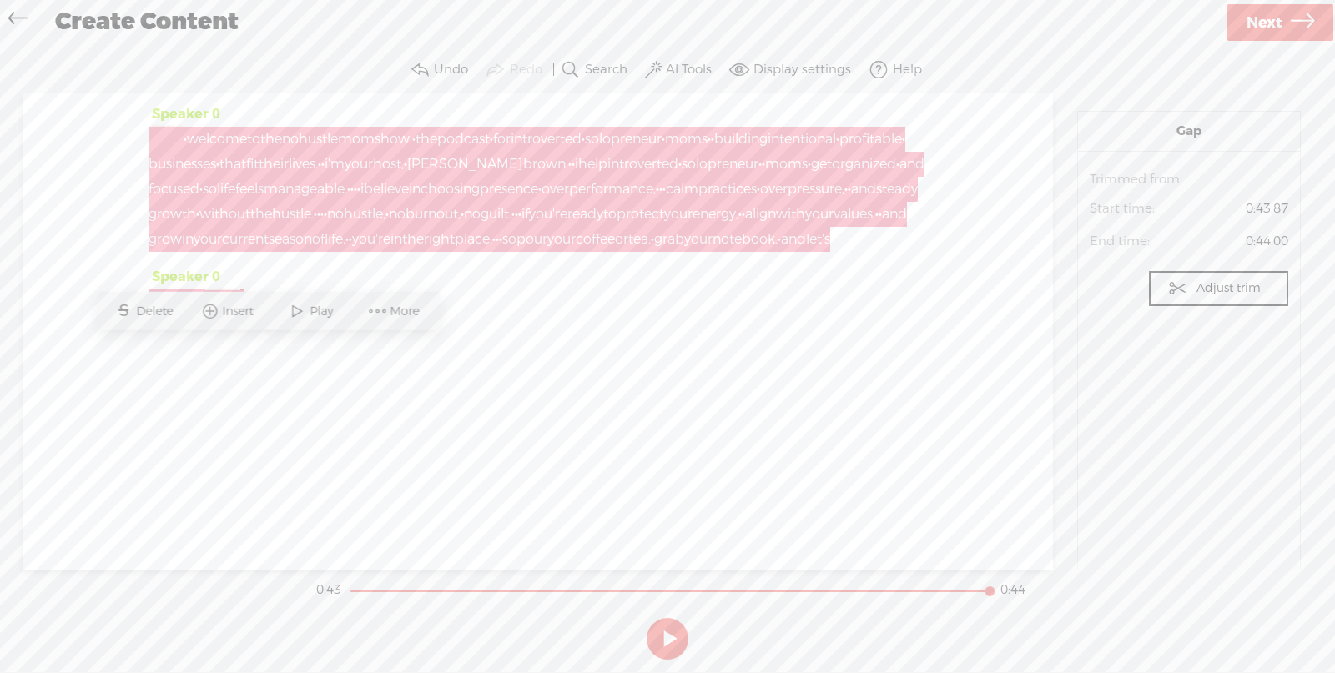
click at [164, 134] on div at bounding box center [168, 139] width 38 height 25
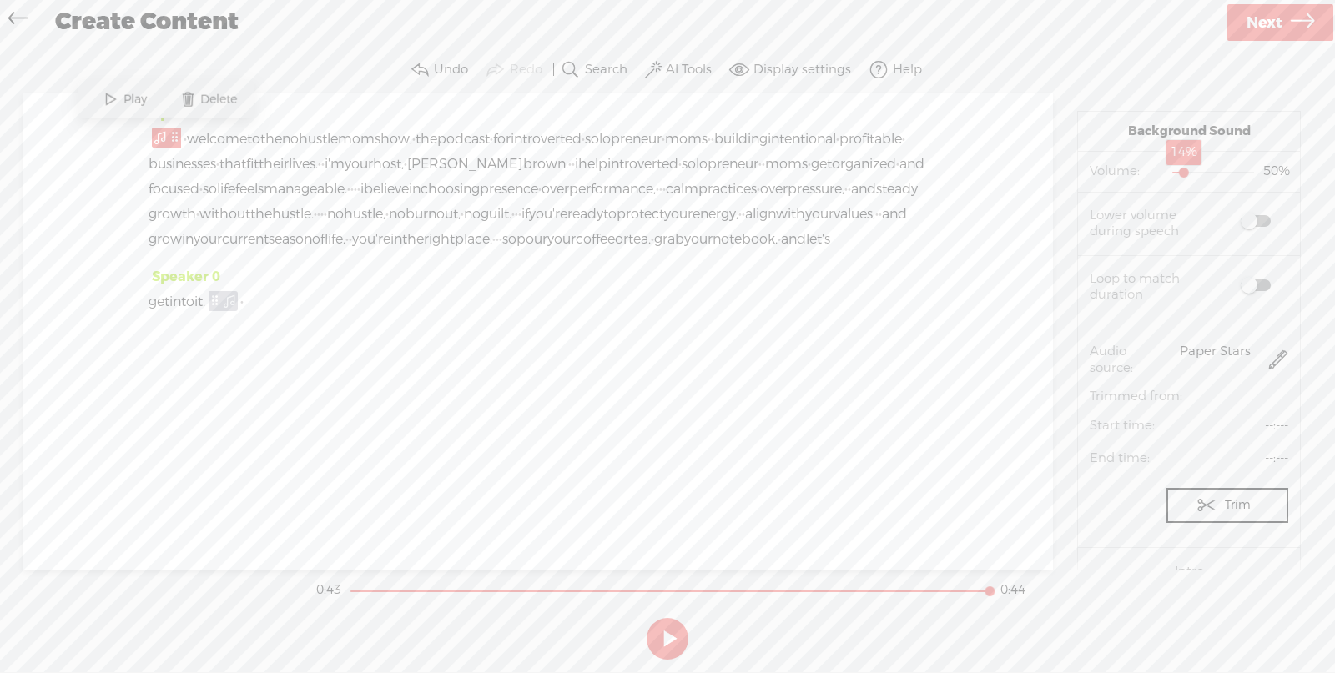
drag, startPoint x: 1201, startPoint y: 170, endPoint x: 1176, endPoint y: 167, distance: 26.1
click at [1176, 167] on div at bounding box center [1185, 174] width 38 height 38
click at [1170, 169] on div at bounding box center [1181, 174] width 38 height 38
click at [671, 639] on button at bounding box center [668, 639] width 42 height 42
click at [1257, 220] on span at bounding box center [1256, 221] width 30 height 12
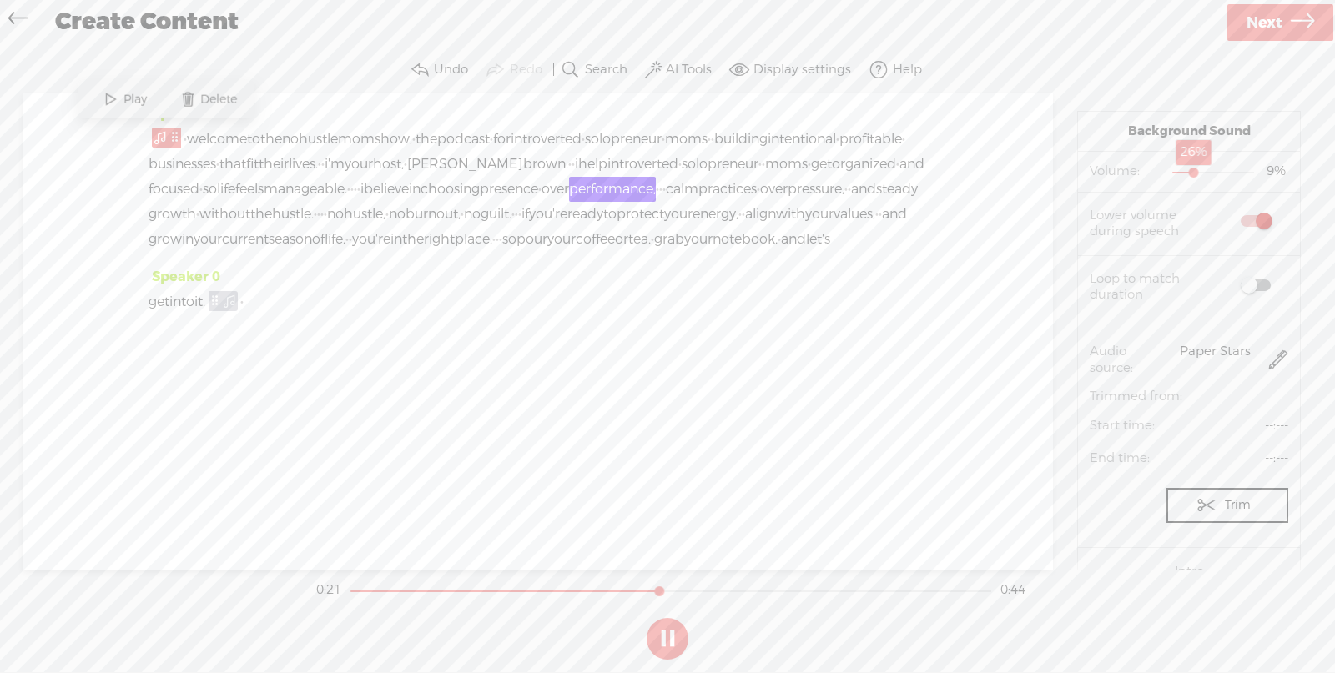
drag, startPoint x: 1171, startPoint y: 179, endPoint x: 1183, endPoint y: 175, distance: 13.0
click at [1183, 175] on div at bounding box center [1195, 174] width 38 height 38
drag, startPoint x: 670, startPoint y: 589, endPoint x: 305, endPoint y: 527, distance: 369.8
click at [300, 528] on div "Trebble audio editor works best with Google Chrome or Firefox. Please switch yo…" at bounding box center [668, 357] width 1302 height 620
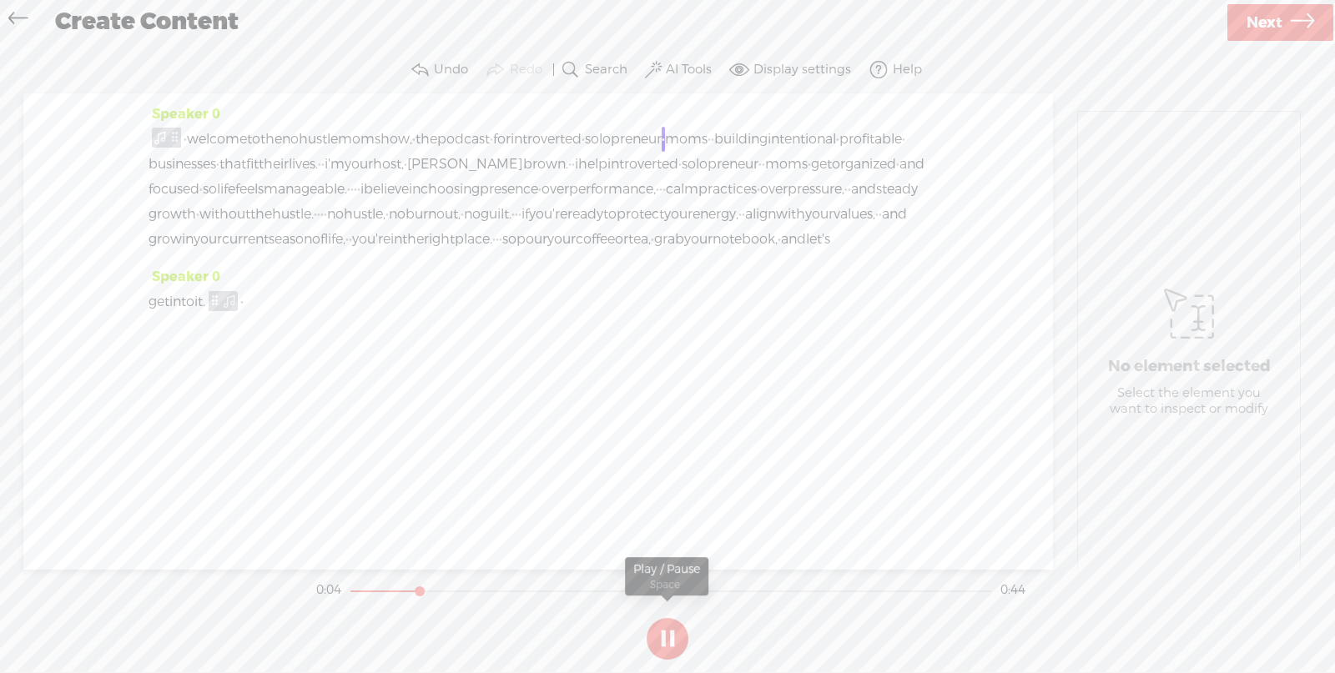
click at [677, 648] on button at bounding box center [668, 639] width 42 height 42
click at [464, 227] on span "no" at bounding box center [472, 214] width 17 height 25
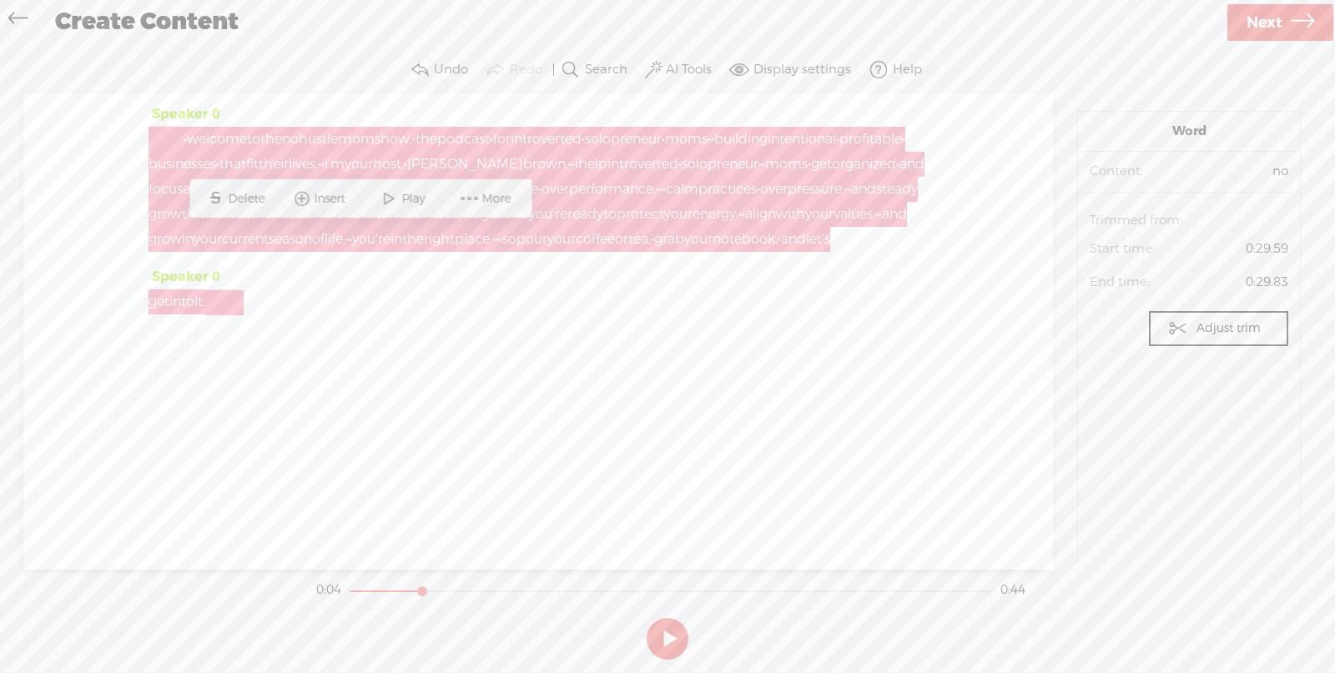
click at [161, 129] on div at bounding box center [168, 139] width 38 height 25
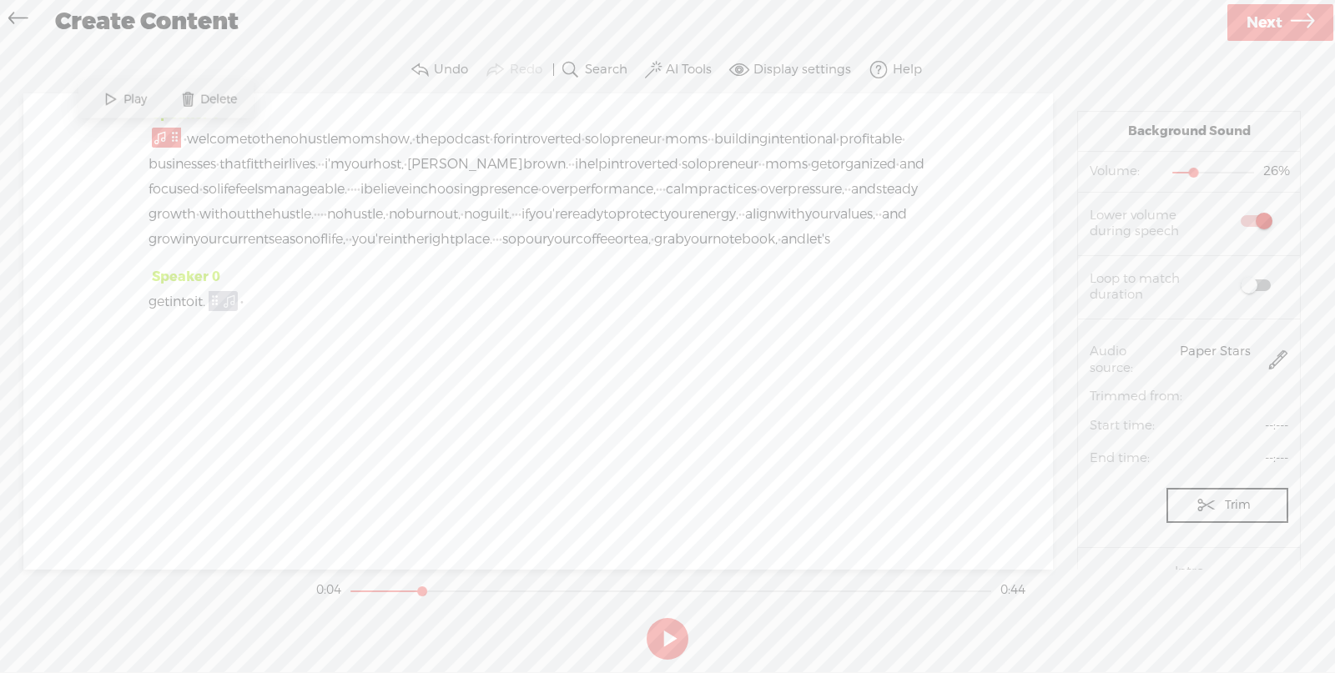
click at [1241, 217] on span at bounding box center [1256, 221] width 30 height 12
drag, startPoint x: 1183, startPoint y: 171, endPoint x: 1172, endPoint y: 169, distance: 11.0
click at [1172, 169] on div at bounding box center [1183, 174] width 38 height 38
click at [1169, 171] on div at bounding box center [1179, 174] width 38 height 38
drag, startPoint x: 421, startPoint y: 595, endPoint x: 315, endPoint y: 584, distance: 106.5
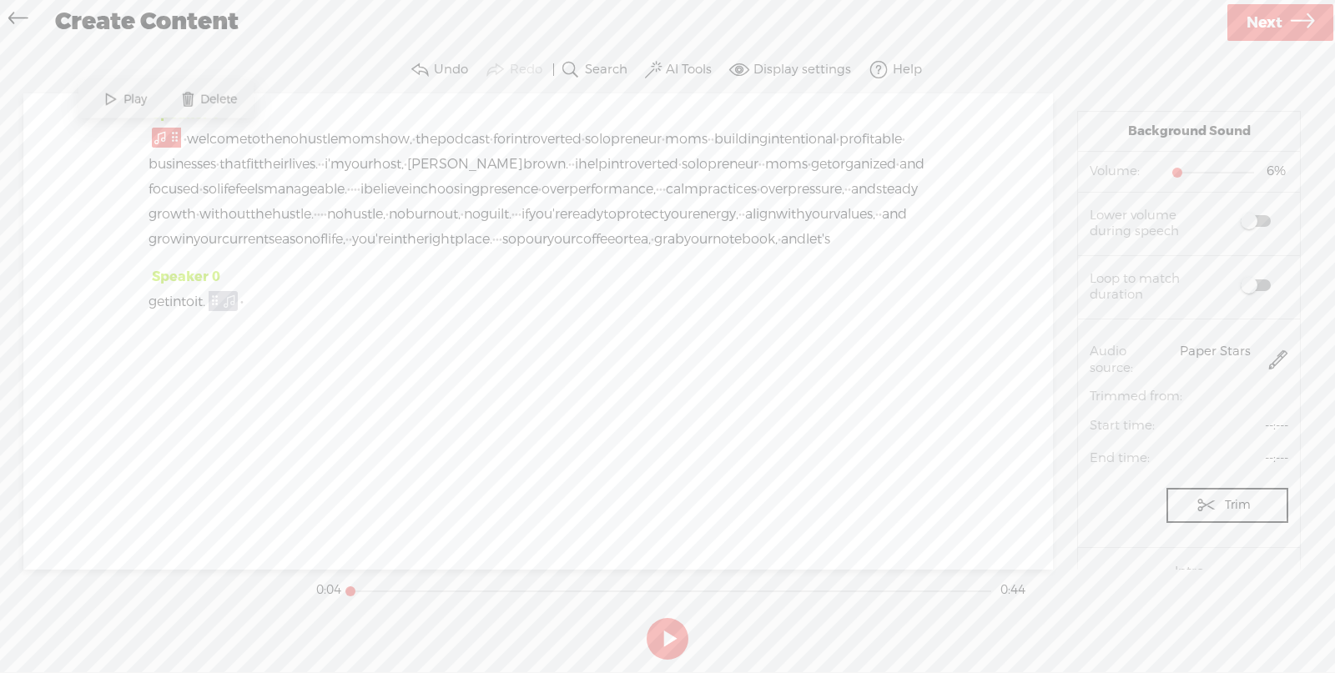
click at [315, 584] on section "0:04 0:44" at bounding box center [671, 591] width 716 height 42
click at [672, 635] on button at bounding box center [668, 639] width 42 height 42
click at [277, 315] on span at bounding box center [260, 302] width 33 height 25
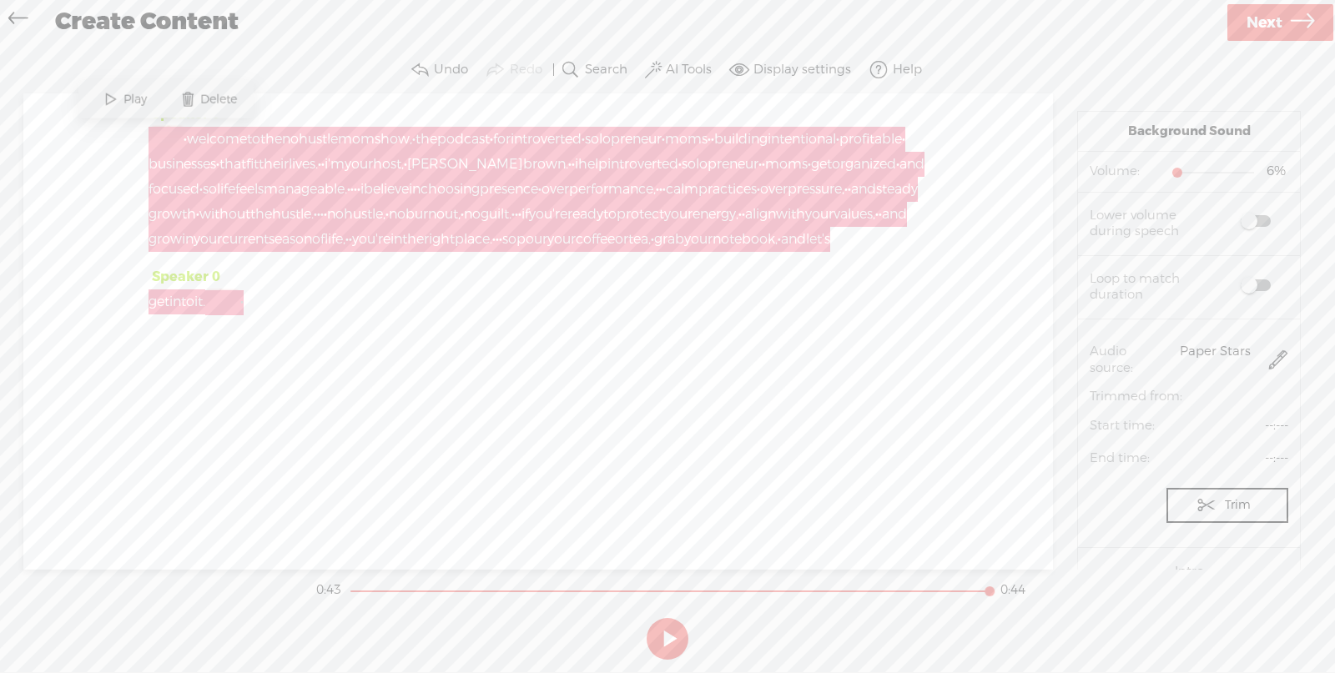
click at [244, 315] on div at bounding box center [224, 302] width 38 height 25
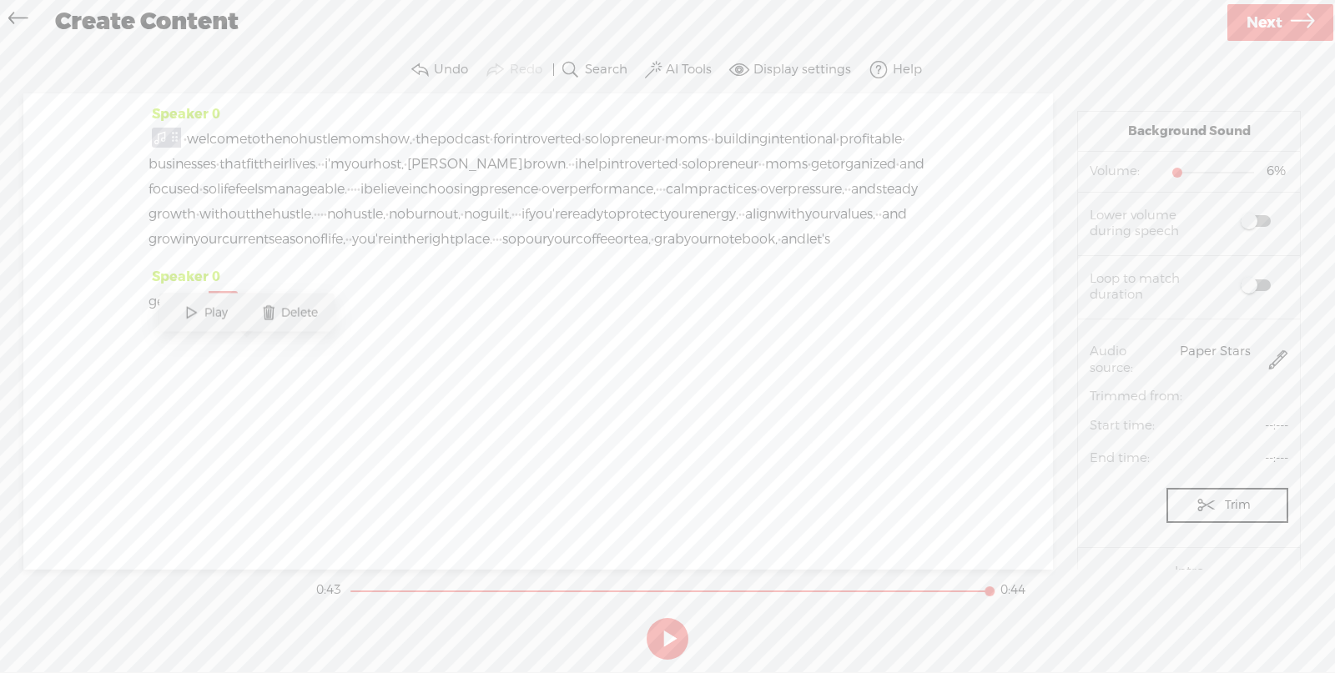
click at [319, 380] on div "Speaker 0 · welcome to the no hustle mom show, · the podcast · for introverted …" at bounding box center [538, 331] width 1030 height 476
click at [321, 377] on div "Speaker 0 · welcome to the no hustle mom show, · the podcast · for introverted …" at bounding box center [538, 331] width 1030 height 476
click at [325, 252] on span "of" at bounding box center [318, 239] width 13 height 25
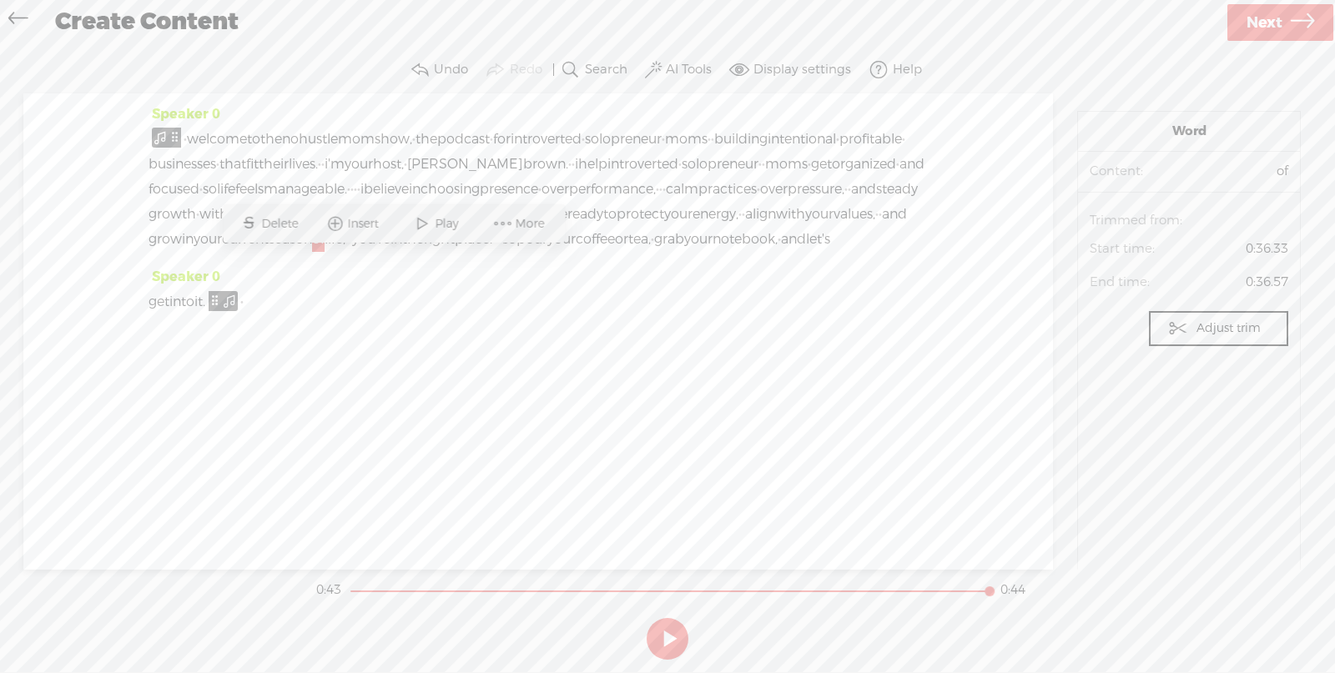
click at [713, 252] on span "notebook," at bounding box center [745, 239] width 65 height 25
click at [661, 648] on button at bounding box center [668, 639] width 42 height 42
click at [851, 595] on section "0:01 0:44" at bounding box center [671, 591] width 716 height 42
click at [851, 590] on div at bounding box center [671, 591] width 642 height 2
drag, startPoint x: 1176, startPoint y: 324, endPoint x: 1184, endPoint y: 325, distance: 8.5
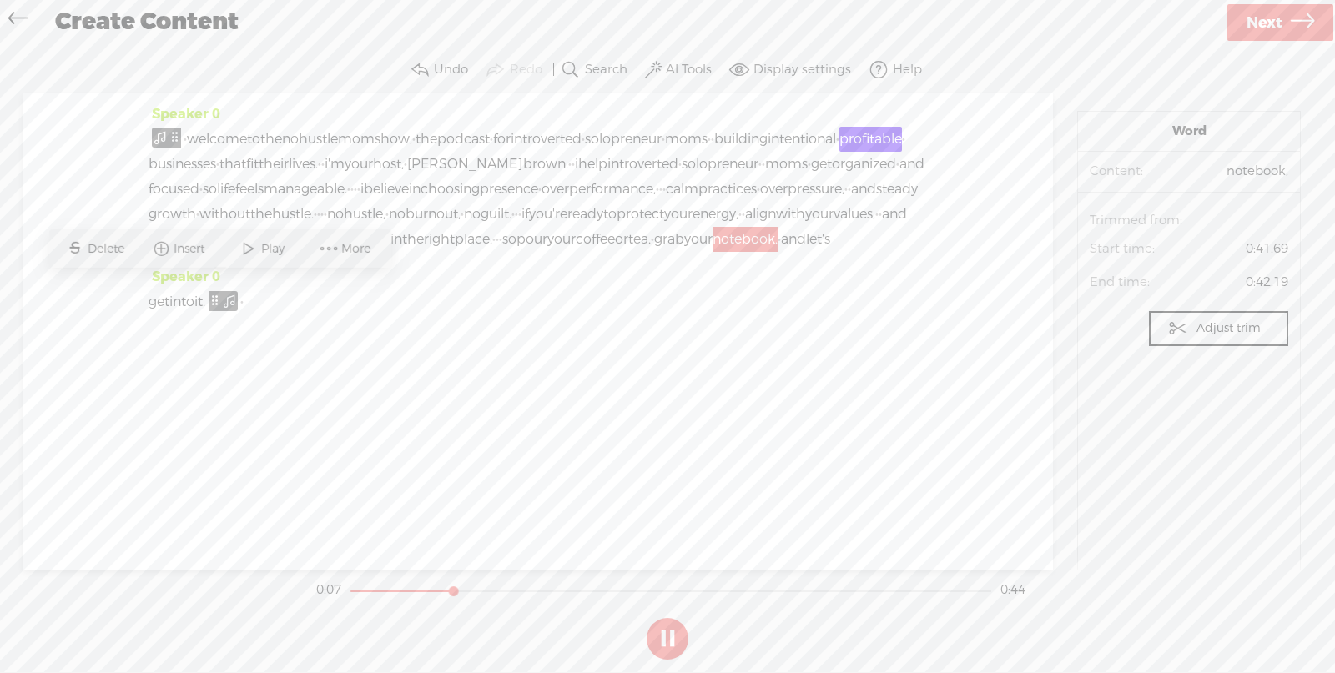
click at [1184, 325] on span at bounding box center [1178, 329] width 20 height 20
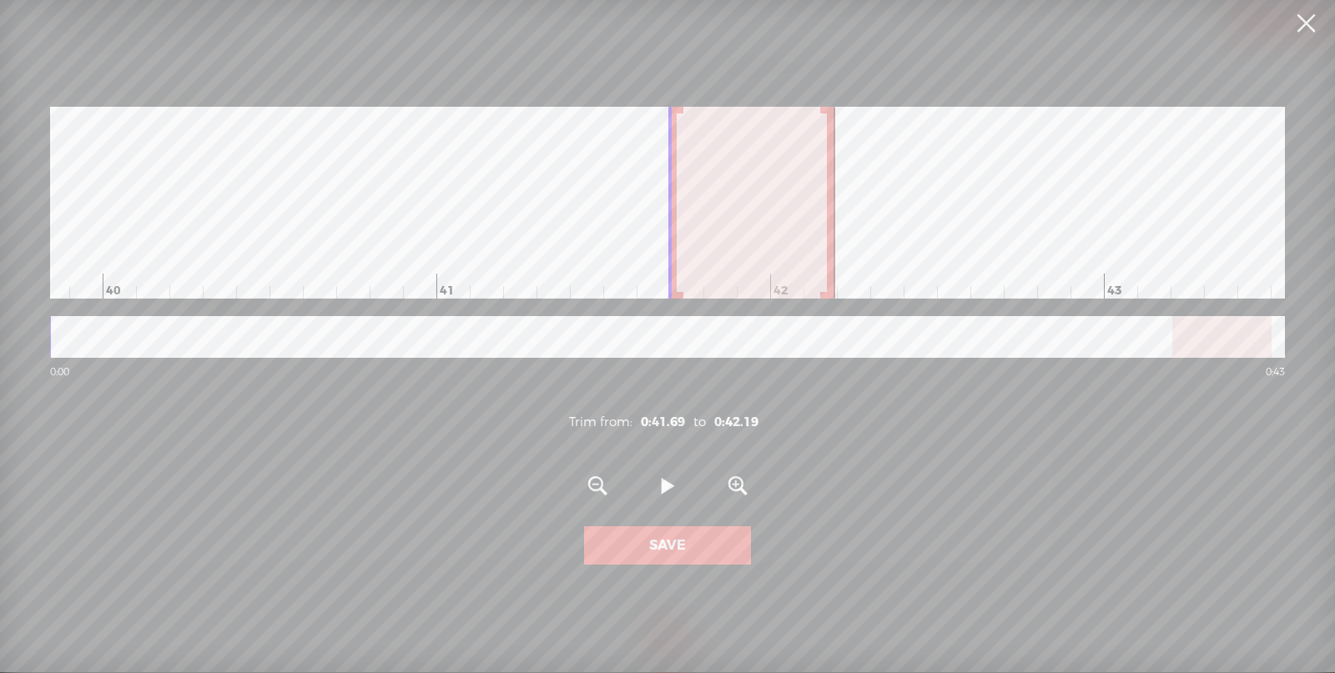
scroll to position [0, 13449]
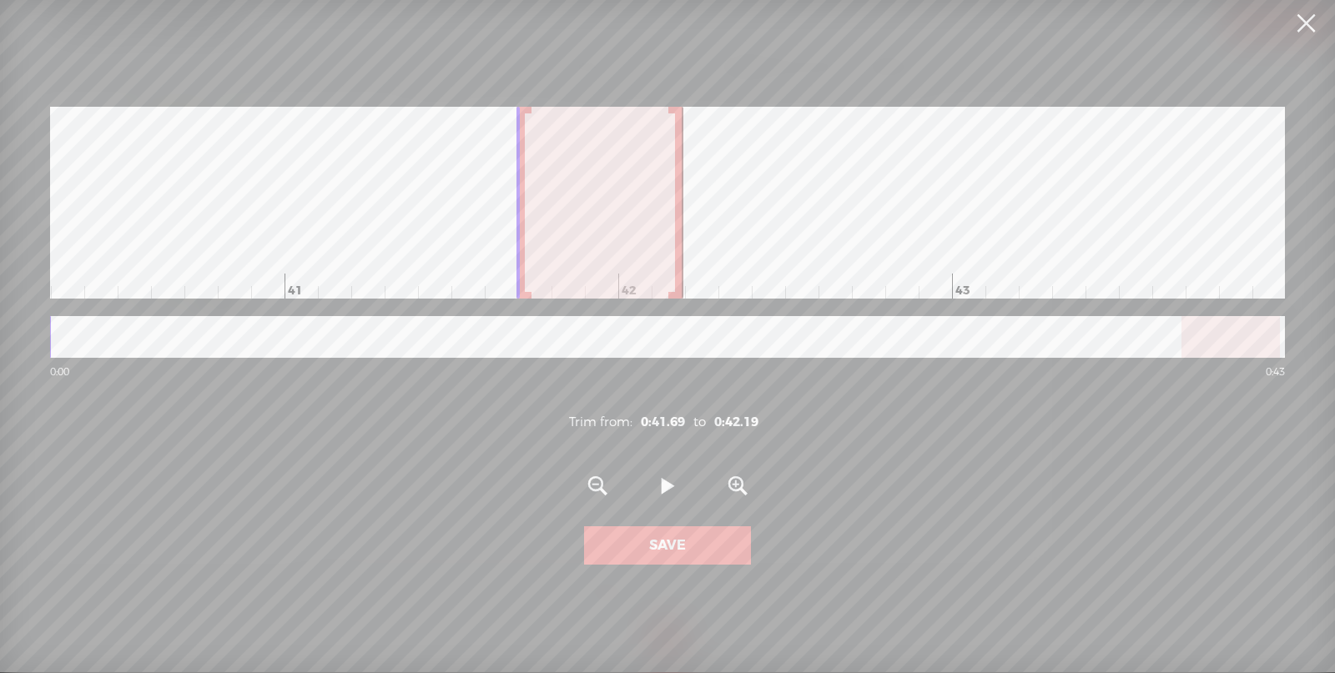
click at [1290, 352] on div "0:00 0:43 Trim from: 0:41.69 to 0:42.19 Zoom Out Play [GEOGRAPHIC_DATA] Zoom In…" at bounding box center [667, 336] width 1335 height 672
click at [1302, 27] on link at bounding box center [1306, 23] width 42 height 47
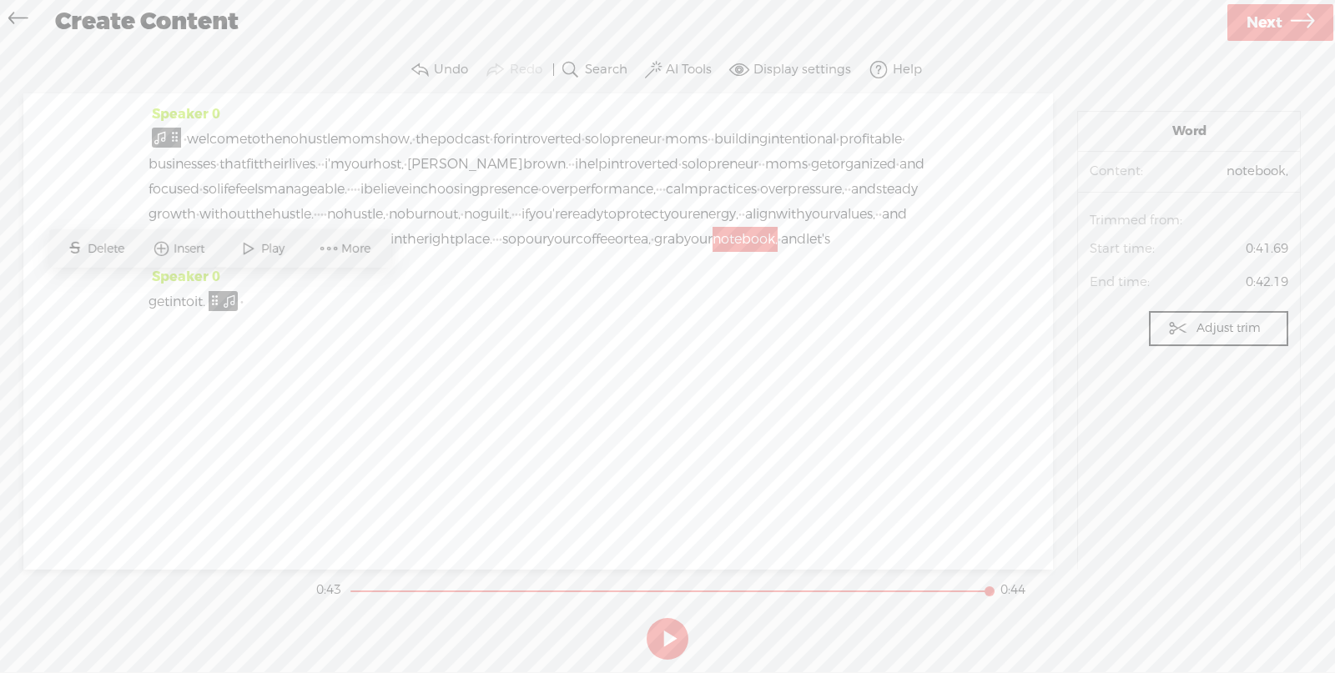
click at [436, 325] on div "Speaker 0 get into it. ·" at bounding box center [538, 295] width 779 height 63
click at [339, 244] on span at bounding box center [328, 249] width 25 height 30
click at [313, 385] on div "Speaker 0 · welcome to the no hustle mom show, · the podcast · for introverted …" at bounding box center [538, 331] width 1030 height 476
click at [277, 315] on span at bounding box center [260, 302] width 33 height 25
click at [244, 315] on span "·" at bounding box center [241, 302] width 3 height 25
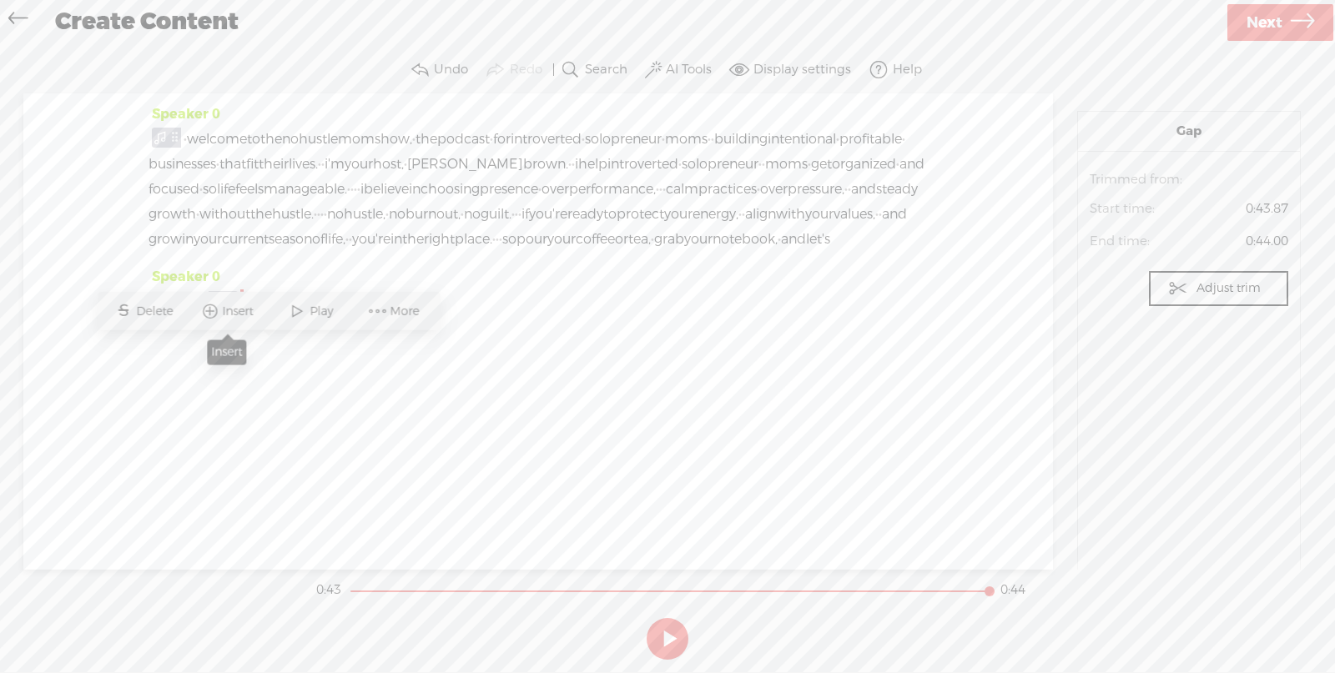
click at [243, 314] on span "Insert" at bounding box center [240, 311] width 35 height 17
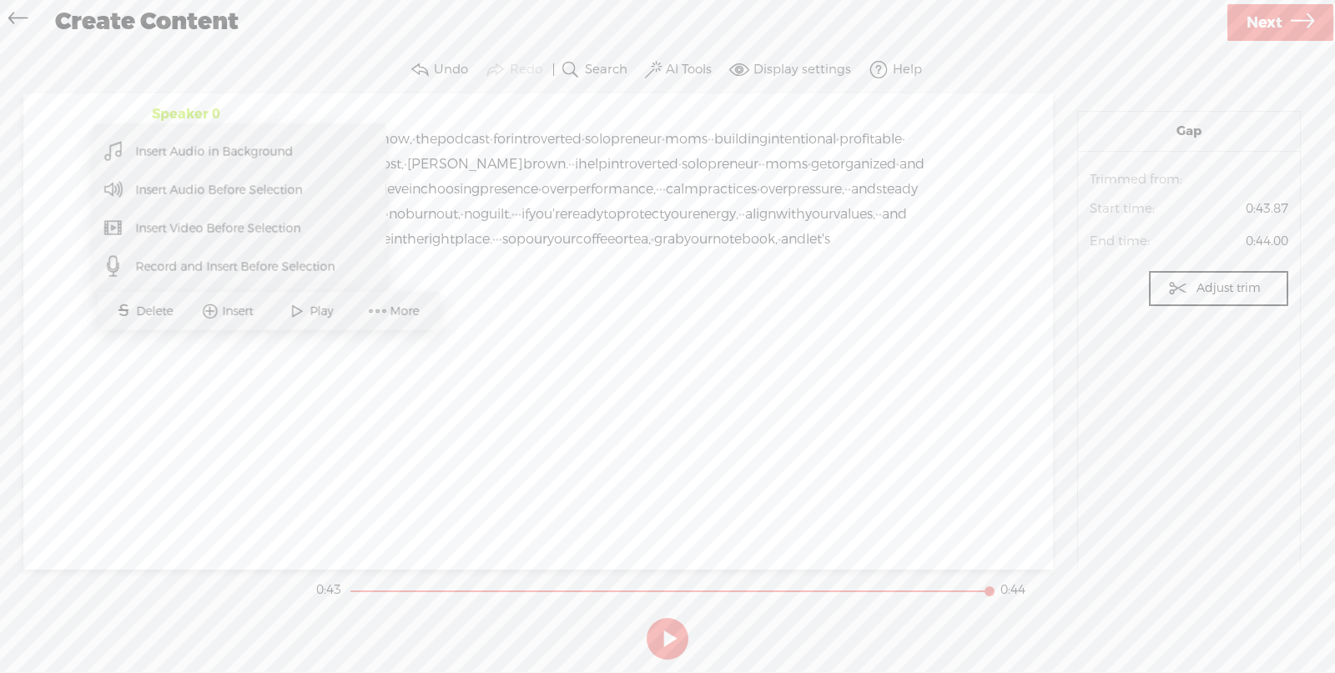
click at [572, 392] on div "Speaker 0 · welcome to the no hustle mom show, · the podcast · for introverted …" at bounding box center [538, 331] width 1030 height 476
click at [1113, 461] on section "Gap Audio source: Trimmed from: Start time: 0:43.87 End time: 0:44.00 Adjust tr…" at bounding box center [1189, 349] width 224 height 476
click at [1281, 19] on span "Next" at bounding box center [1264, 23] width 36 height 43
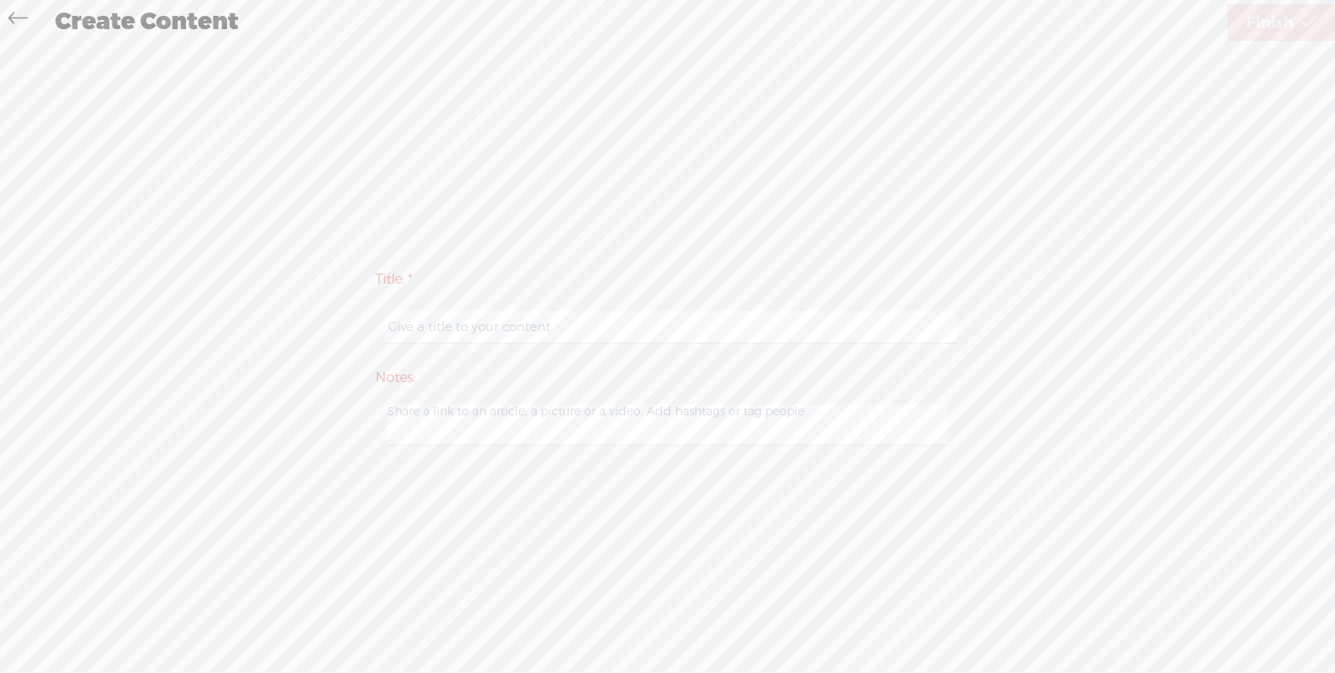
click at [752, 331] on input "text" at bounding box center [671, 327] width 572 height 33
type input "The No Hustle Mom Show - Intro"
click at [1264, 8] on span "Finish" at bounding box center [1269, 23] width 47 height 43
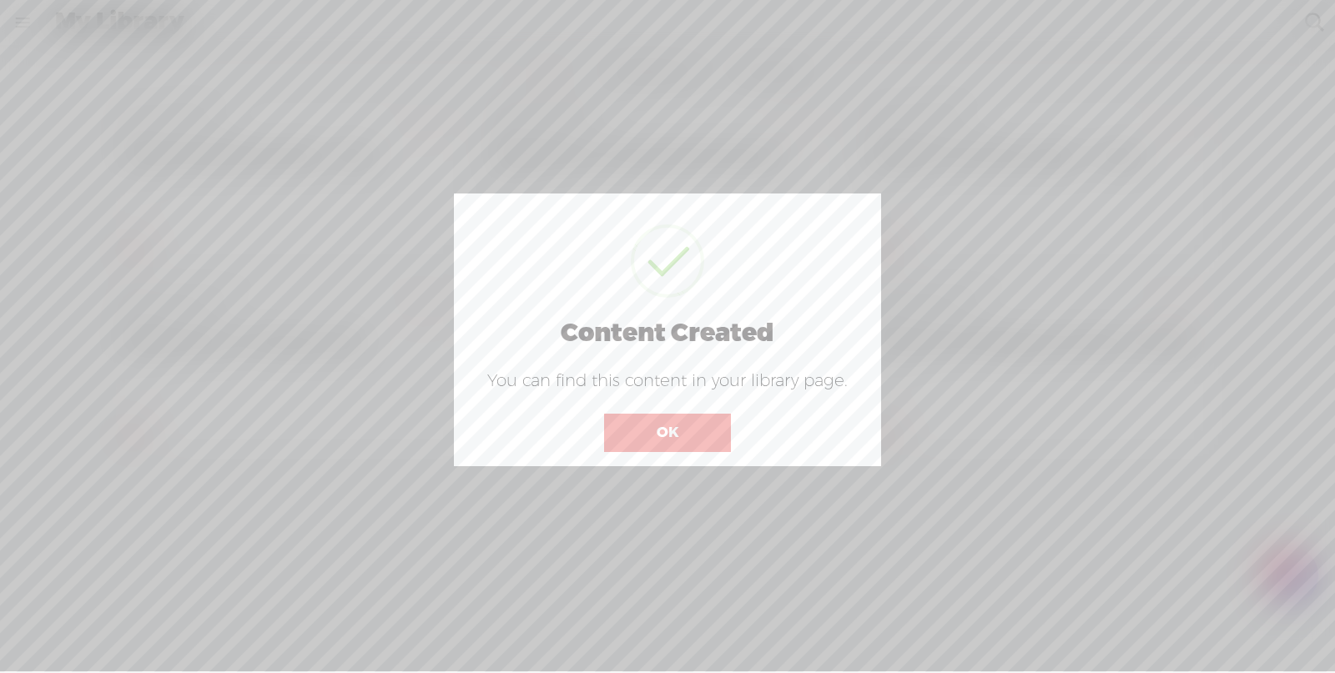
click at [679, 438] on button "OK" at bounding box center [667, 433] width 127 height 38
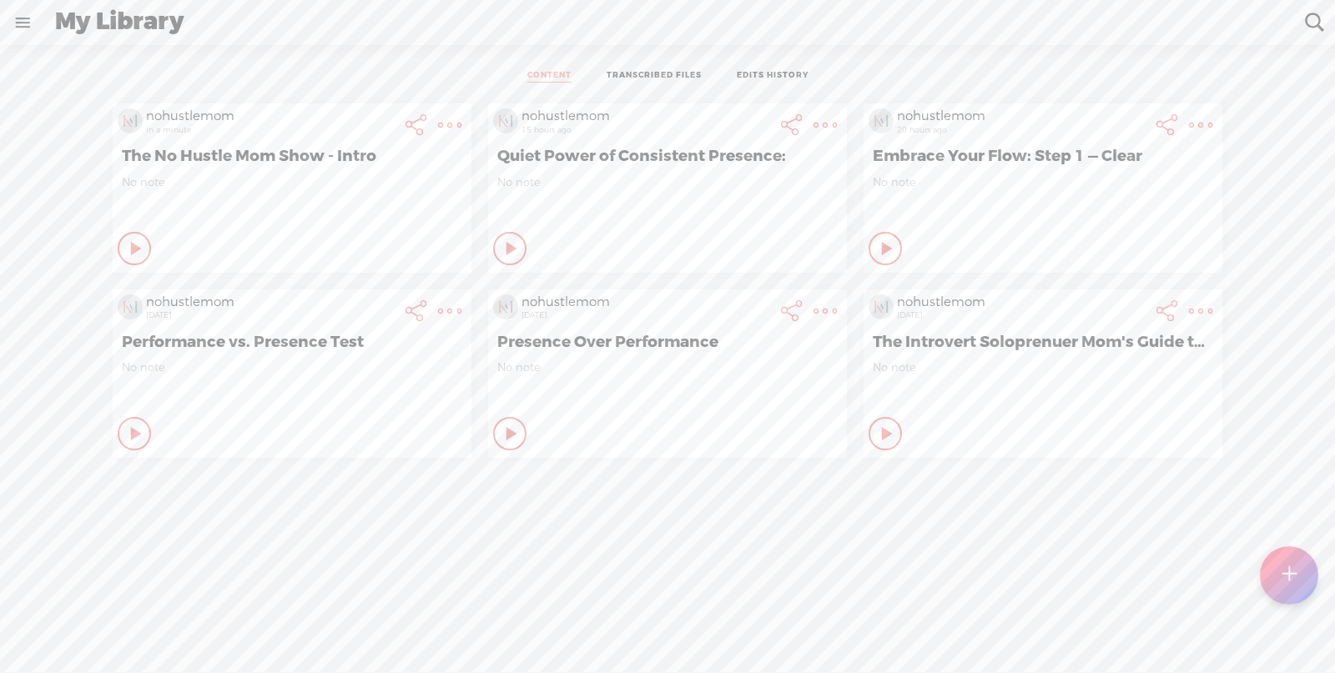
click at [11, 27] on link at bounding box center [22, 22] width 43 height 43
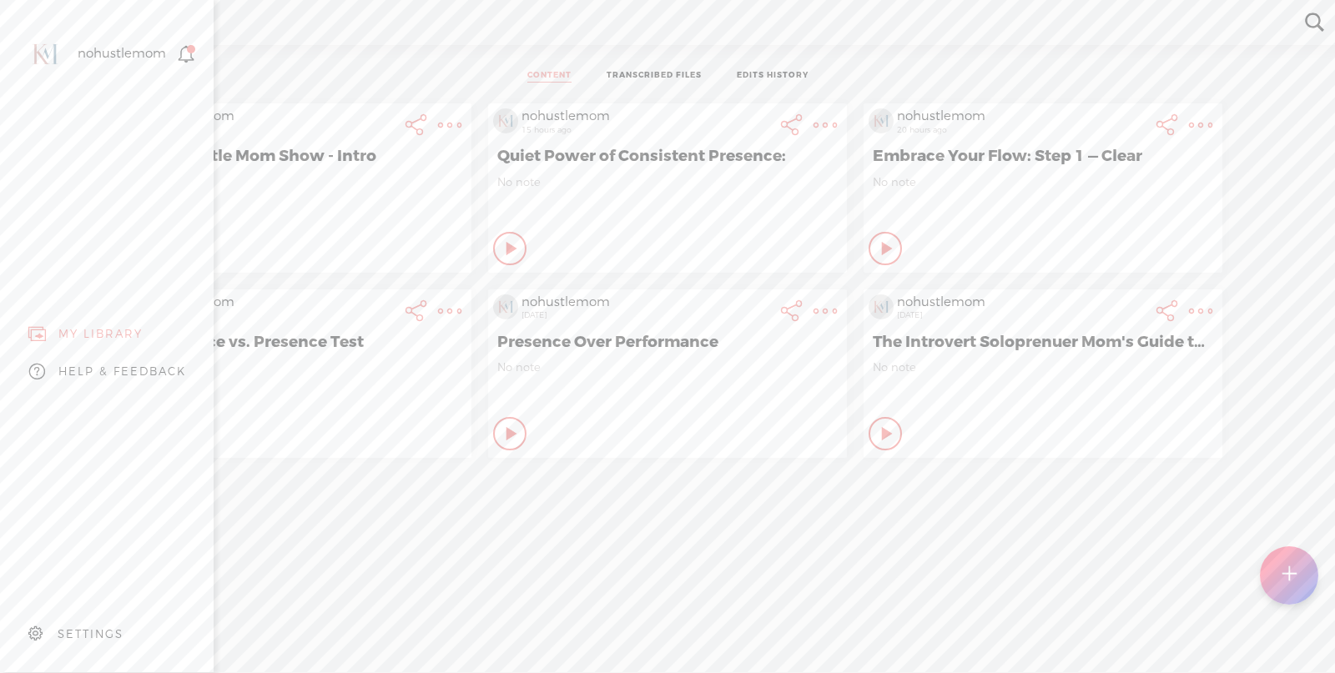
click at [120, 327] on div "MY LIBRARY" at bounding box center [100, 334] width 84 height 14
click at [118, 327] on div "MY LIBRARY" at bounding box center [100, 334] width 84 height 14
click at [111, 56] on div "nohustlemom" at bounding box center [122, 54] width 88 height 17
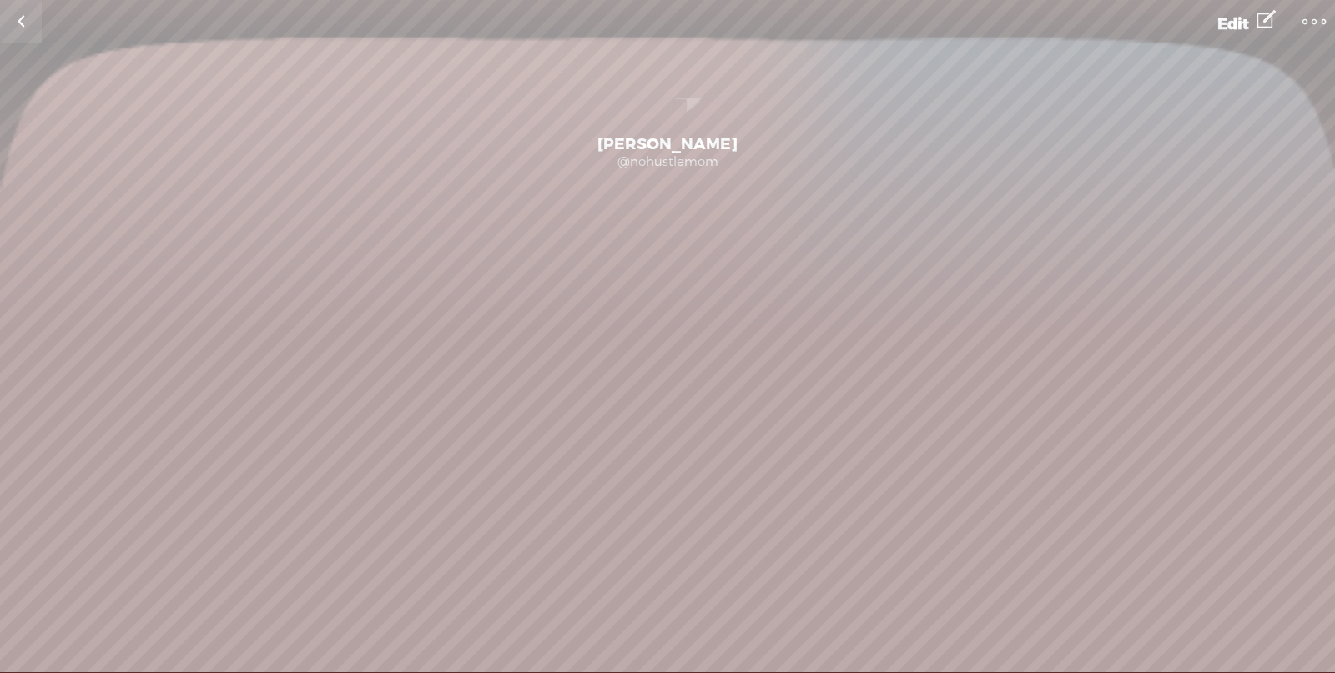
click at [1000, 141] on div "[PERSON_NAME]" at bounding box center [667, 144] width 1335 height 20
click at [1238, 18] on span "Edit" at bounding box center [1233, 24] width 32 height 20
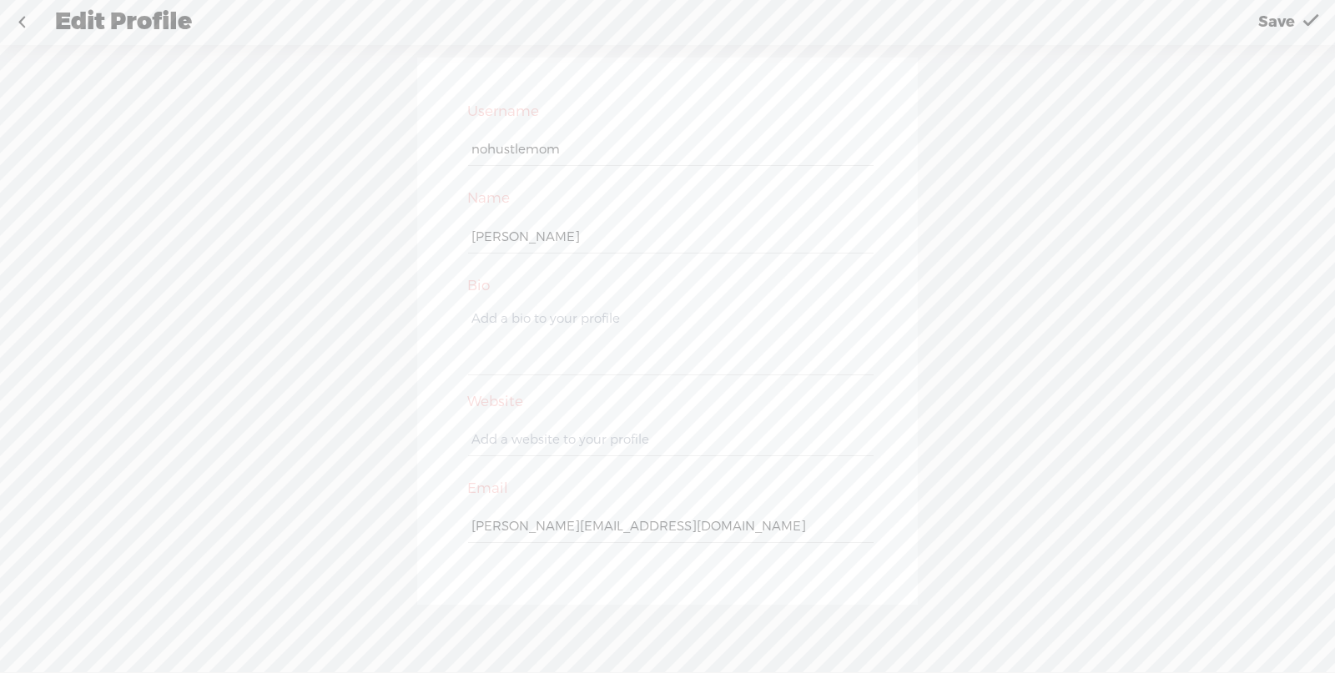
click at [28, 13] on link at bounding box center [22, 22] width 42 height 43
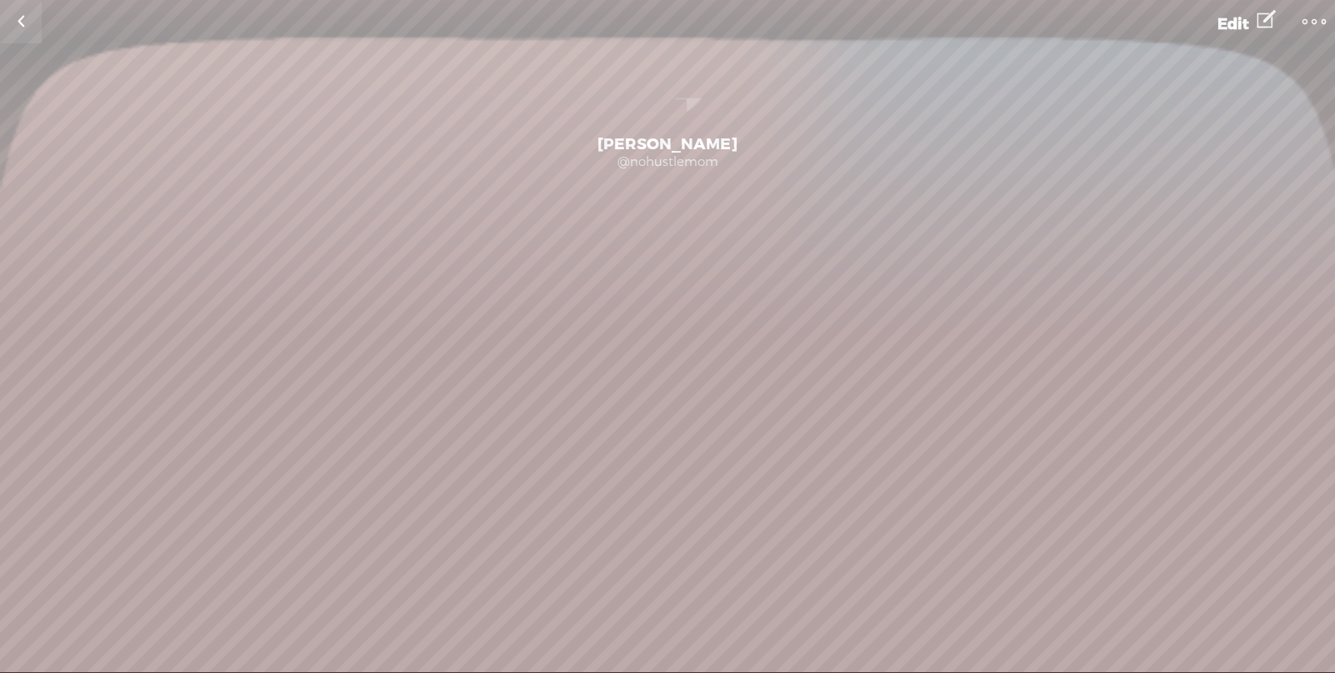
click at [1303, 26] on t at bounding box center [1313, 21] width 23 height 23
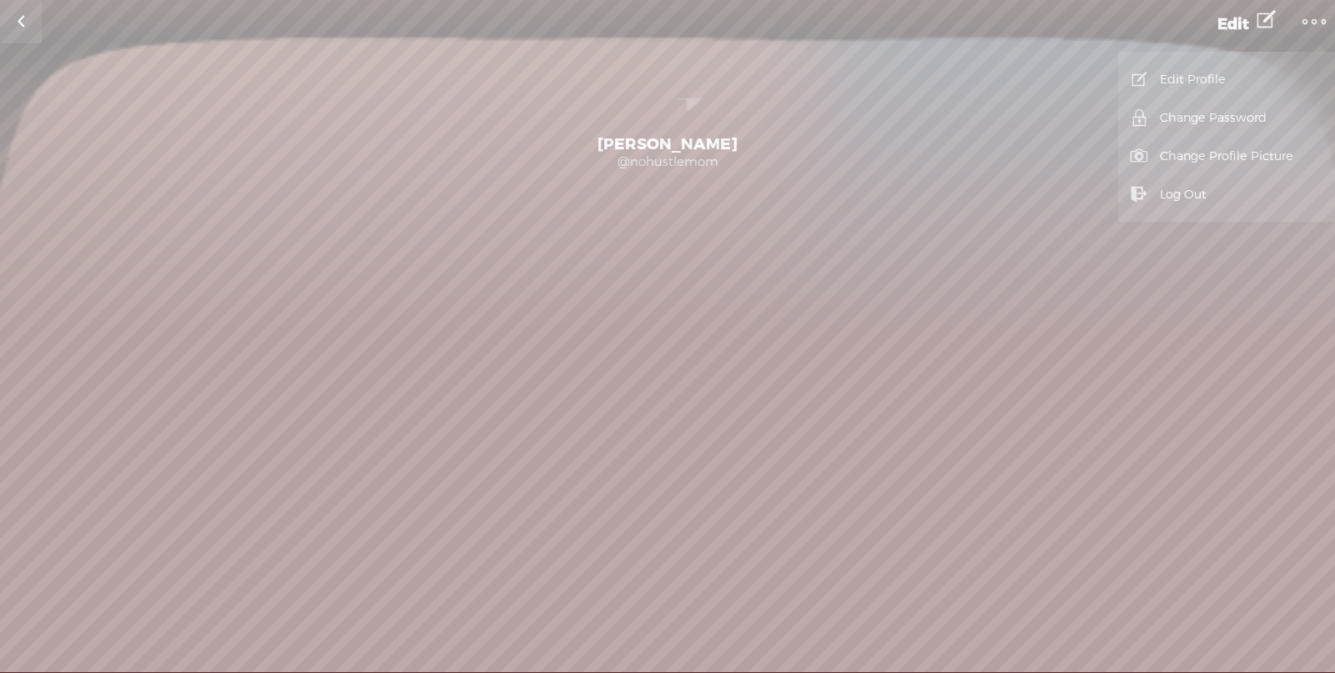
click at [926, 239] on div "0 Followers · 0 Followings · 0 Subscriptions · 0 Songs" at bounding box center [667, 263] width 1335 height 142
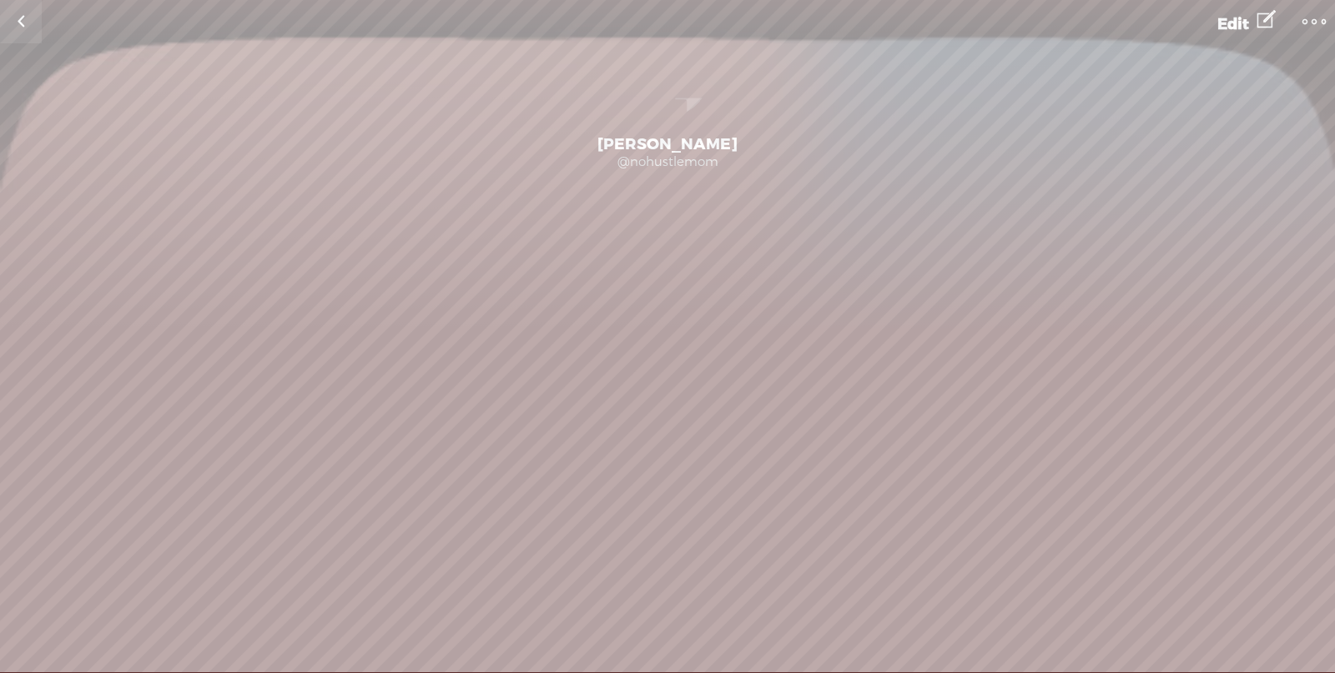
click at [27, 14] on link at bounding box center [21, 21] width 42 height 43
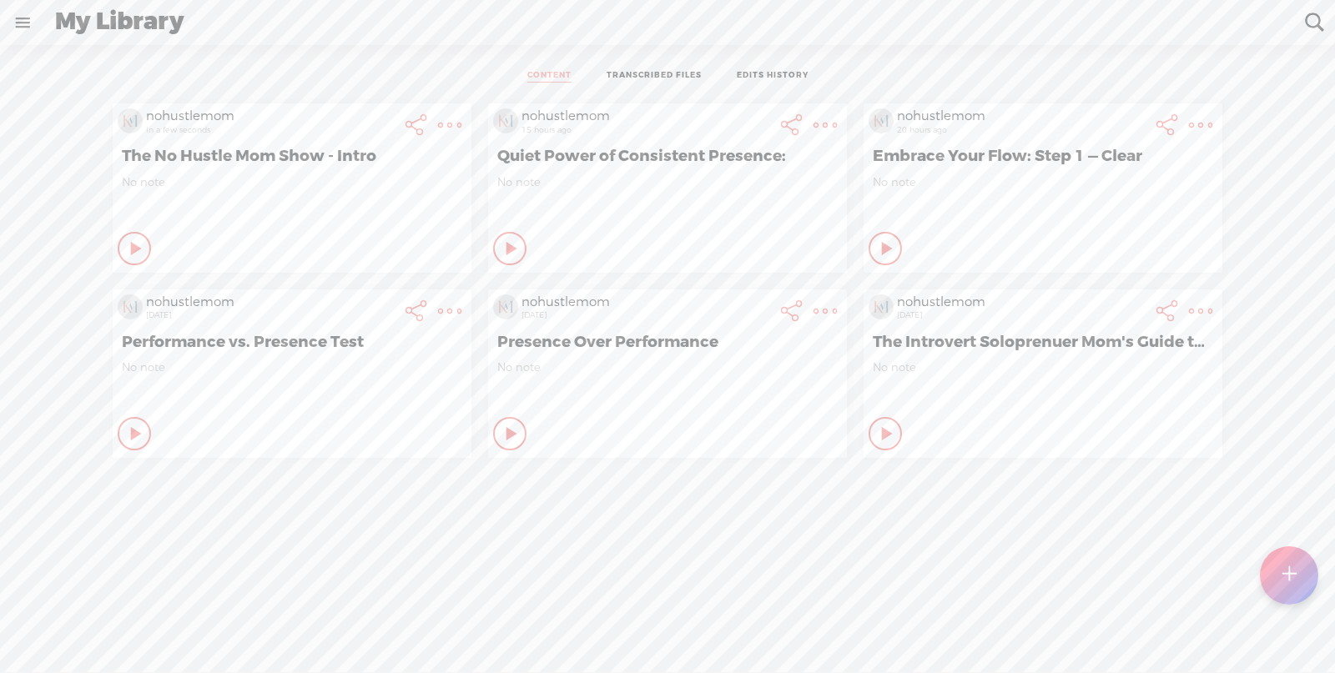
click at [1297, 585] on div at bounding box center [1289, 575] width 58 height 58
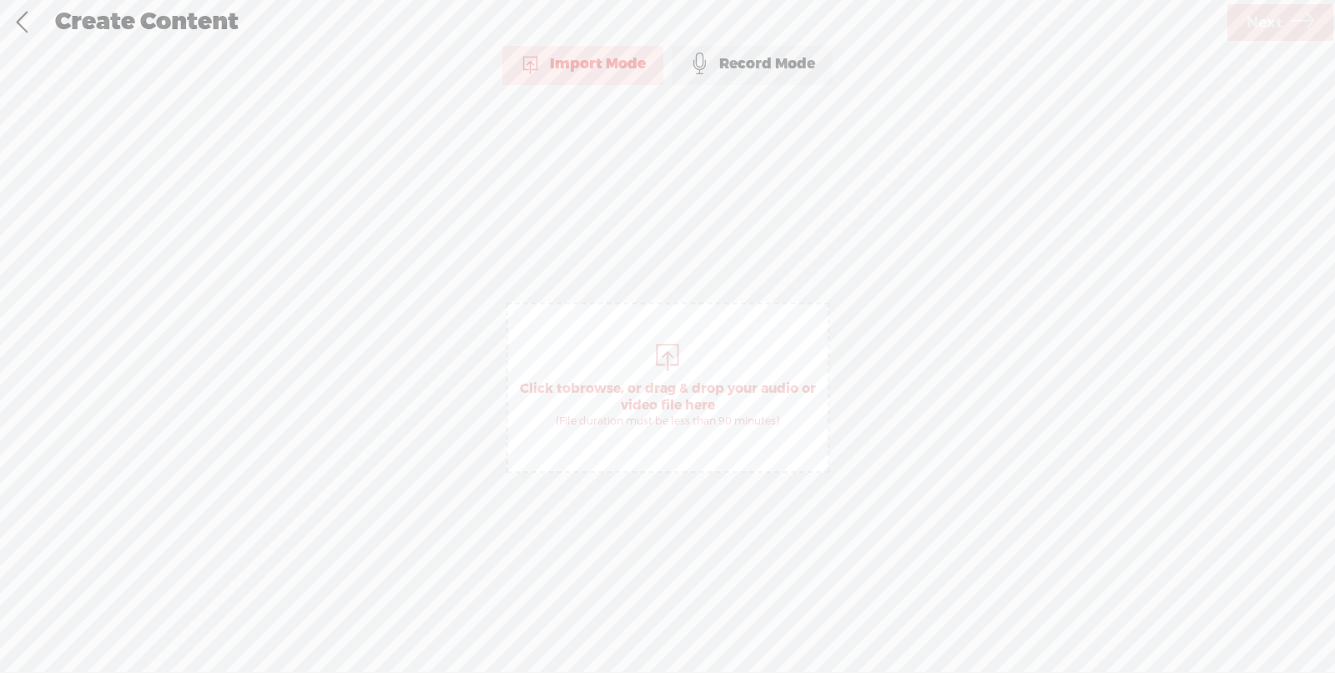
click at [13, 12] on link at bounding box center [22, 22] width 42 height 43
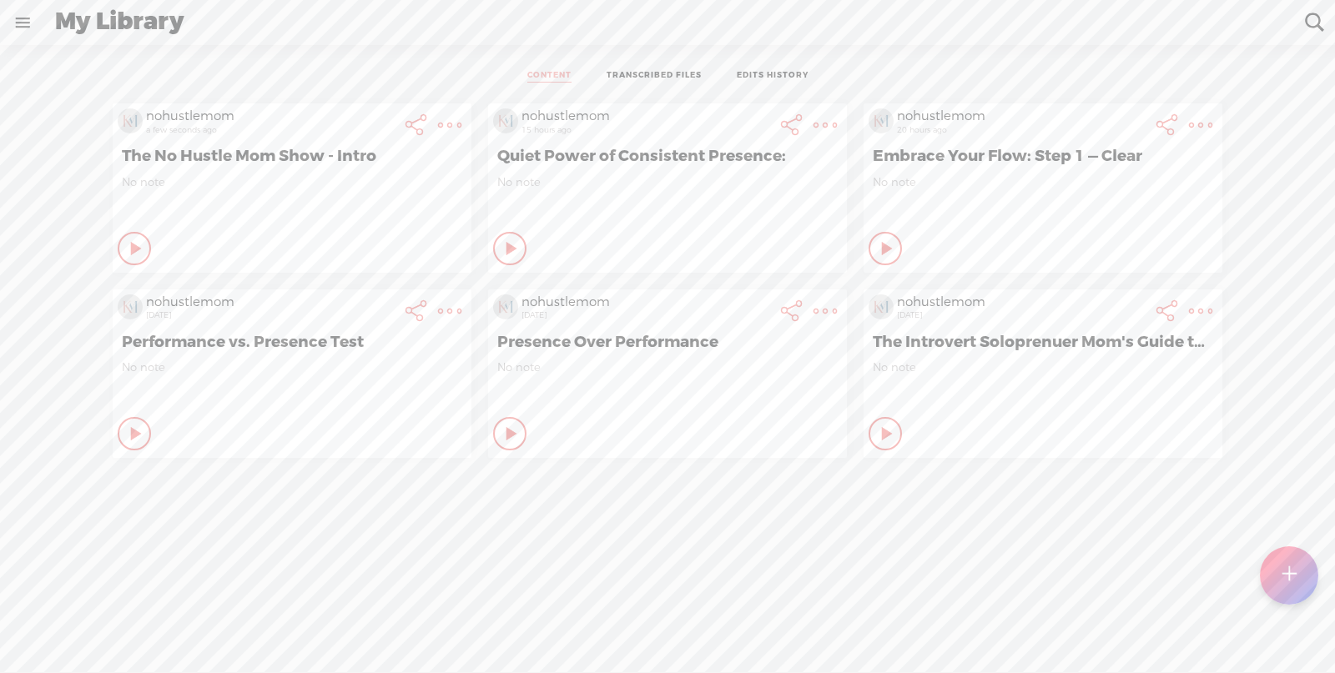
click at [22, 23] on link at bounding box center [22, 22] width 43 height 43
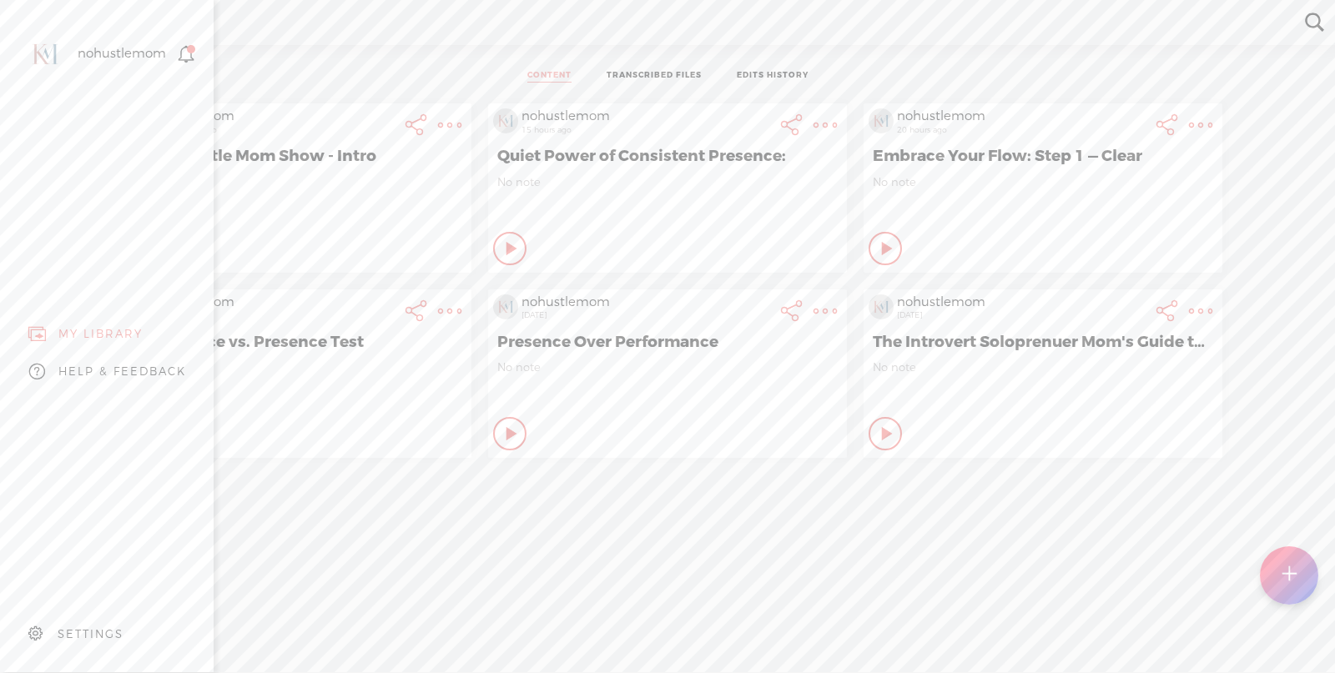
click at [96, 58] on div "nohustlemom" at bounding box center [122, 54] width 88 height 17
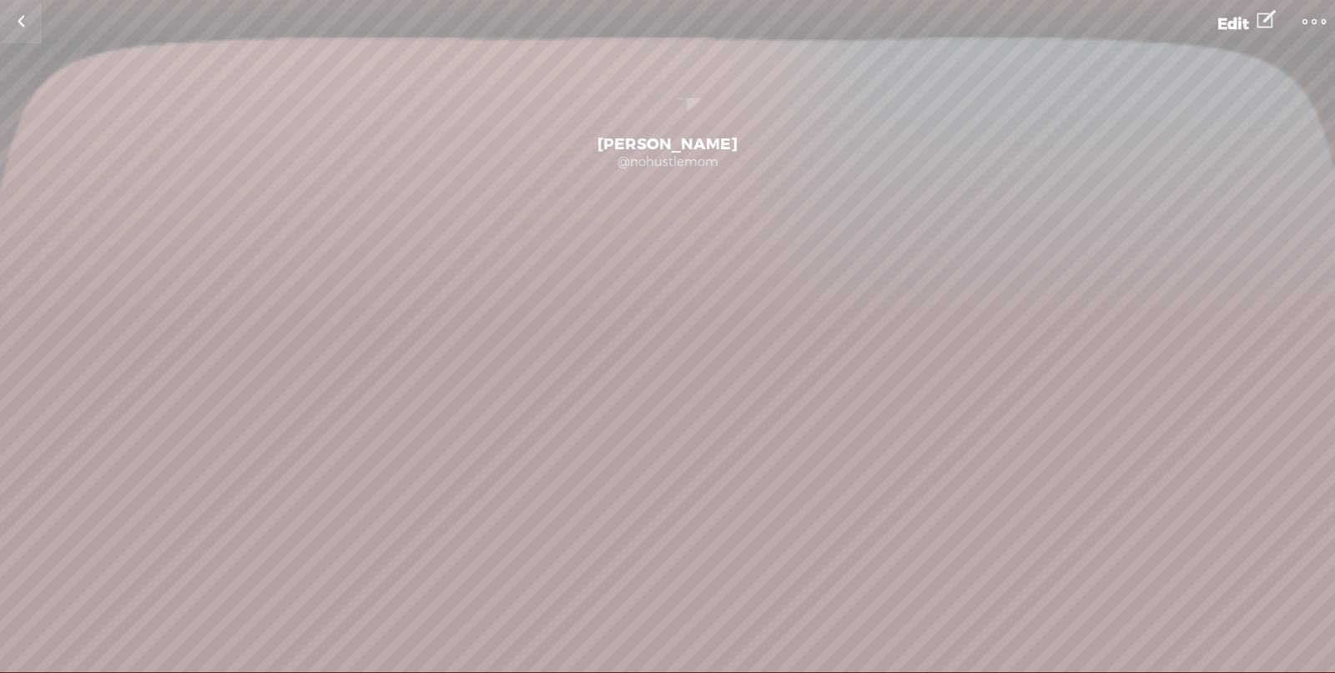
click at [26, 24] on link at bounding box center [21, 21] width 42 height 43
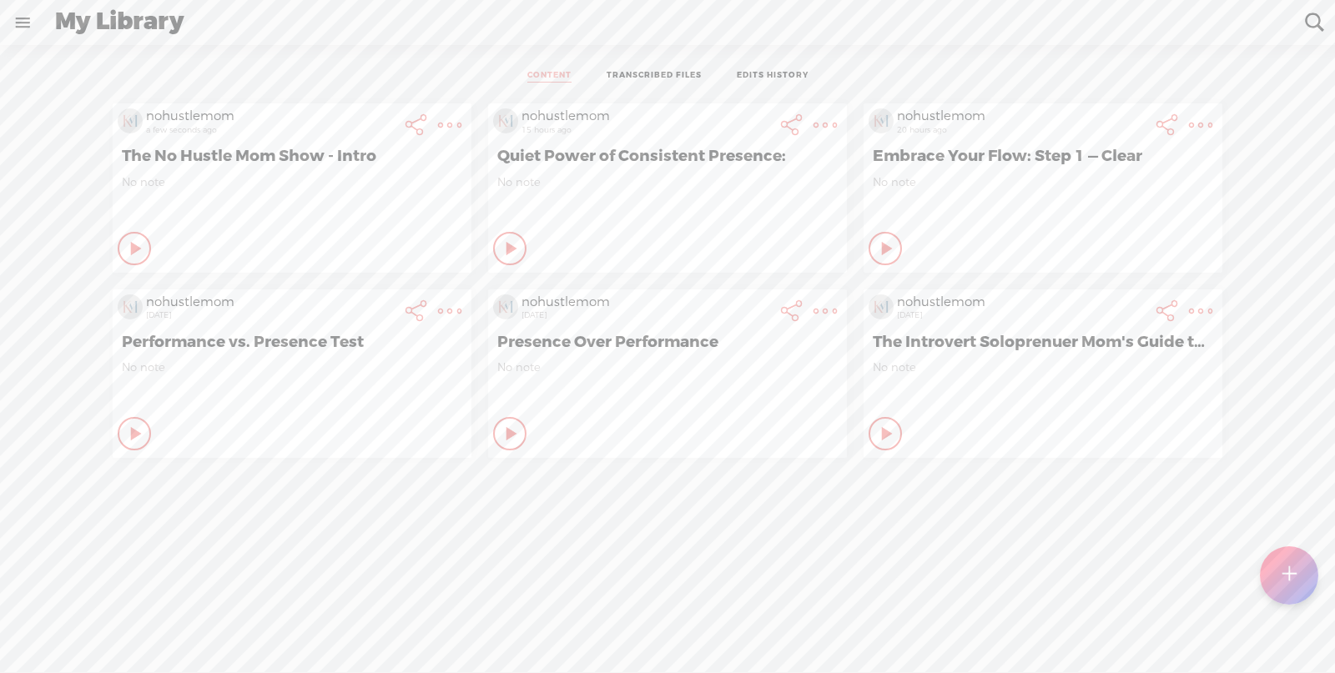
click at [73, 27] on div "My Library" at bounding box center [668, 22] width 1250 height 43
click at [622, 62] on ul "CONTENT TRANSCRIBED FILES EDITS HISTORY" at bounding box center [667, 77] width 442 height 38
click at [627, 68] on ul "CONTENT TRANSCRIBED FILES EDITS HISTORY" at bounding box center [667, 77] width 442 height 38
click at [632, 74] on link "TRANSCRIBED FILES" at bounding box center [654, 76] width 95 height 13
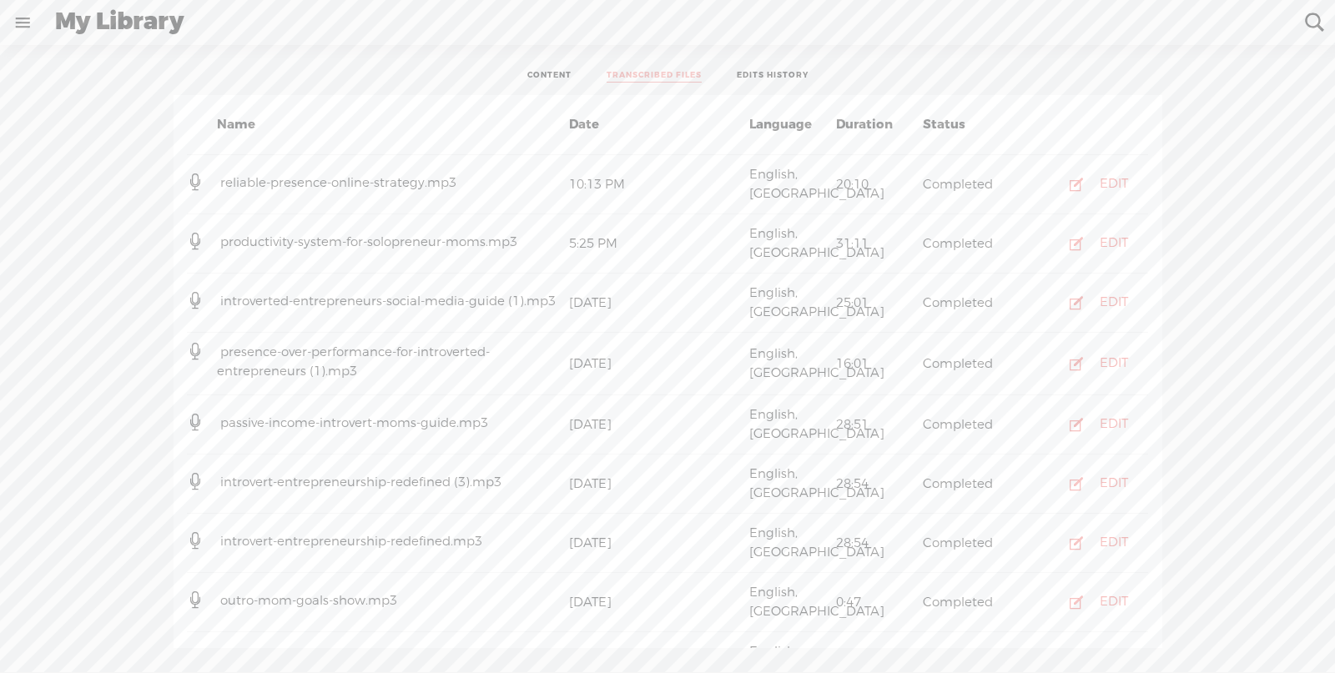
click at [284, 592] on span "outro-mom-goals-show.mp3" at bounding box center [309, 600] width 184 height 17
click at [285, 592] on span "outro-mom-goals-show.mp3" at bounding box center [309, 600] width 184 height 17
drag, startPoint x: 287, startPoint y: 521, endPoint x: 310, endPoint y: 521, distance: 23.4
click at [292, 592] on span "outro-mom-goals-show.mp3" at bounding box center [309, 600] width 184 height 17
click at [580, 593] on div "[DATE]" at bounding box center [656, 602] width 180 height 19
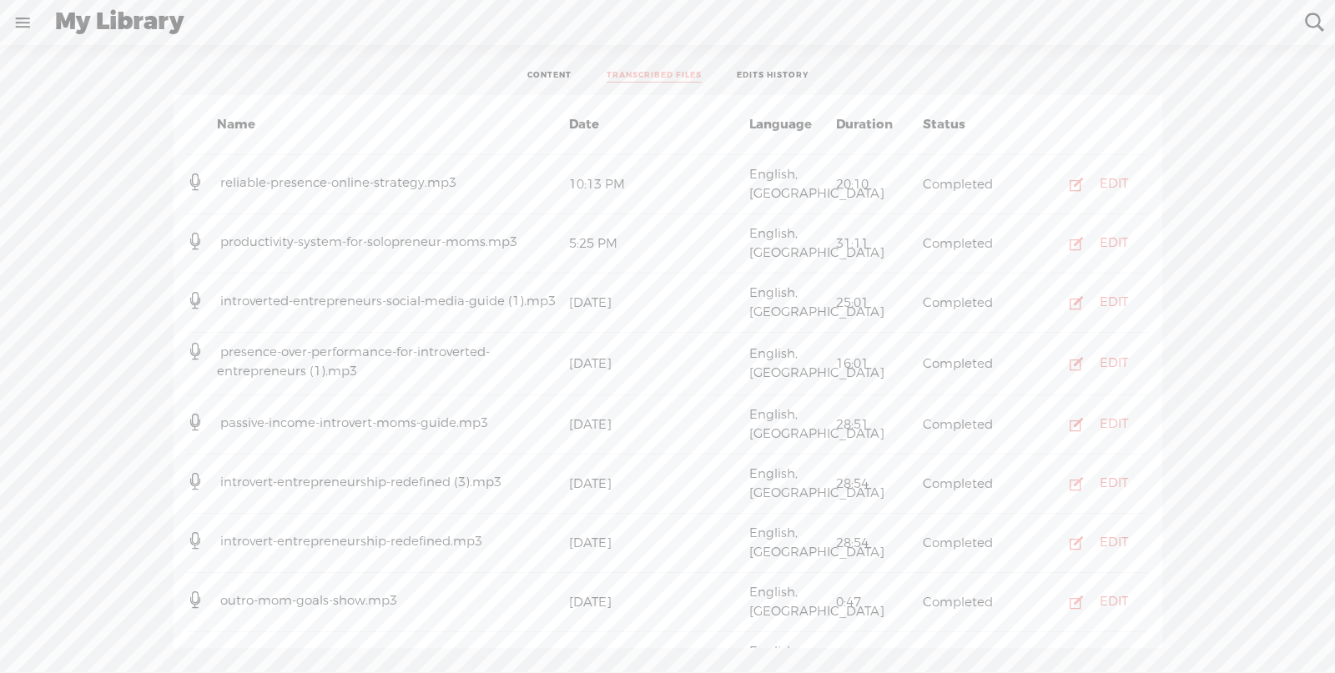
click at [196, 592] on icon at bounding box center [195, 600] width 17 height 17
click at [285, 592] on span "outro-mom-goals-show.mp3" at bounding box center [309, 600] width 184 height 17
click at [313, 592] on span "outro-mom-goals-show.mp3" at bounding box center [309, 600] width 184 height 17
click at [317, 592] on span "outro-mom-goals-show.mp3" at bounding box center [309, 600] width 184 height 17
click at [1113, 594] on div "EDIT" at bounding box center [1114, 602] width 28 height 17
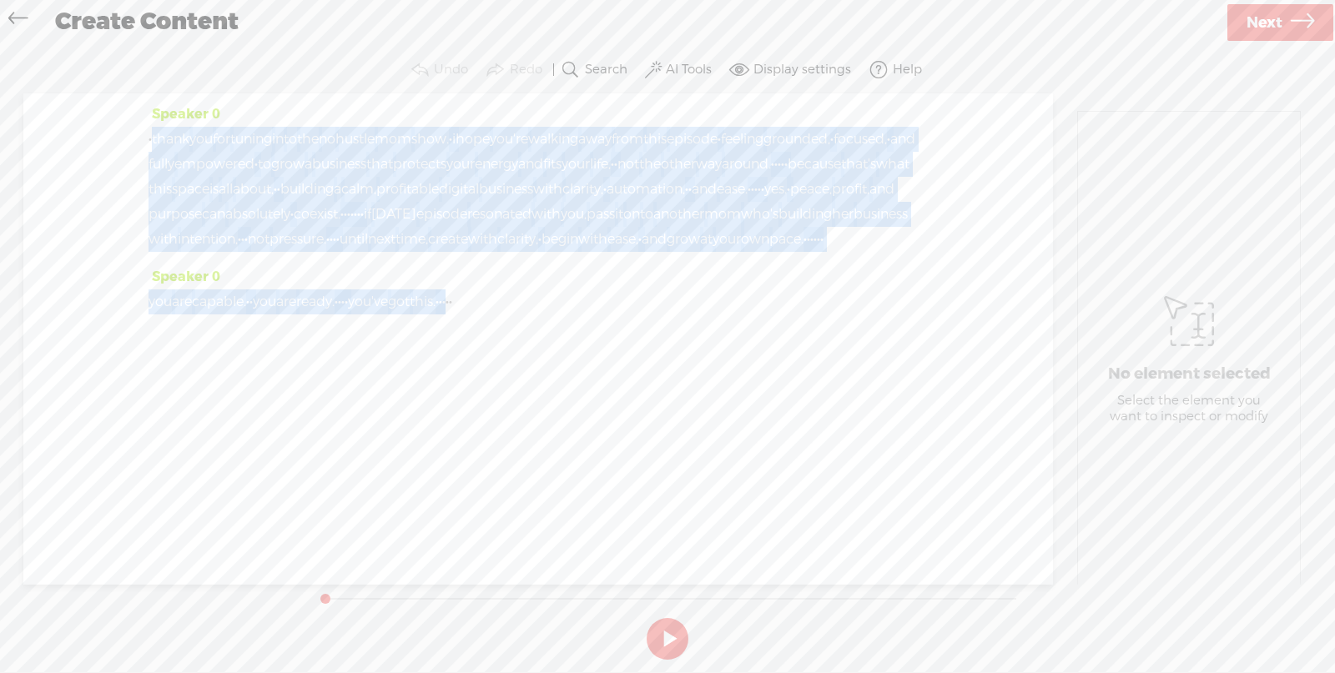
drag, startPoint x: 159, startPoint y: 135, endPoint x: 561, endPoint y: 388, distance: 474.3
click at [561, 388] on div "Speaker 0 · thank you for tuning in to the no hustle mom show. · i hope you're …" at bounding box center [538, 338] width 1030 height 491
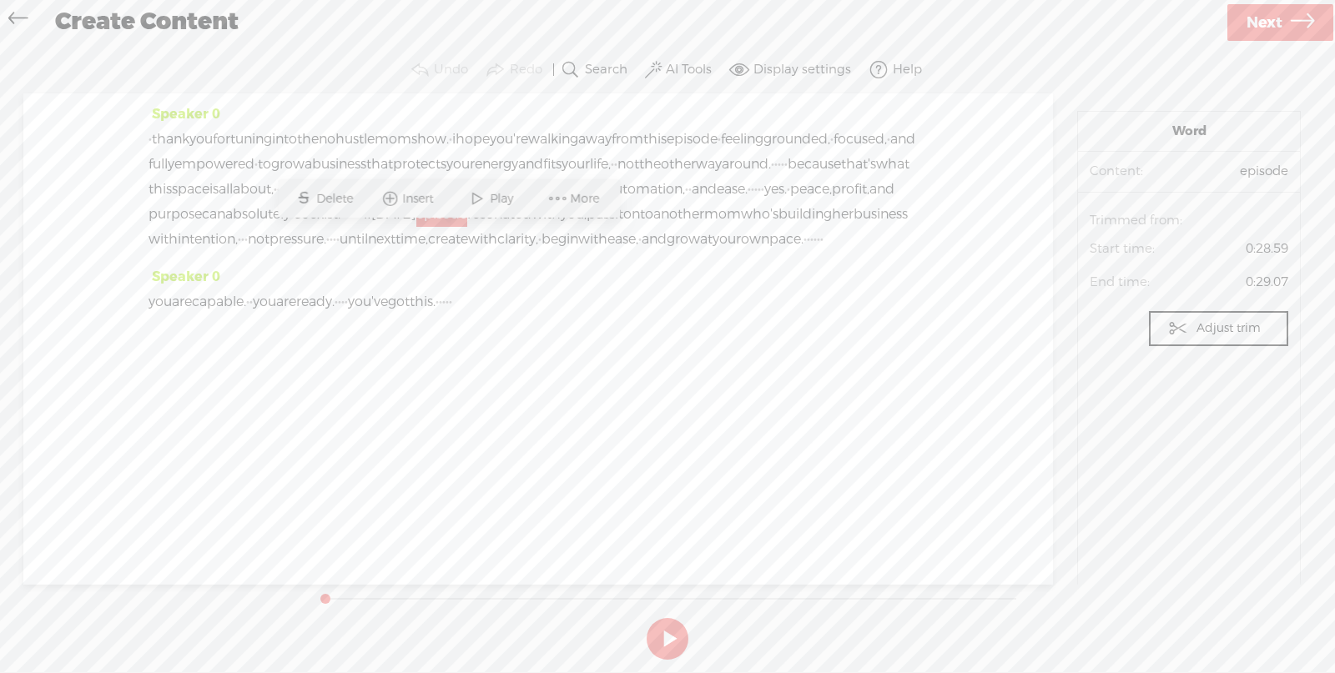
drag, startPoint x: 144, startPoint y: 133, endPoint x: 456, endPoint y: 323, distance: 365.5
click at [456, 323] on div "Speaker 0 · thank you for tuning in to the no hustle mom show. · i hope you're …" at bounding box center [538, 338] width 1030 height 491
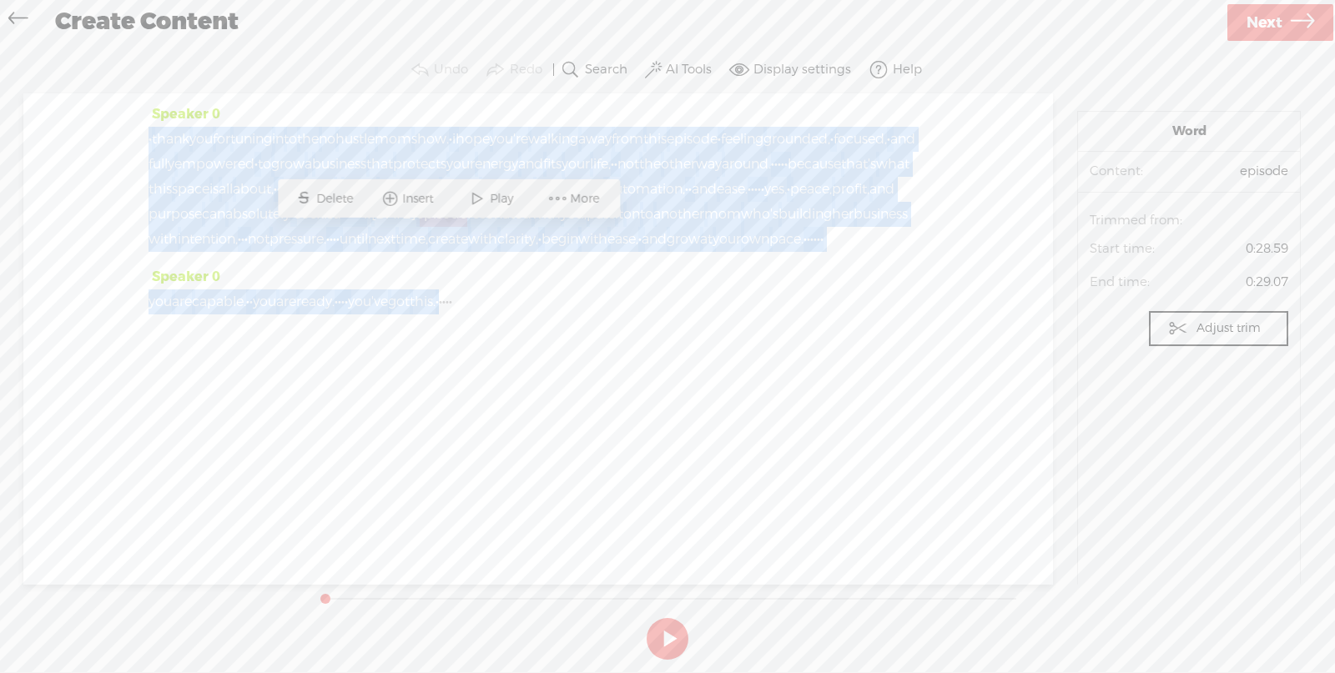
drag, startPoint x: 543, startPoint y: 352, endPoint x: 156, endPoint y: 106, distance: 458.7
click at [156, 106] on div "Speaker 0 · thank you for tuning in to the no hustle mom show. · i hope you're …" at bounding box center [538, 338] width 1030 height 491
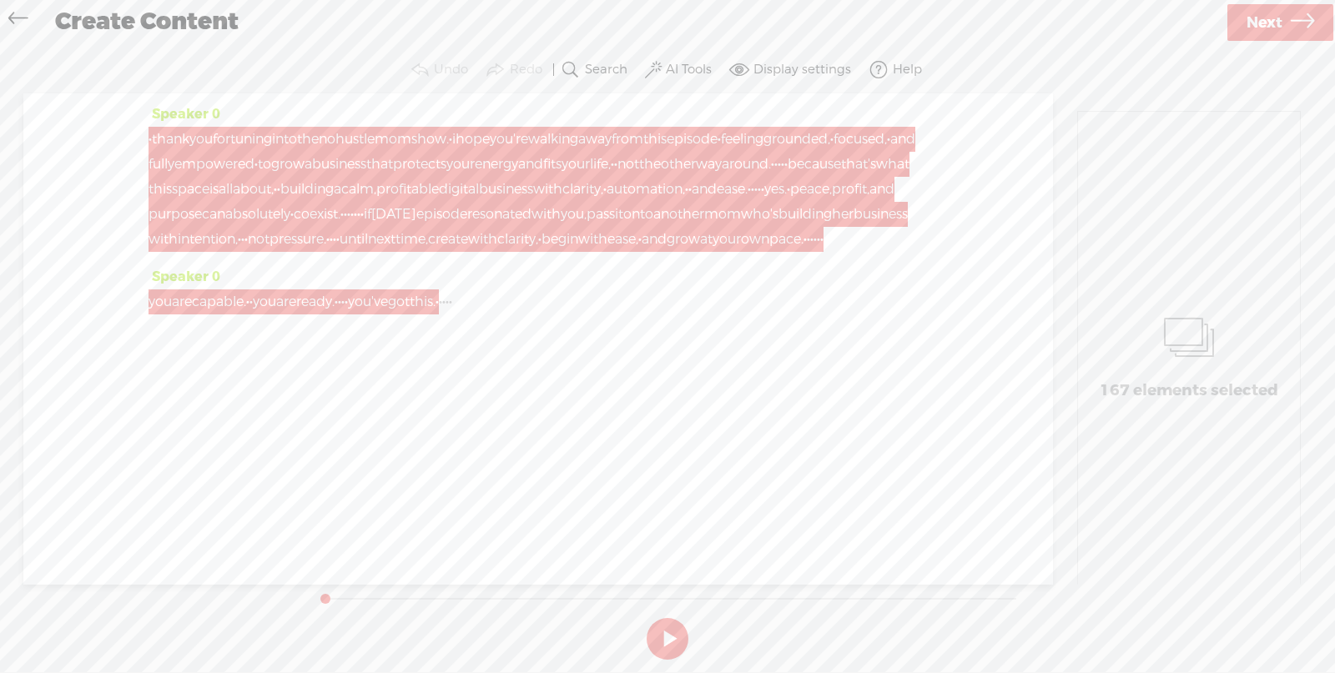
click at [15, 14] on icon at bounding box center [17, 21] width 19 height 38
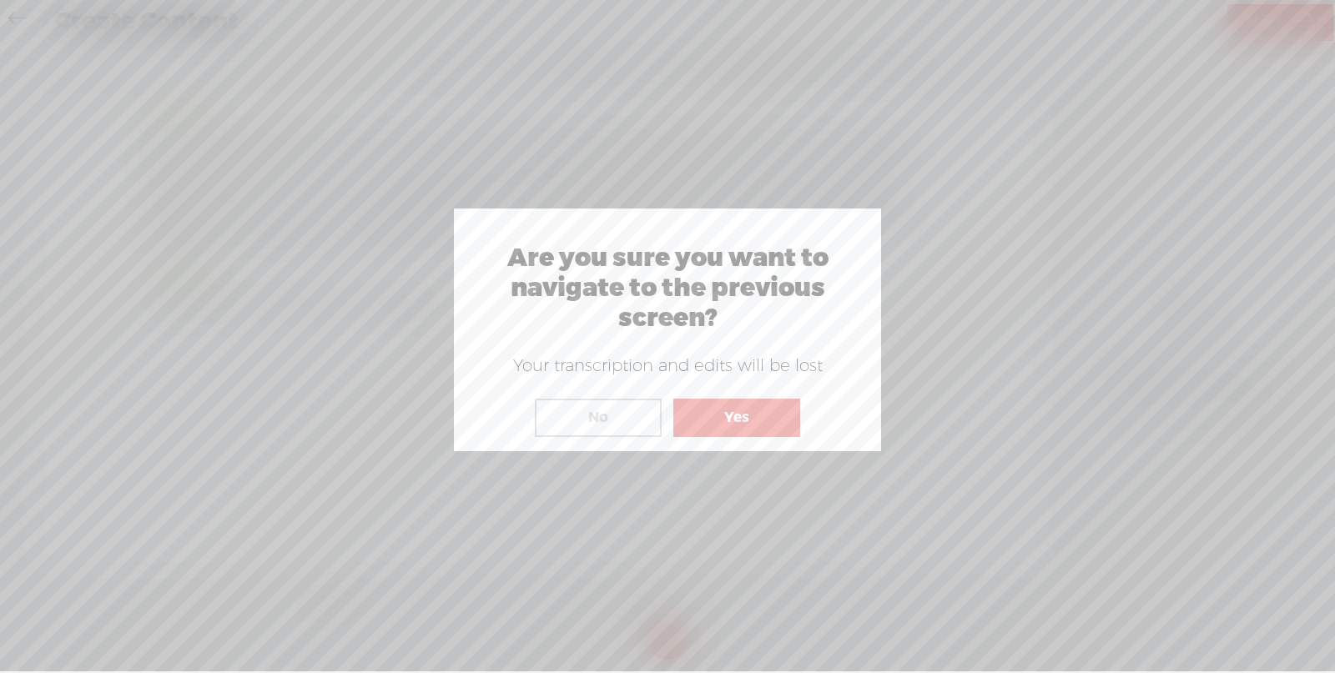
click at [738, 415] on button "Yes" at bounding box center [736, 418] width 127 height 38
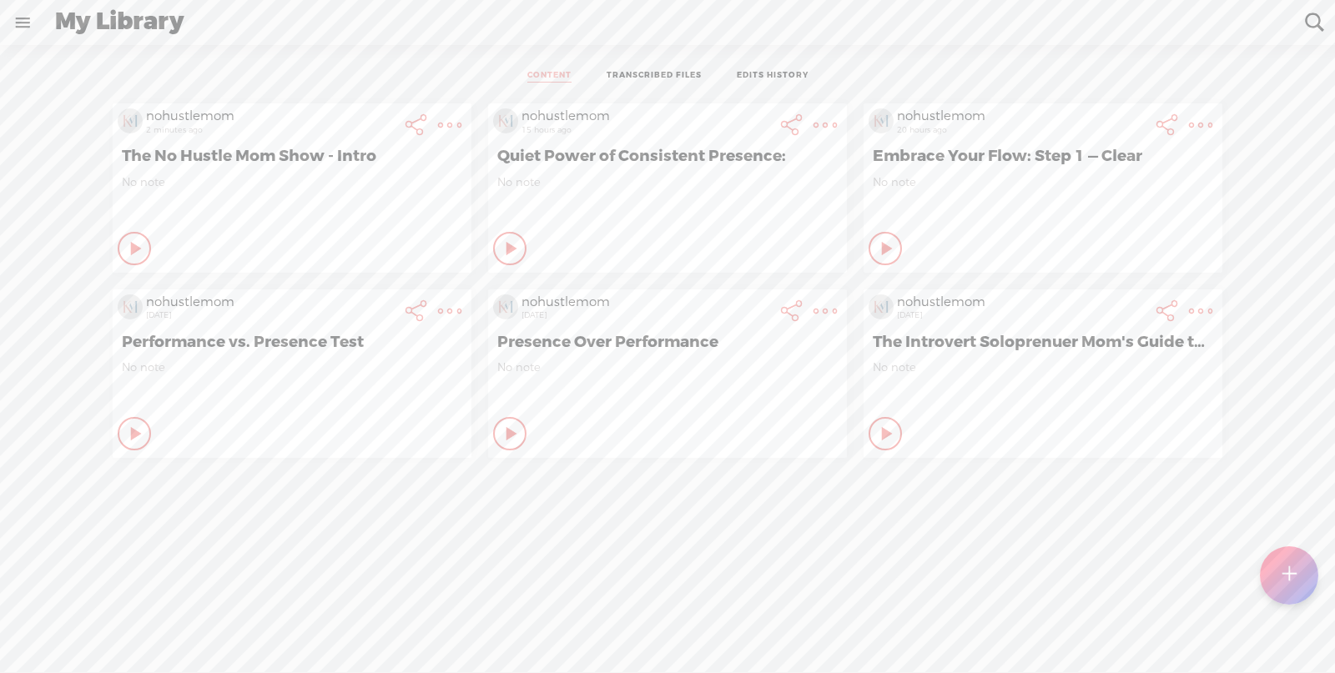
click at [12, 18] on link at bounding box center [22, 22] width 43 height 43
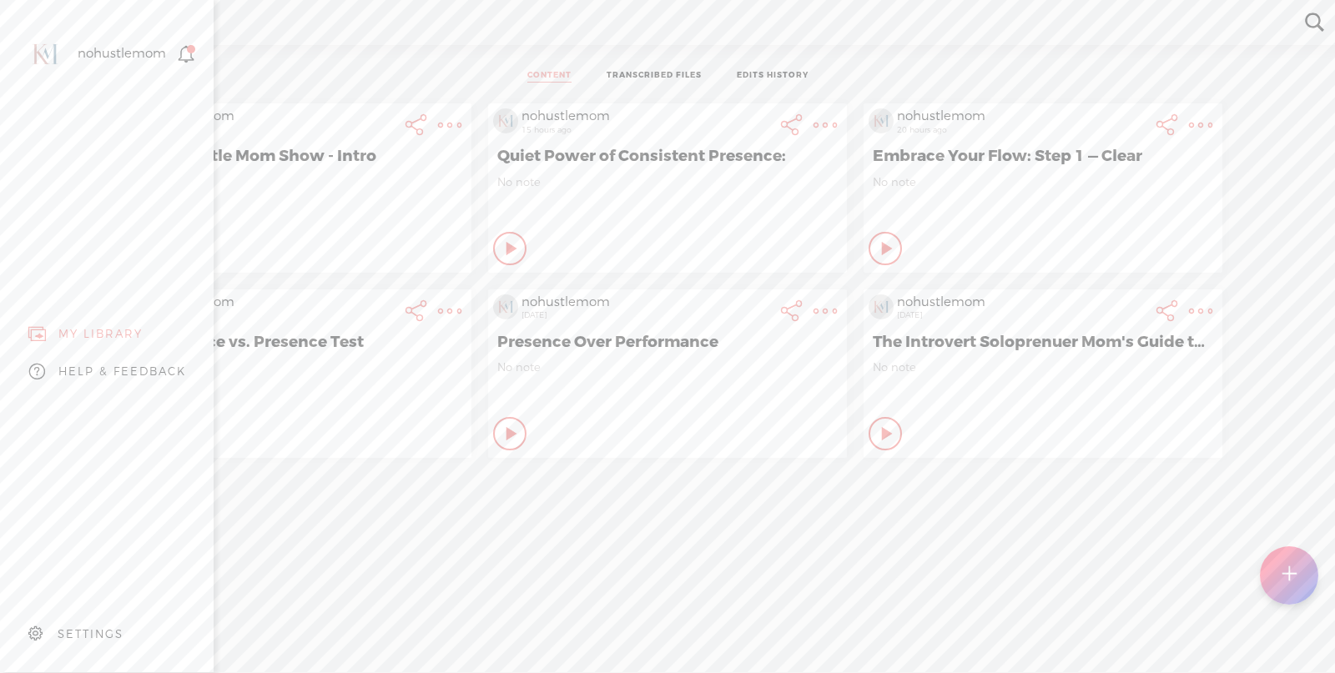
click at [113, 627] on div "SETTINGS" at bounding box center [91, 634] width 66 height 14
